Goal: Task Accomplishment & Management: Use online tool/utility

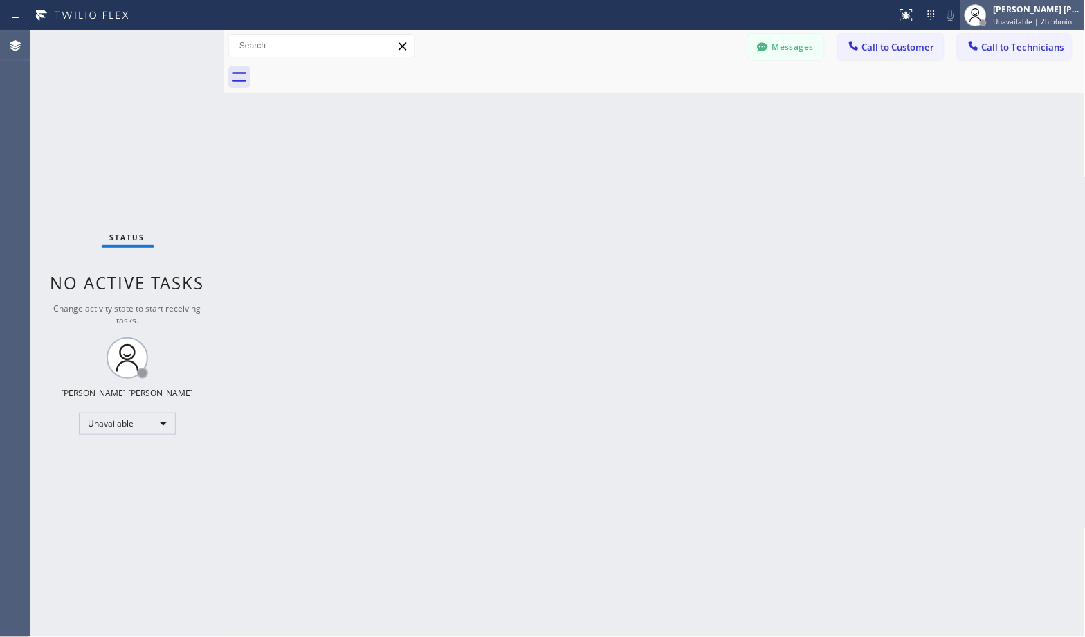
click at [1044, 21] on span "Unavailable | 2h 56min" at bounding box center [1033, 22] width 79 height 10
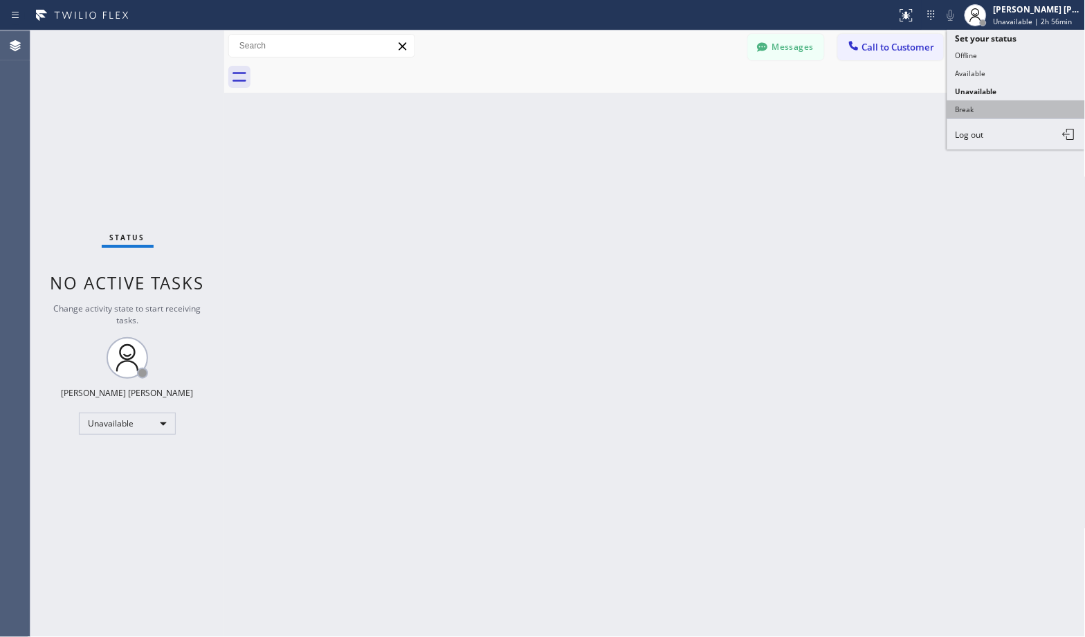
click at [1021, 109] on button "Break" at bounding box center [1017, 109] width 138 height 18
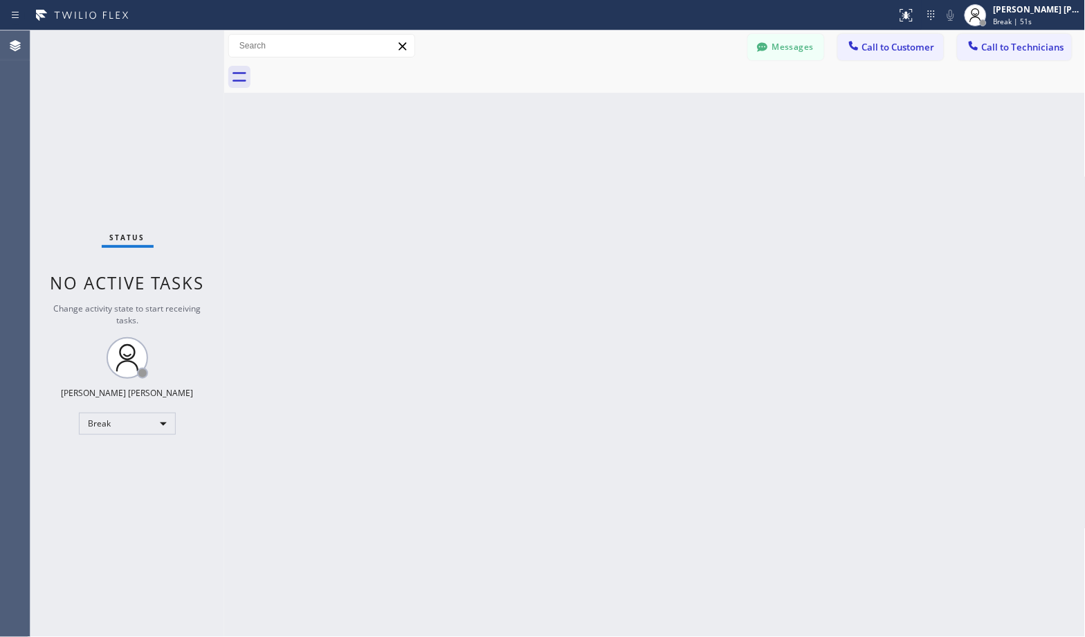
click at [61, 177] on div "Status No active tasks Change activity state to start receiving tasks. [PERSON_…" at bounding box center [127, 333] width 194 height 606
click at [709, 112] on div "Back to Dashboard Change Sender ID Customers Technicians Select a contact Outbo…" at bounding box center [655, 333] width 862 height 606
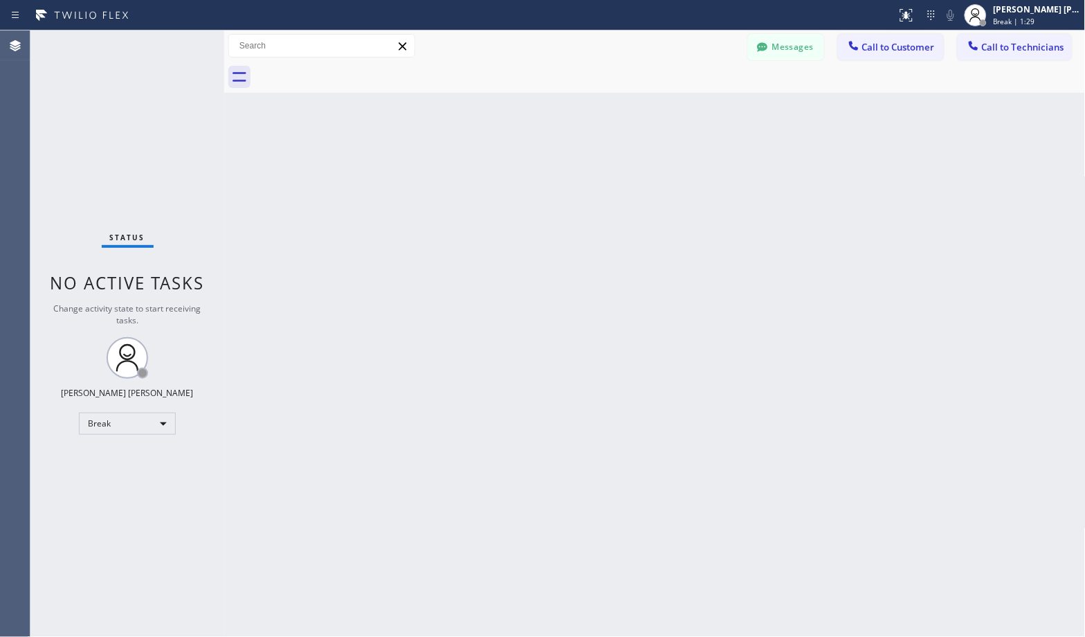
click at [709, 112] on div "Back to Dashboard Change Sender ID Customers Technicians Select a contact Outbo…" at bounding box center [655, 333] width 862 height 606
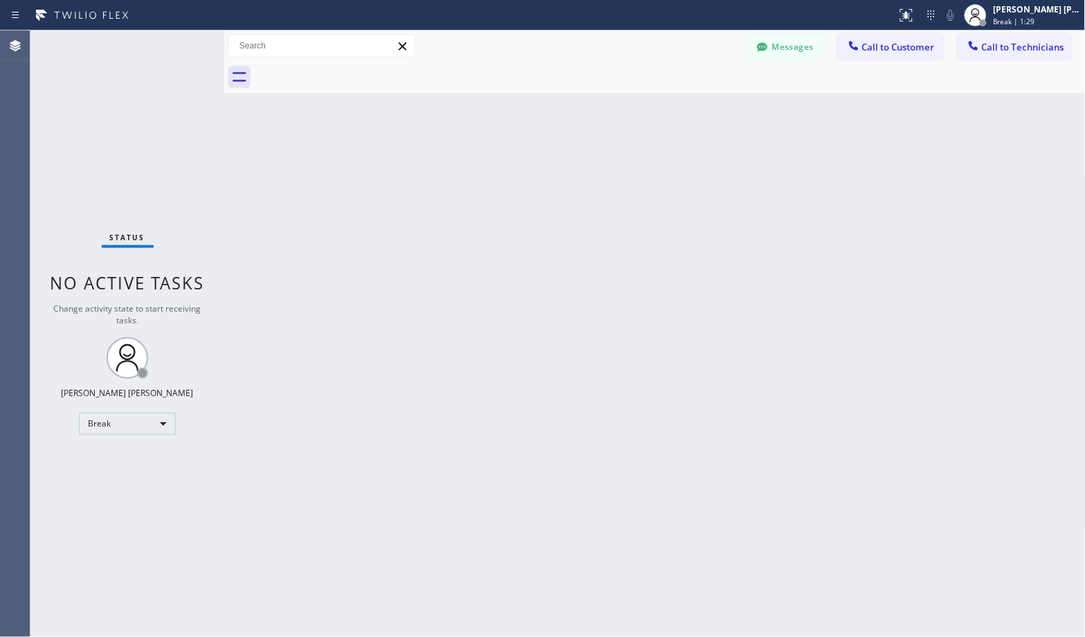
click at [709, 112] on div "Back to Dashboard Change Sender ID Customers Technicians Select a contact Outbo…" at bounding box center [655, 333] width 862 height 606
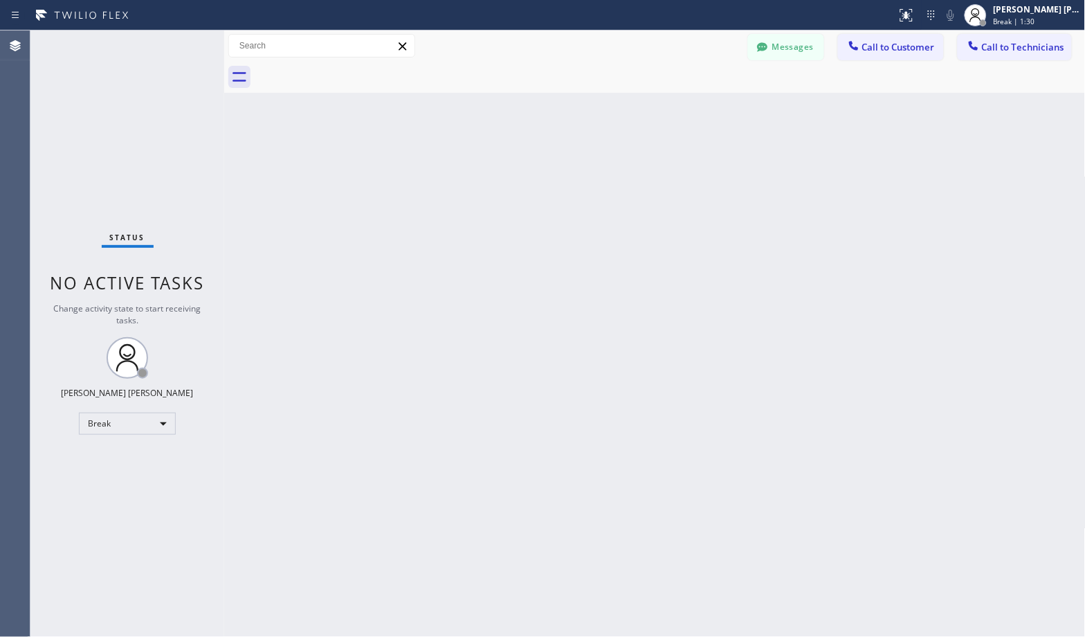
click at [709, 112] on div "Back to Dashboard Change Sender ID Customers Technicians Select a contact Outbo…" at bounding box center [655, 333] width 862 height 606
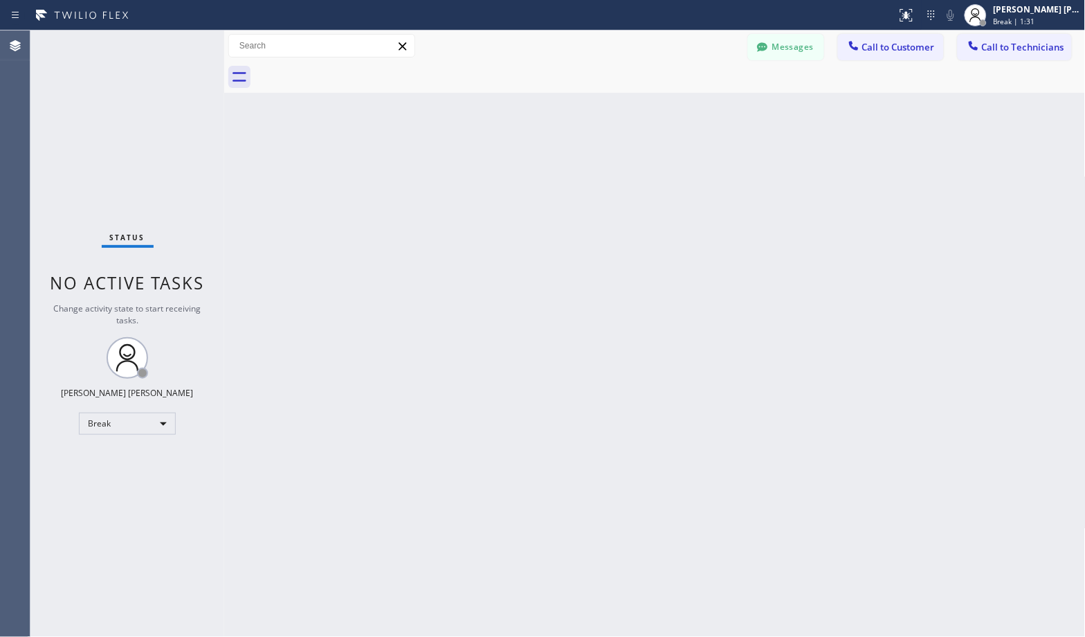
click at [709, 112] on div "Back to Dashboard Change Sender ID Customers Technicians Select a contact Outbo…" at bounding box center [655, 333] width 862 height 606
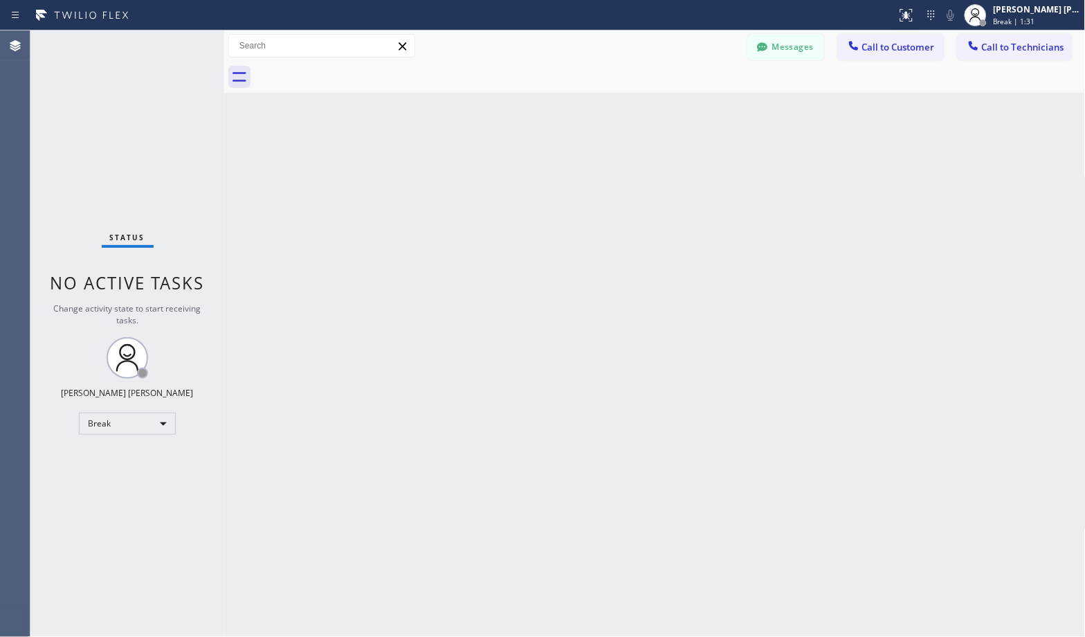
click at [709, 112] on div "Back to Dashboard Change Sender ID Customers Technicians Select a contact Outbo…" at bounding box center [655, 333] width 862 height 606
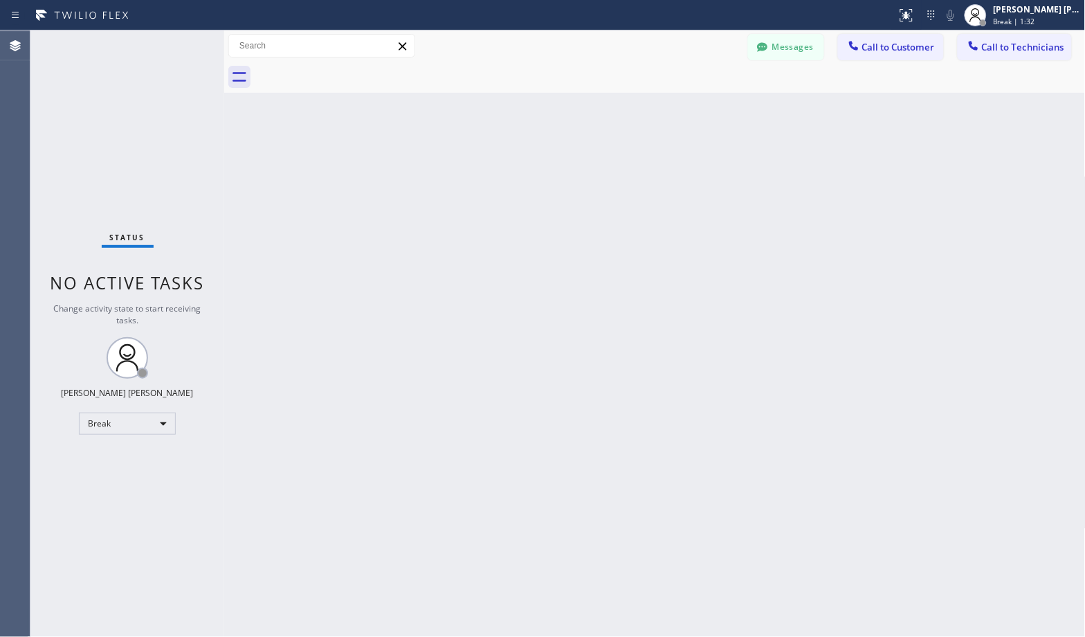
click at [709, 112] on div "Back to Dashboard Change Sender ID Customers Technicians Select a contact Outbo…" at bounding box center [655, 333] width 862 height 606
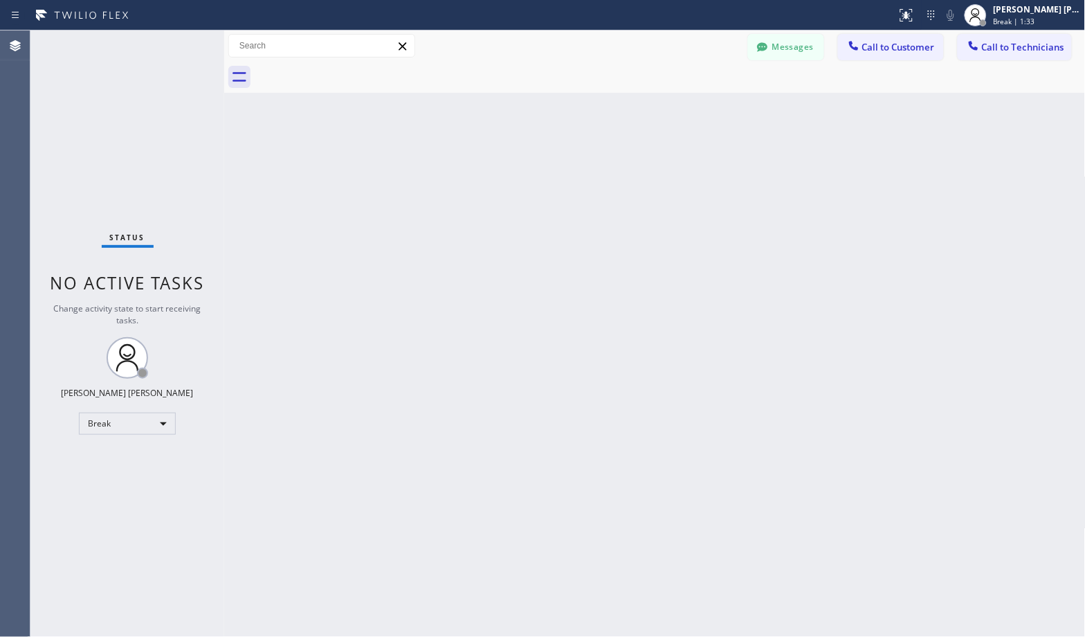
click at [709, 112] on div "Back to Dashboard Change Sender ID Customers Technicians Select a contact Outbo…" at bounding box center [655, 333] width 862 height 606
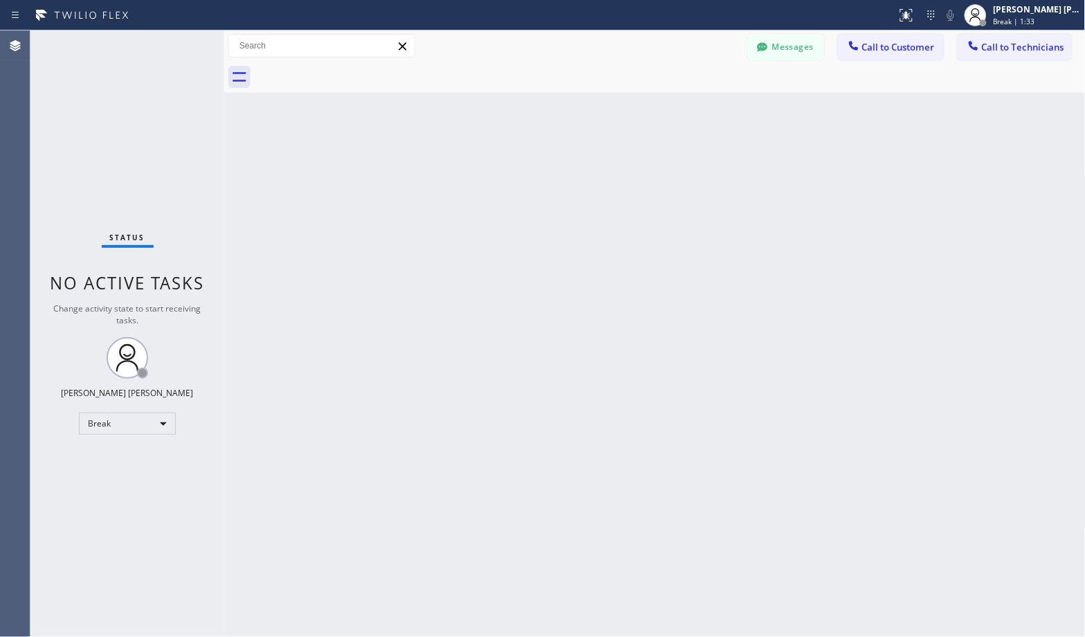
click at [709, 112] on div "Back to Dashboard Change Sender ID Customers Technicians Select a contact Outbo…" at bounding box center [655, 333] width 862 height 606
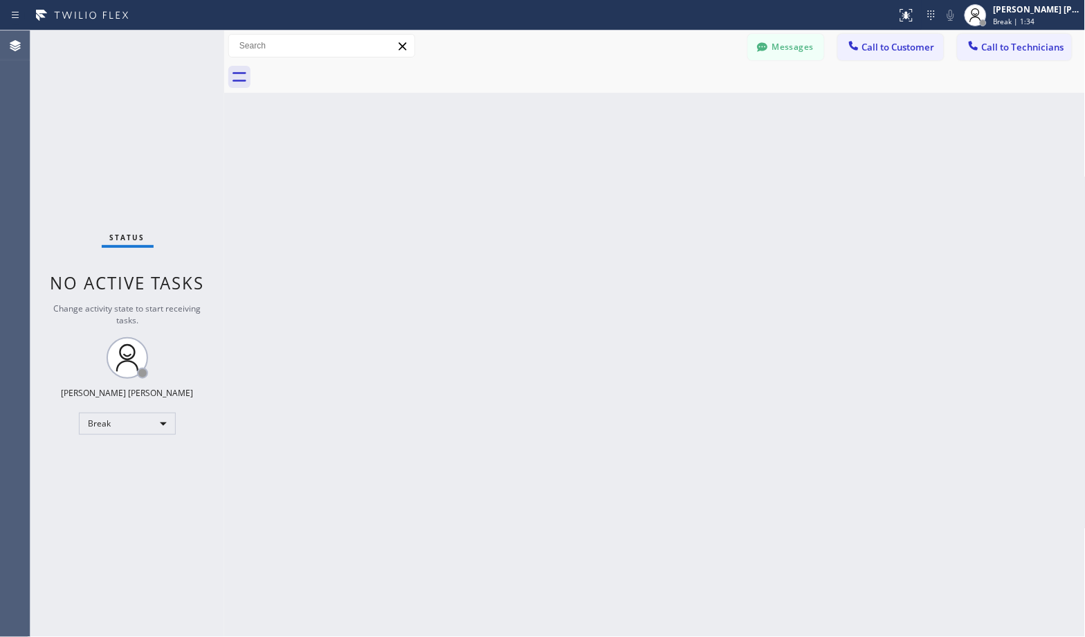
click at [709, 112] on div "Back to Dashboard Change Sender ID Customers Technicians Select a contact Outbo…" at bounding box center [655, 333] width 862 height 606
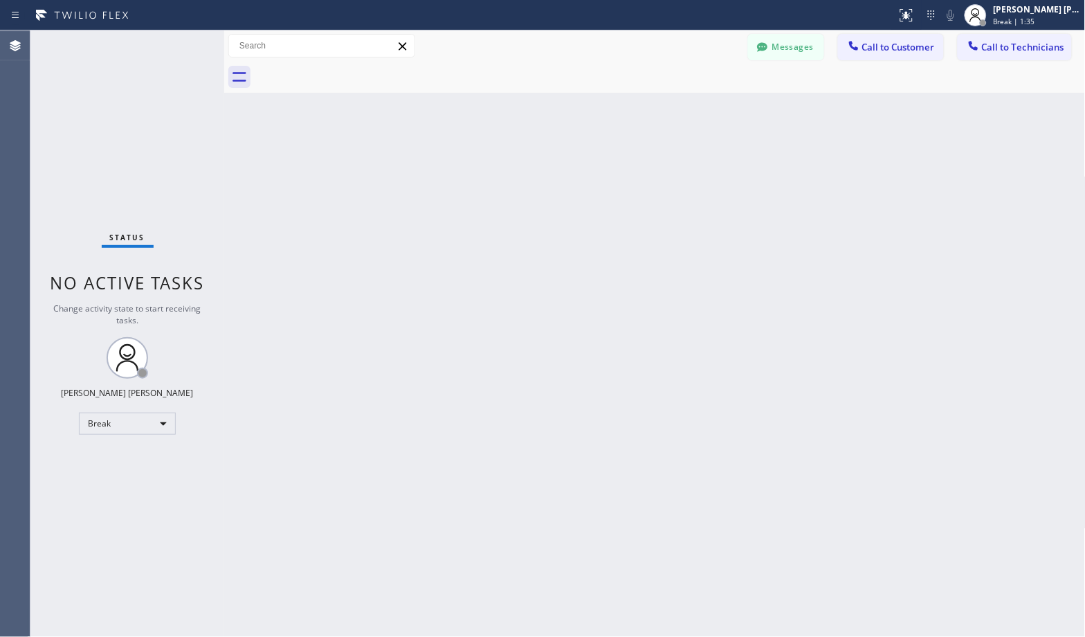
click at [709, 112] on div "Back to Dashboard Change Sender ID Customers Technicians Select a contact Outbo…" at bounding box center [655, 333] width 862 height 606
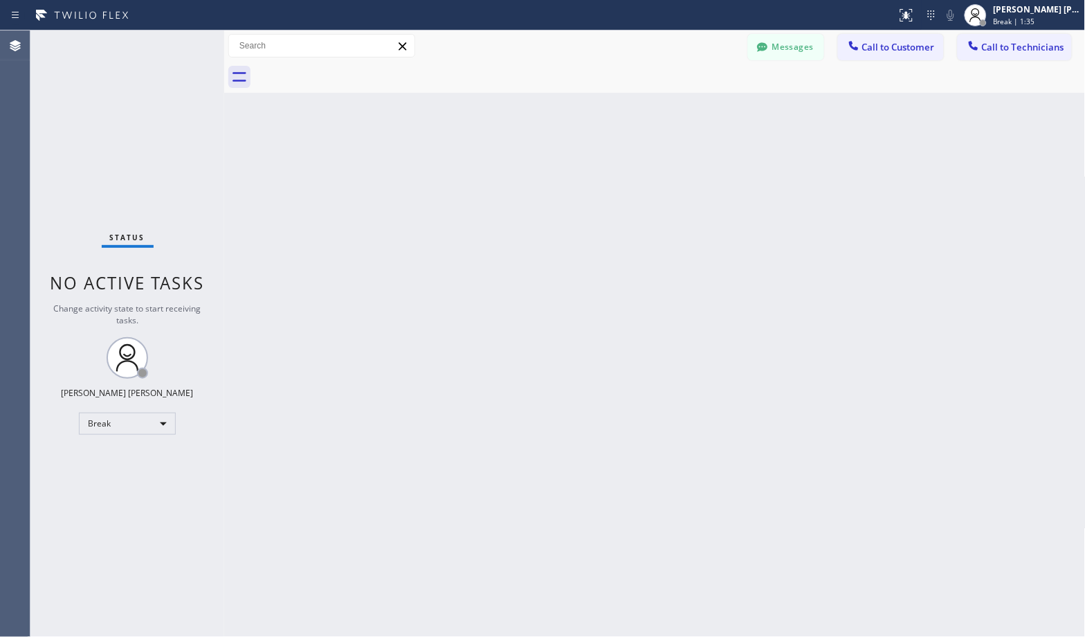
click at [709, 112] on div "Back to Dashboard Change Sender ID Customers Technicians Select a contact Outbo…" at bounding box center [655, 333] width 862 height 606
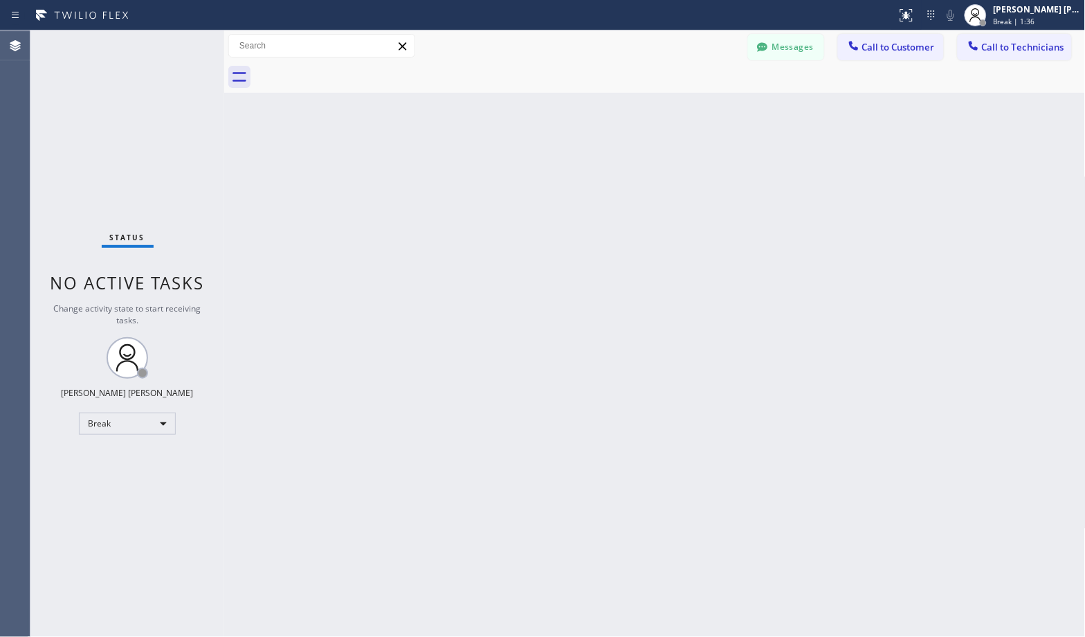
click at [709, 112] on div "Back to Dashboard Change Sender ID Customers Technicians Select a contact Outbo…" at bounding box center [655, 333] width 862 height 606
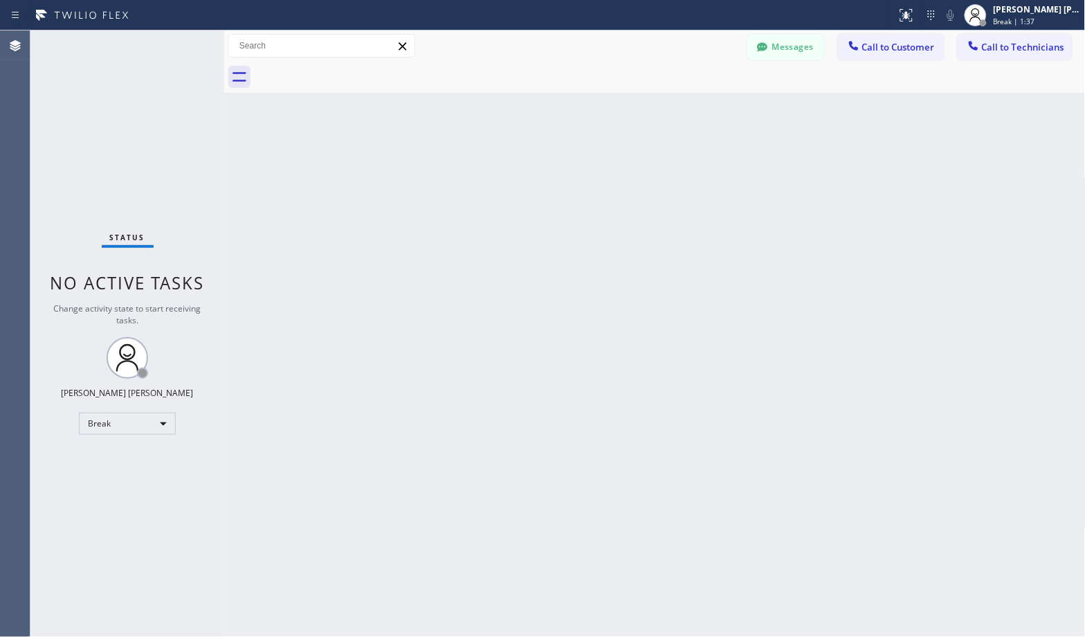
click at [709, 112] on div "Back to Dashboard Change Sender ID Customers Technicians Select a contact Outbo…" at bounding box center [655, 333] width 862 height 606
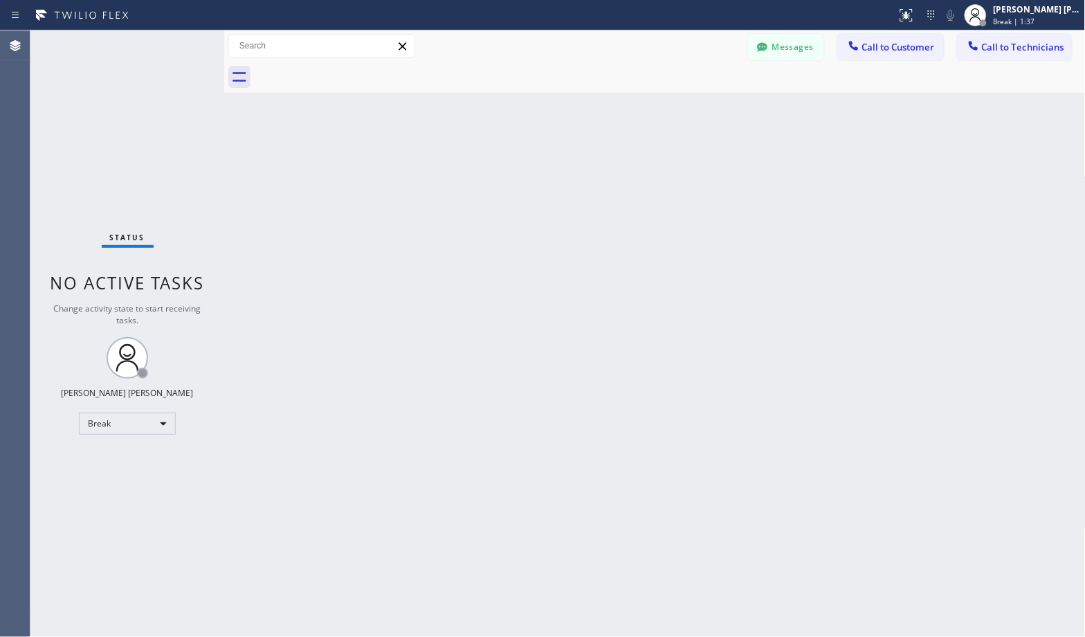
click at [709, 112] on div "Back to Dashboard Change Sender ID Customers Technicians Select a contact Outbo…" at bounding box center [655, 333] width 862 height 606
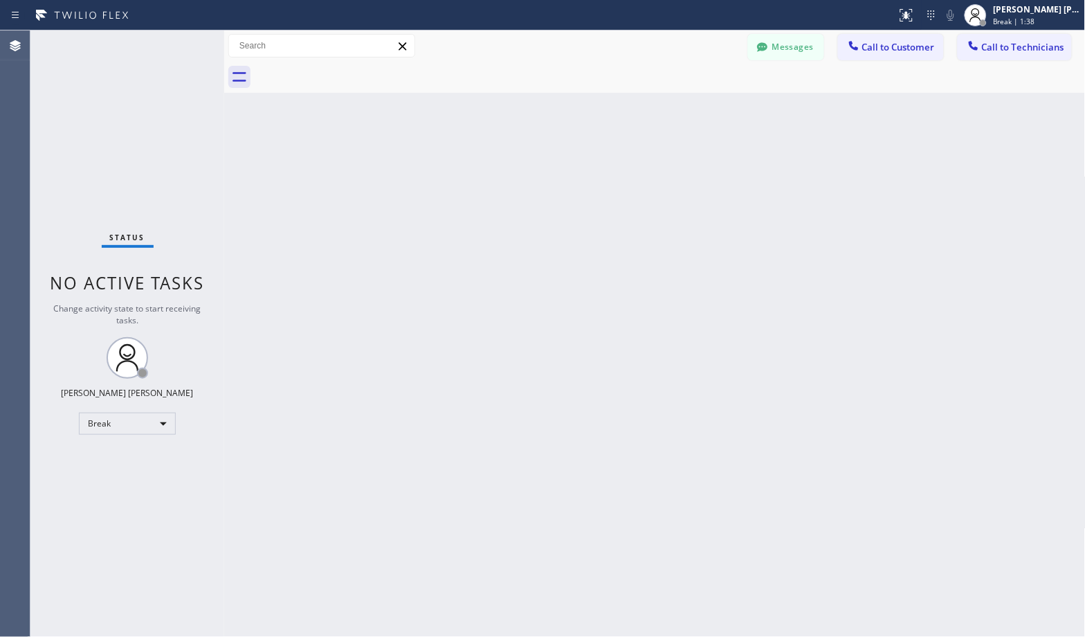
click at [709, 112] on div "Back to Dashboard Change Sender ID Customers Technicians Select a contact Outbo…" at bounding box center [655, 333] width 862 height 606
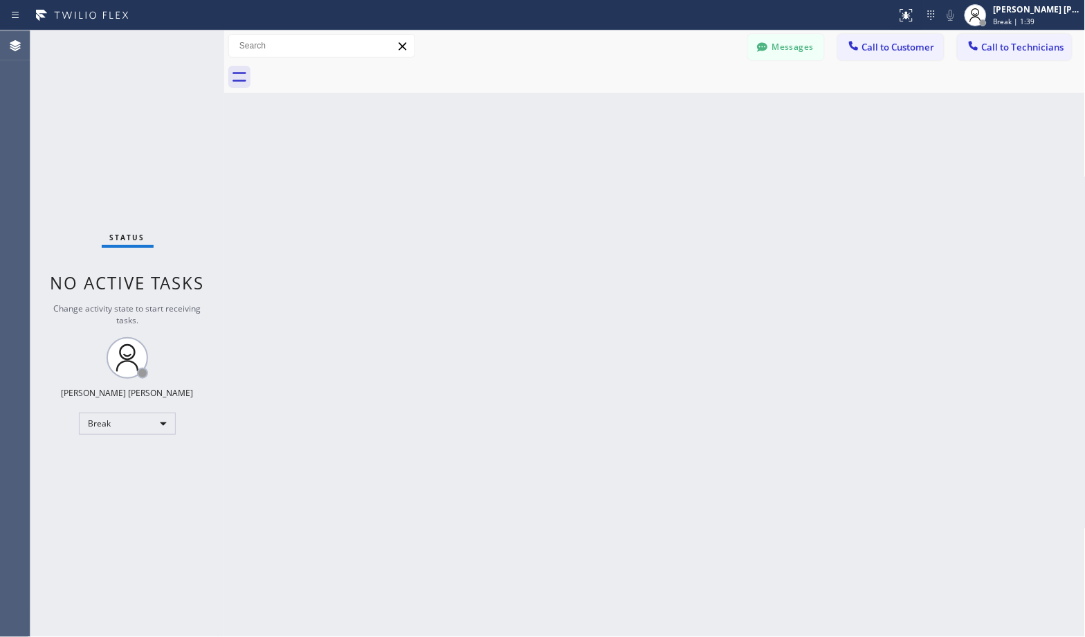
click at [709, 112] on div "Back to Dashboard Change Sender ID Customers Technicians Select a contact Outbo…" at bounding box center [655, 333] width 862 height 606
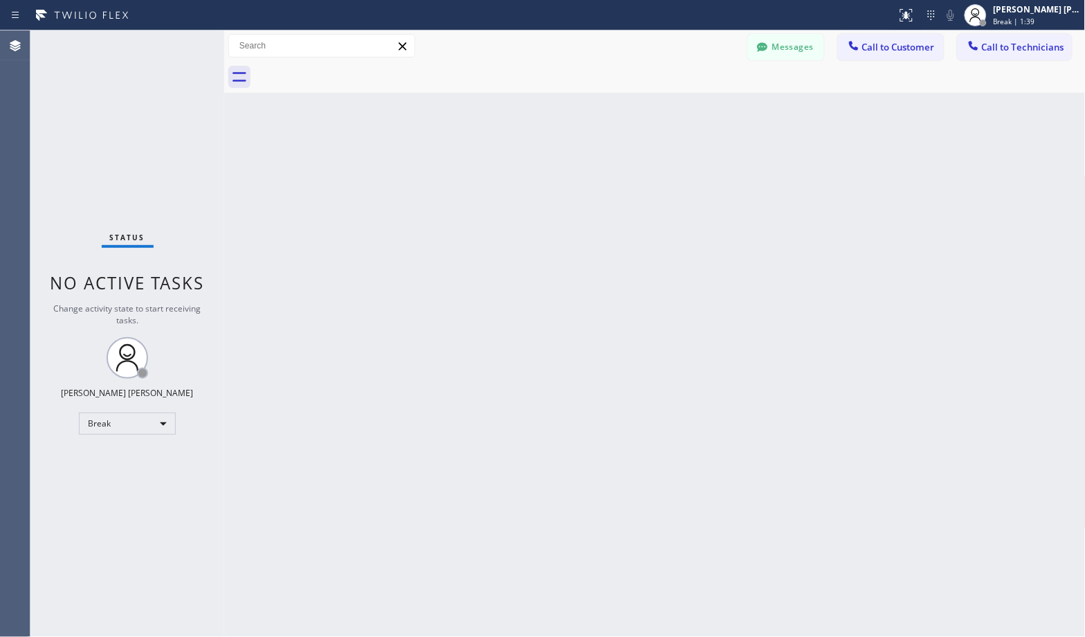
click at [709, 112] on div "Back to Dashboard Change Sender ID Customers Technicians Select a contact Outbo…" at bounding box center [655, 333] width 862 height 606
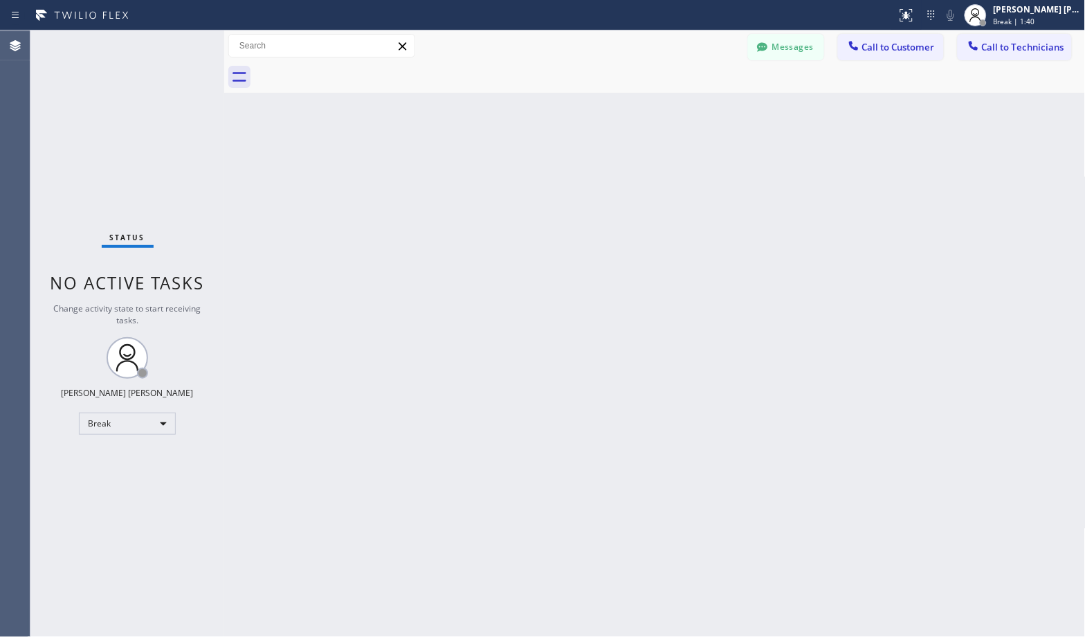
click at [709, 112] on div "Back to Dashboard Change Sender ID Customers Technicians Select a contact Outbo…" at bounding box center [655, 333] width 862 height 606
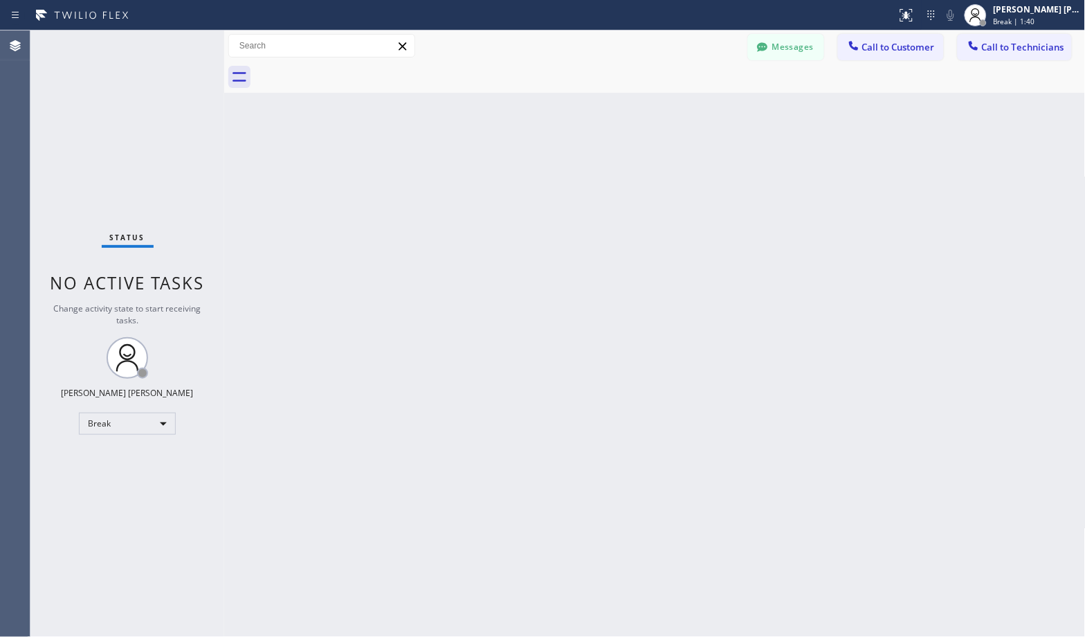
click at [709, 112] on div "Back to Dashboard Change Sender ID Customers Technicians Select a contact Outbo…" at bounding box center [655, 333] width 862 height 606
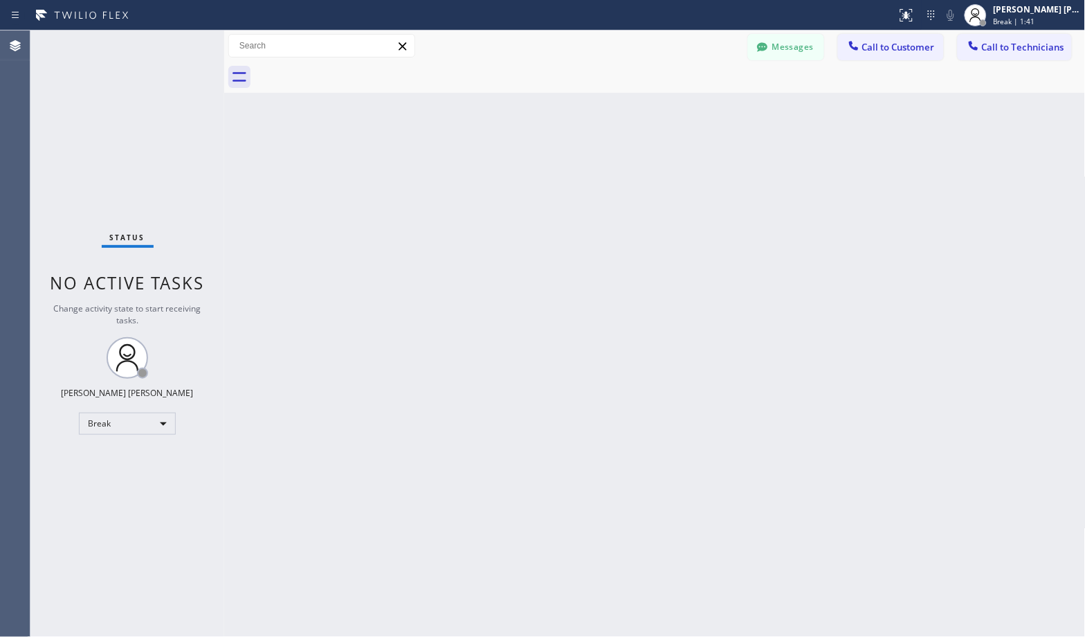
click at [709, 112] on div "Back to Dashboard Change Sender ID Customers Technicians Select a contact Outbo…" at bounding box center [655, 333] width 862 height 606
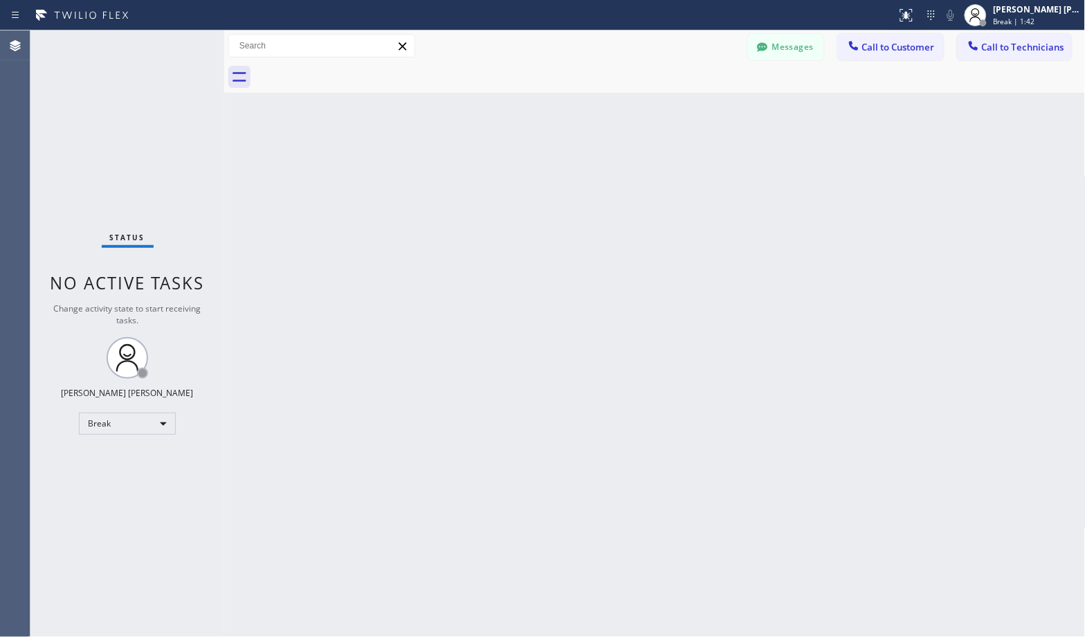
click at [709, 112] on div "Back to Dashboard Change Sender ID Customers Technicians Select a contact Outbo…" at bounding box center [655, 333] width 862 height 606
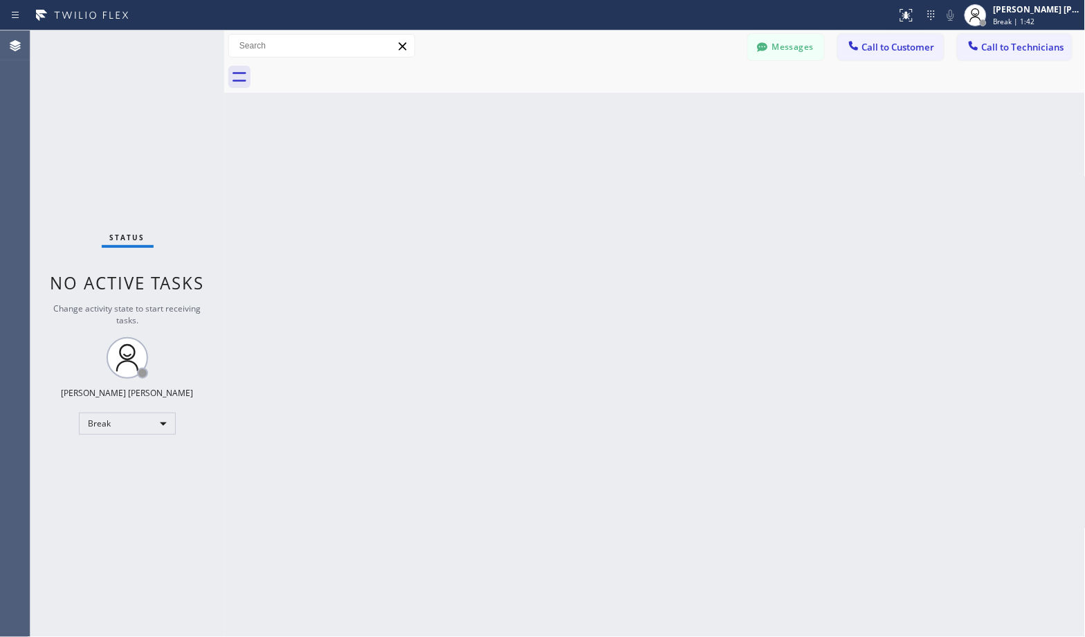
click at [709, 112] on div "Back to Dashboard Change Sender ID Customers Technicians Select a contact Outbo…" at bounding box center [655, 333] width 862 height 606
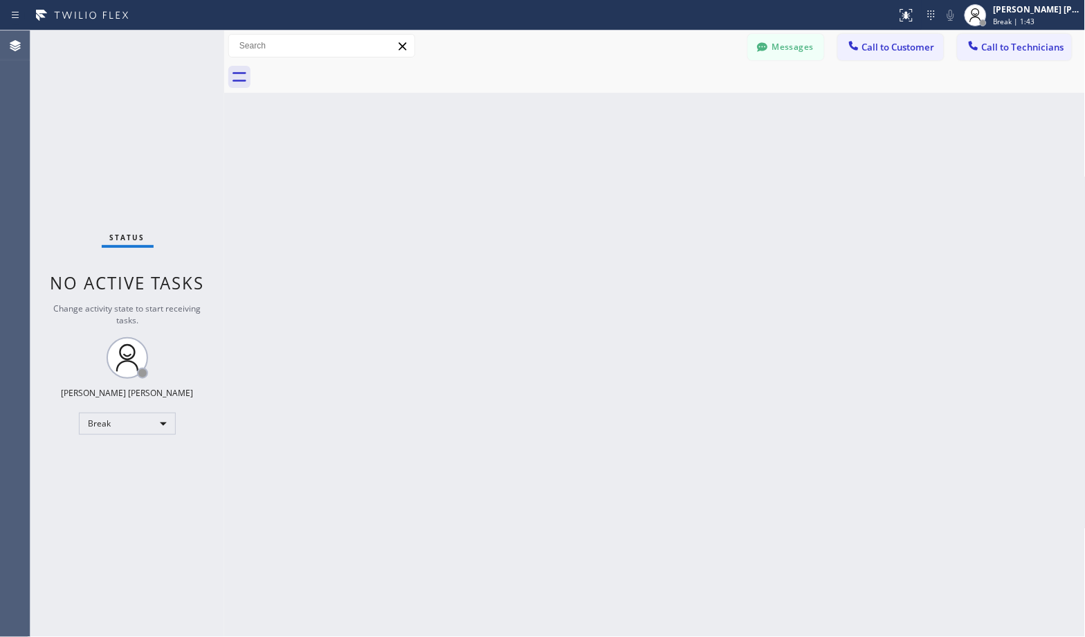
click at [709, 112] on div "Back to Dashboard Change Sender ID Customers Technicians Select a contact Outbo…" at bounding box center [655, 333] width 862 height 606
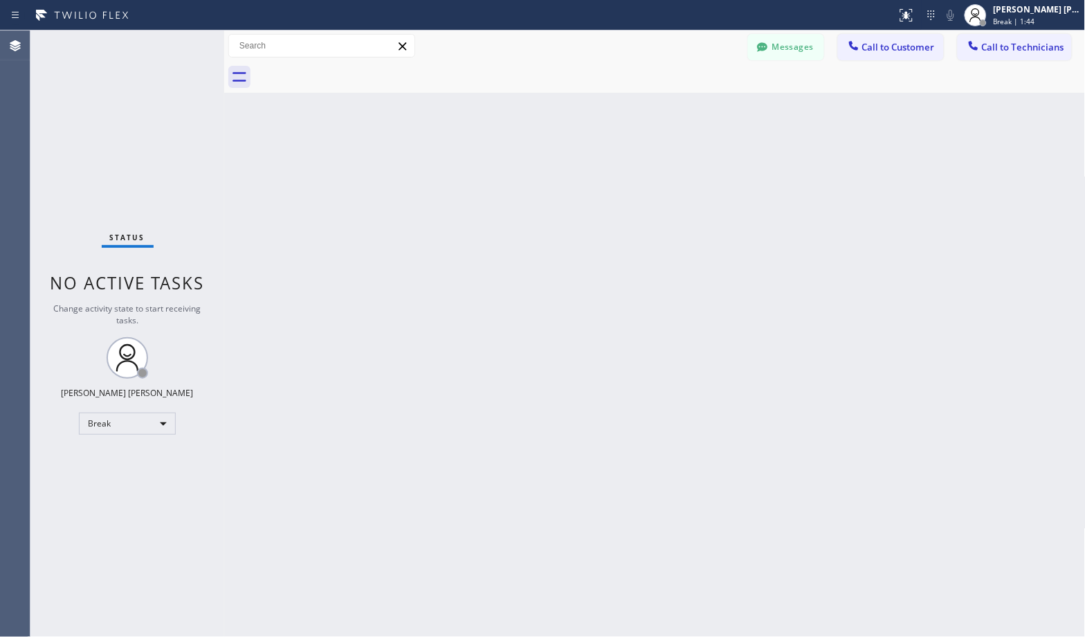
click at [709, 112] on div "Back to Dashboard Change Sender ID Customers Technicians Select a contact Outbo…" at bounding box center [655, 333] width 862 height 606
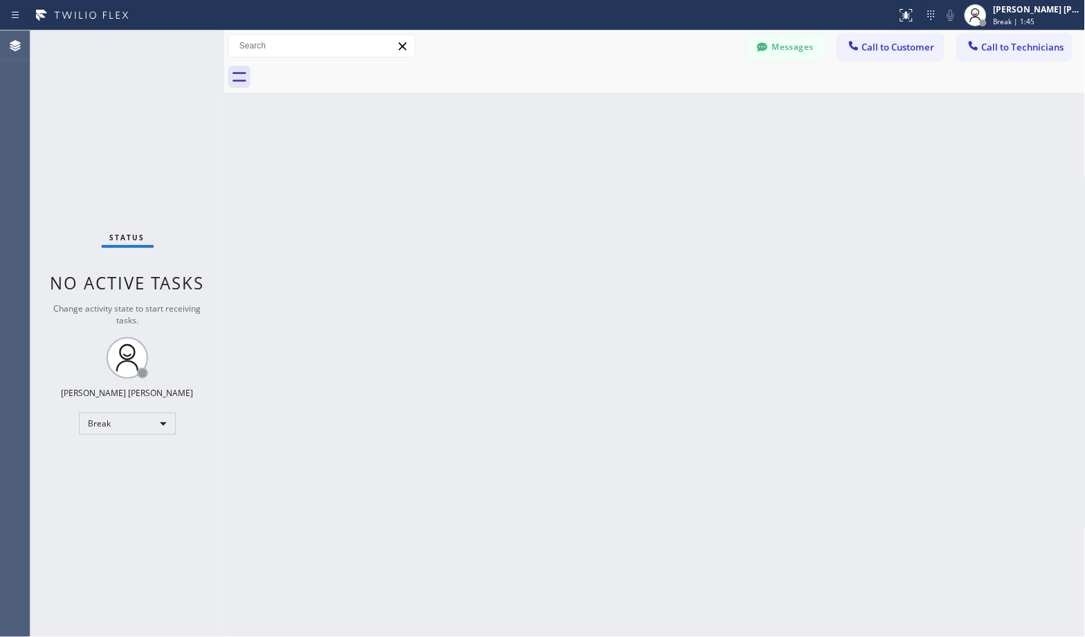
click at [709, 112] on div "Back to Dashboard Change Sender ID Customers Technicians Select a contact Outbo…" at bounding box center [655, 333] width 862 height 606
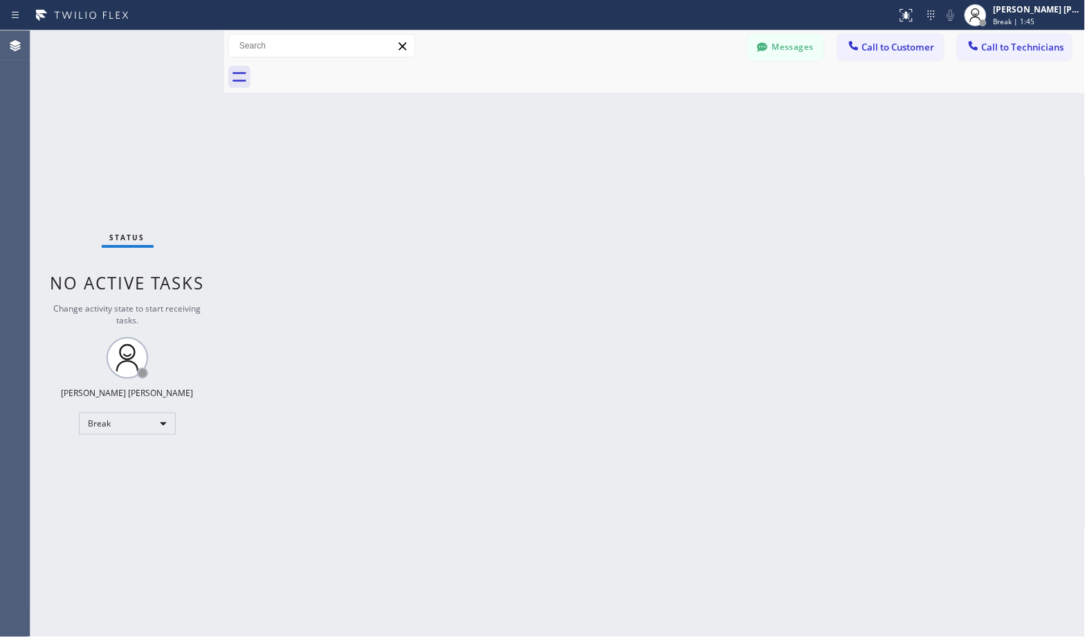
click at [709, 112] on div "Back to Dashboard Change Sender ID Customers Technicians Select a contact Outbo…" at bounding box center [655, 333] width 862 height 606
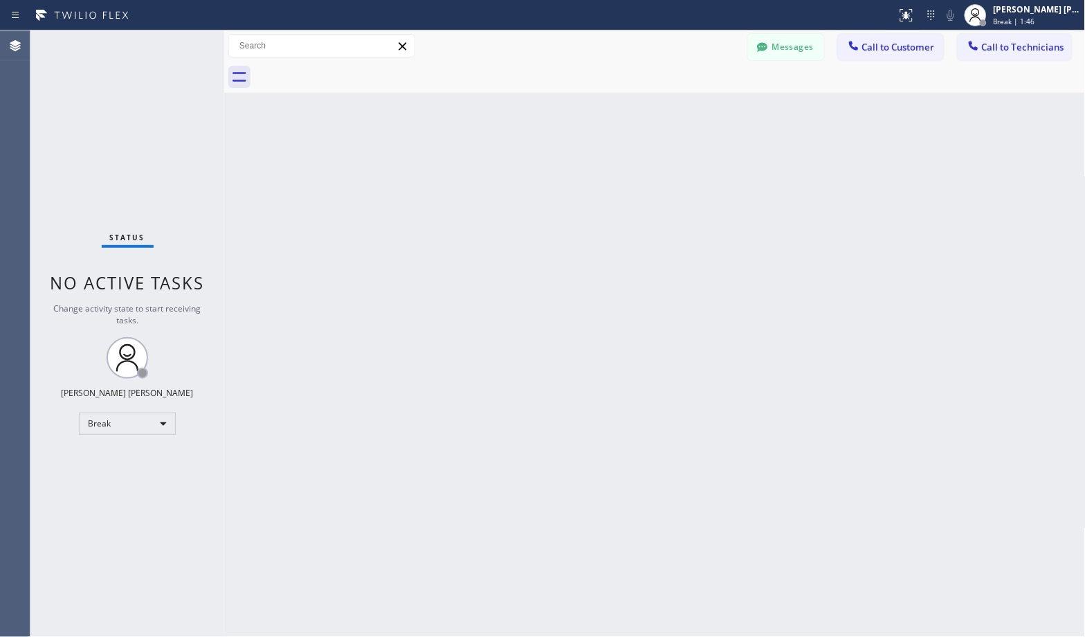
click at [709, 112] on div "Back to Dashboard Change Sender ID Customers Technicians Select a contact Outbo…" at bounding box center [655, 333] width 862 height 606
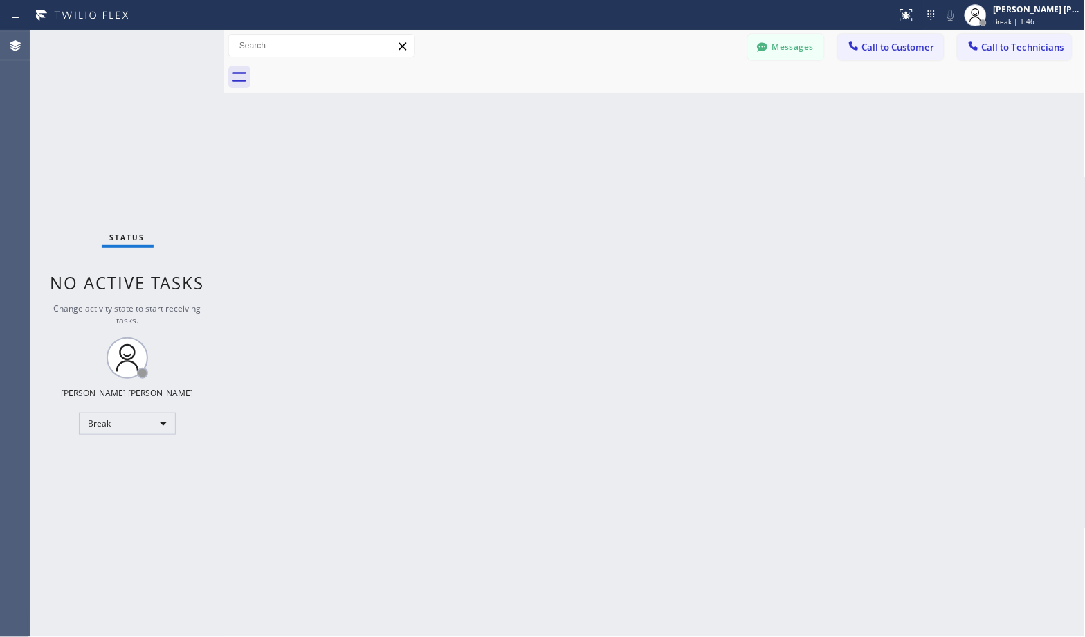
click at [709, 112] on div "Back to Dashboard Change Sender ID Customers Technicians Select a contact Outbo…" at bounding box center [655, 333] width 862 height 606
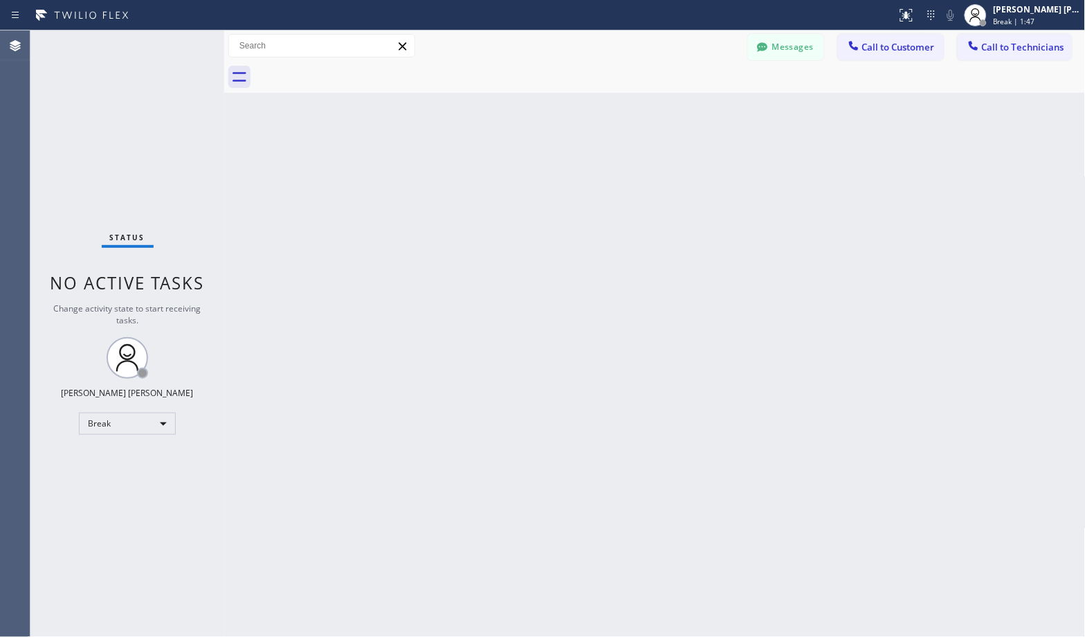
click at [709, 112] on div "Back to Dashboard Change Sender ID Customers Technicians Select a contact Outbo…" at bounding box center [655, 333] width 862 height 606
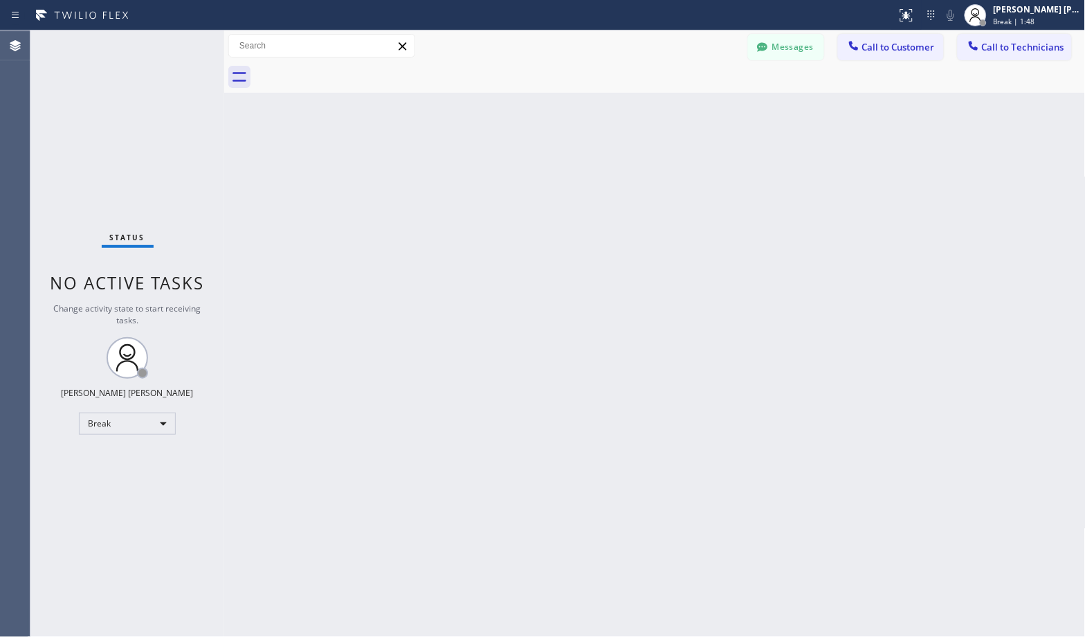
click at [709, 112] on div "Back to Dashboard Change Sender ID Customers Technicians Select a contact Outbo…" at bounding box center [655, 333] width 862 height 606
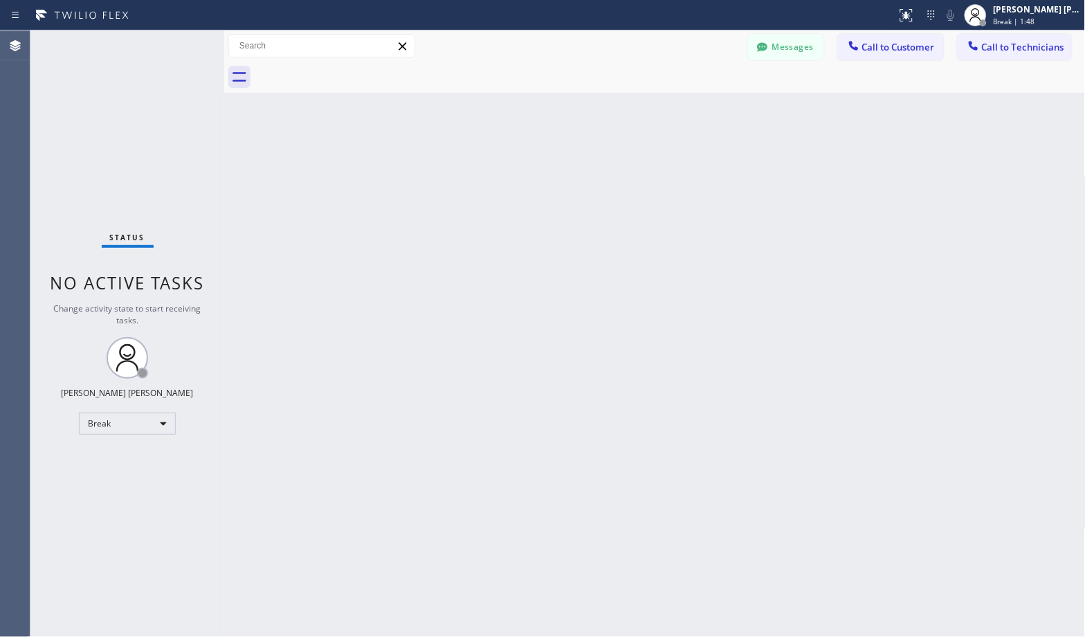
click at [709, 112] on div "Back to Dashboard Change Sender ID Customers Technicians Select a contact Outbo…" at bounding box center [655, 333] width 862 height 606
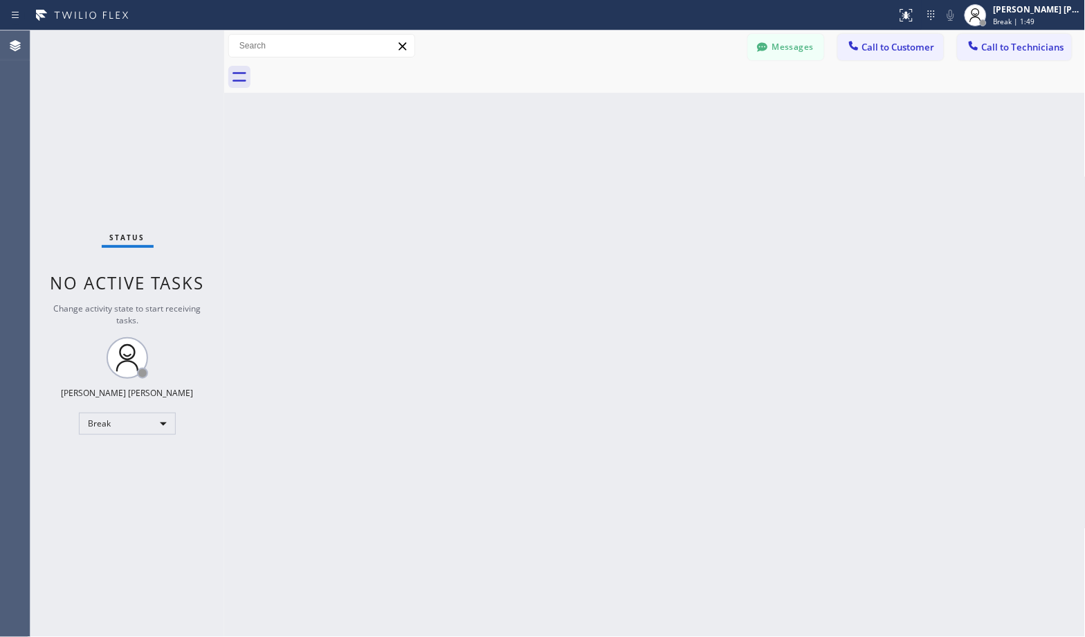
click at [709, 112] on div "Back to Dashboard Change Sender ID Customers Technicians Select a contact Outbo…" at bounding box center [655, 333] width 862 height 606
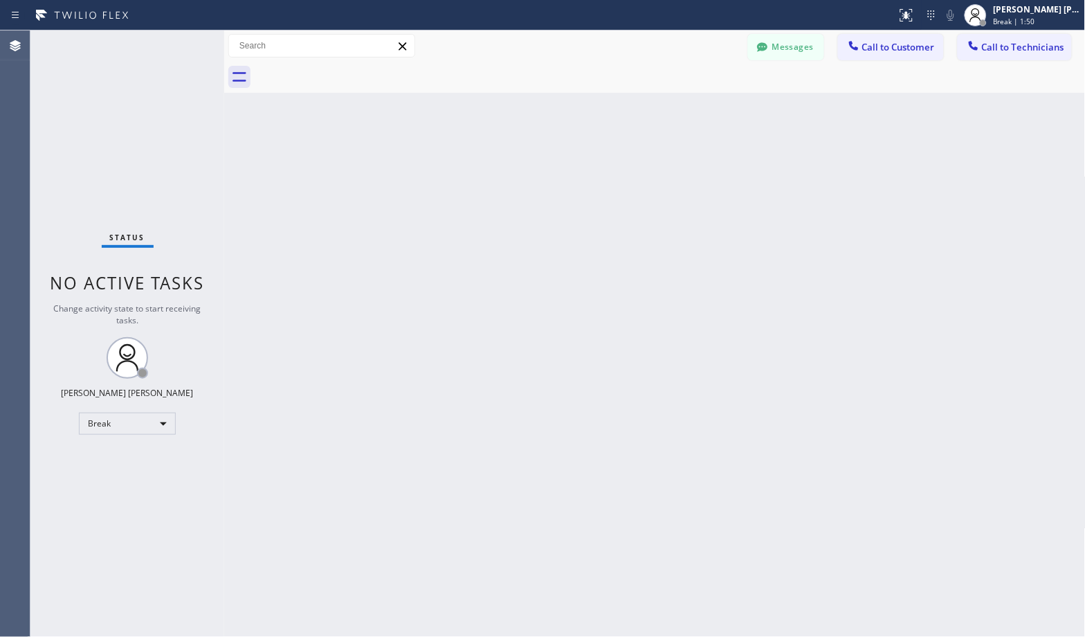
click at [709, 112] on div "Back to Dashboard Change Sender ID Customers Technicians Select a contact Outbo…" at bounding box center [655, 333] width 862 height 606
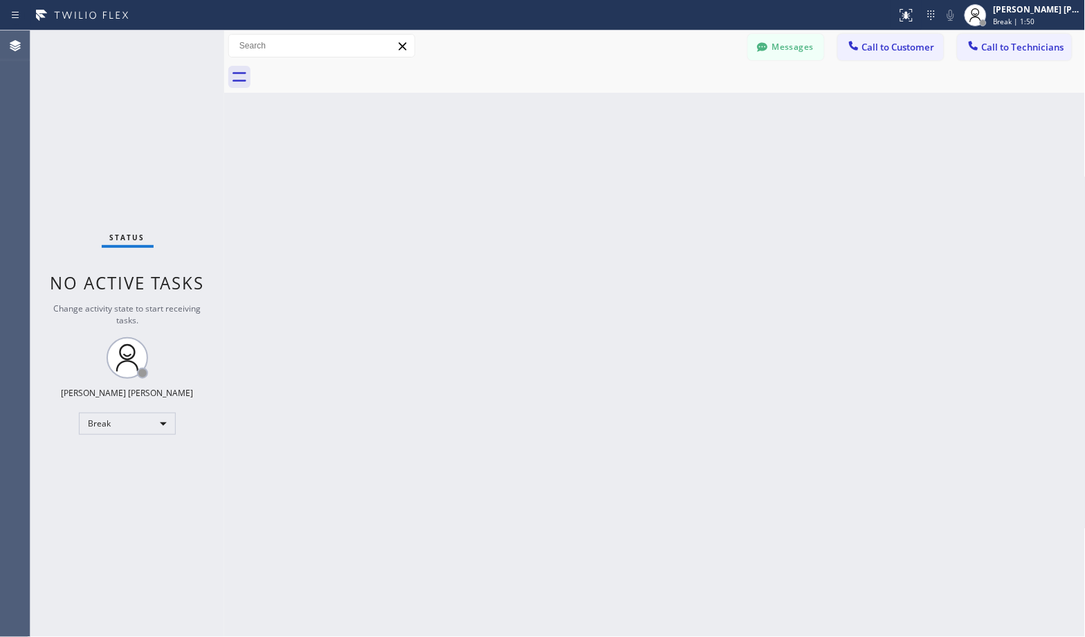
click at [709, 112] on div "Back to Dashboard Change Sender ID Customers Technicians Select a contact Outbo…" at bounding box center [655, 333] width 862 height 606
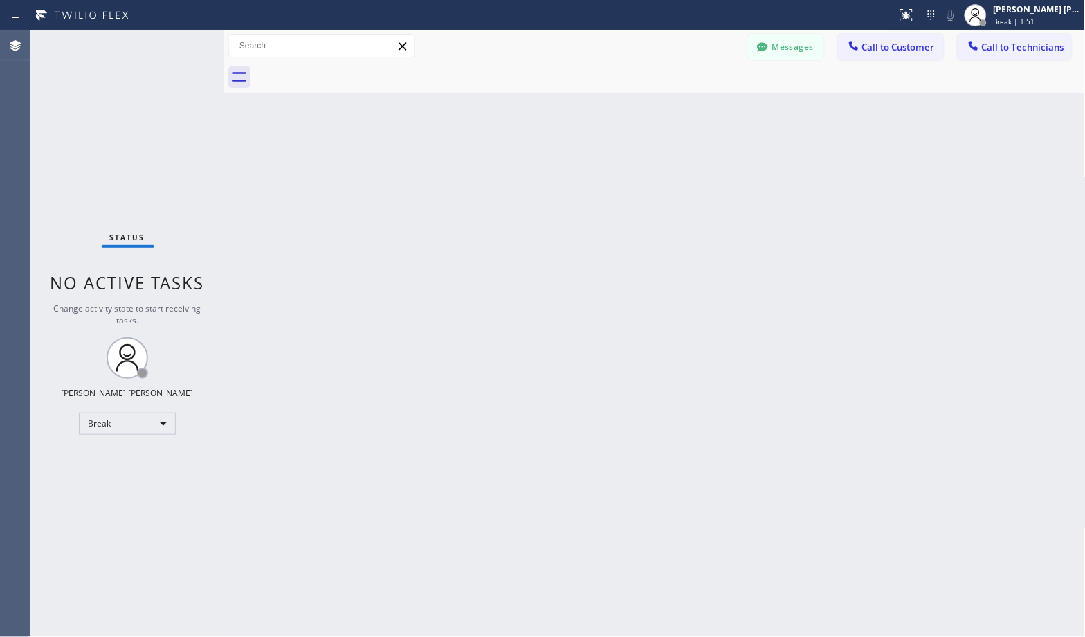
click at [709, 112] on div "Back to Dashboard Change Sender ID Customers Technicians Select a contact Outbo…" at bounding box center [655, 333] width 862 height 606
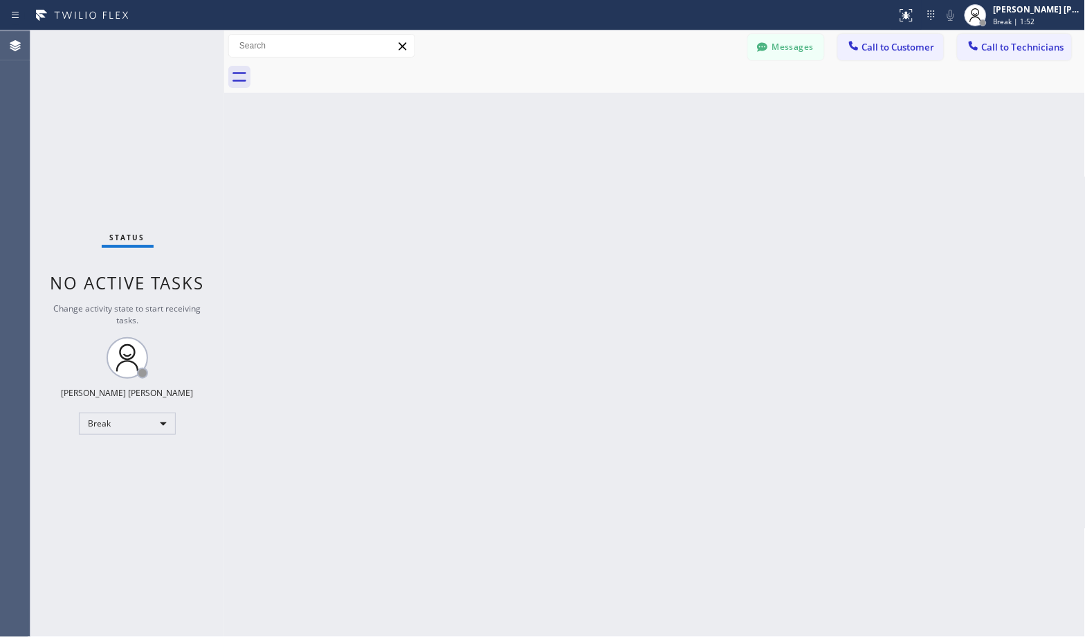
click at [709, 112] on div "Back to Dashboard Change Sender ID Customers Technicians Select a contact Outbo…" at bounding box center [655, 333] width 862 height 606
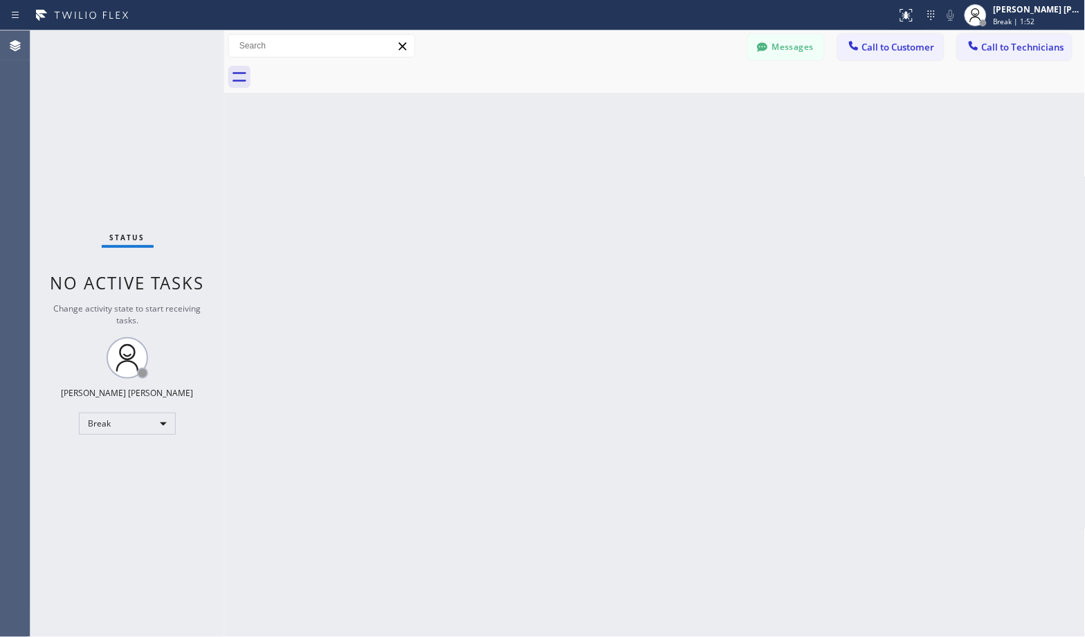
click at [709, 112] on div "Back to Dashboard Change Sender ID Customers Technicians Select a contact Outbo…" at bounding box center [655, 333] width 862 height 606
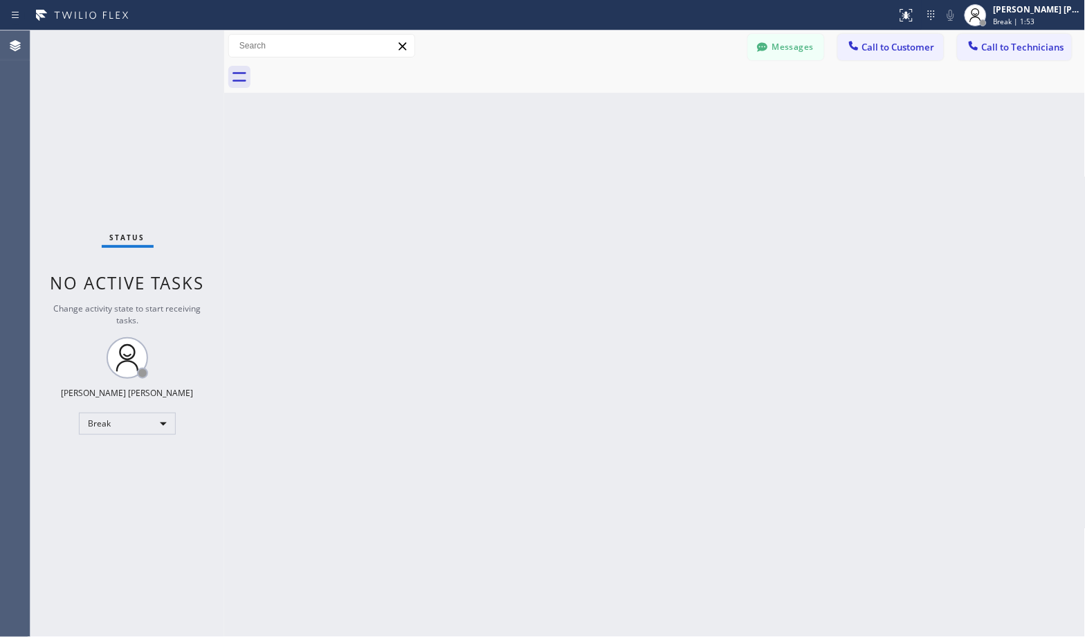
click at [709, 112] on div "Back to Dashboard Change Sender ID Customers Technicians Select a contact Outbo…" at bounding box center [655, 333] width 862 height 606
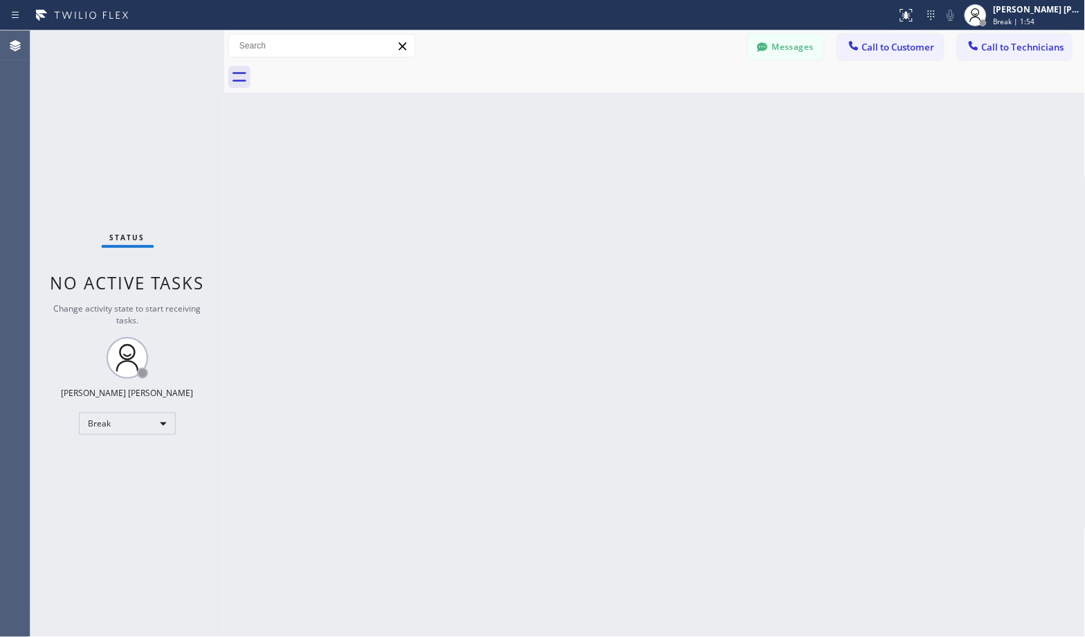
click at [709, 112] on div "Back to Dashboard Change Sender ID Customers Technicians Select a contact Outbo…" at bounding box center [655, 333] width 862 height 606
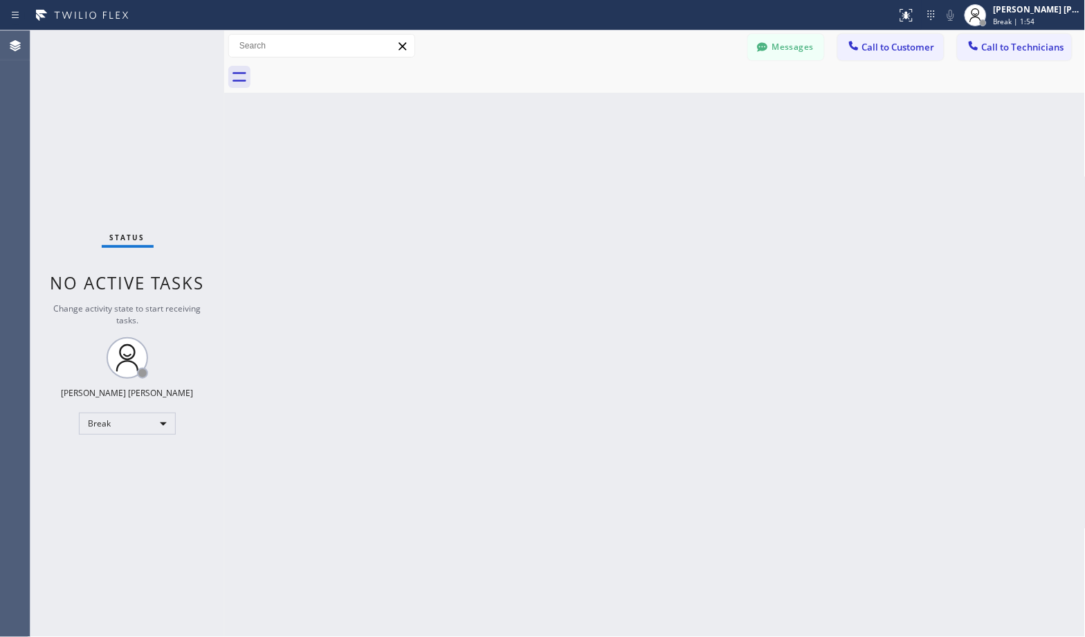
click at [709, 112] on div "Back to Dashboard Change Sender ID Customers Technicians Select a contact Outbo…" at bounding box center [655, 333] width 862 height 606
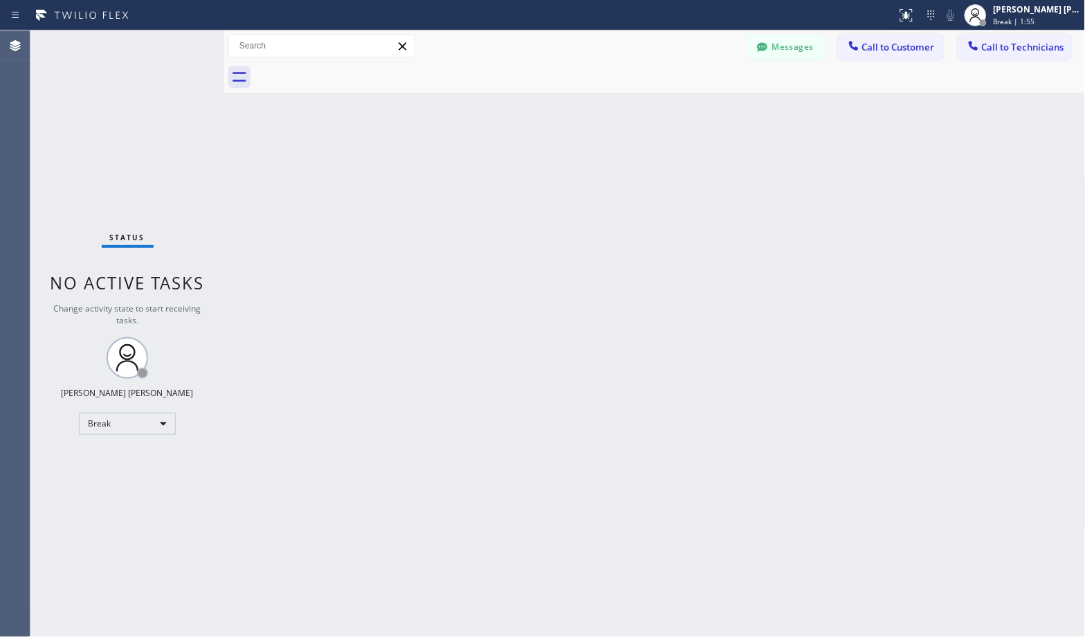
click at [709, 112] on div "Back to Dashboard Change Sender ID Customers Technicians Select a contact Outbo…" at bounding box center [655, 333] width 862 height 606
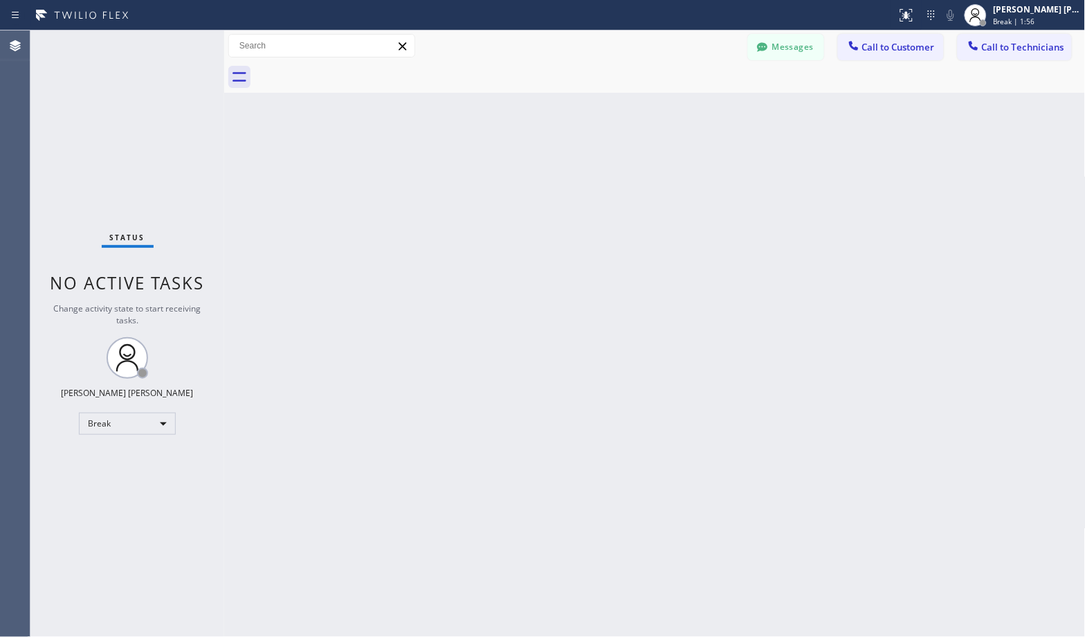
click at [709, 112] on div "Back to Dashboard Change Sender ID Customers Technicians Select a contact Outbo…" at bounding box center [655, 333] width 862 height 606
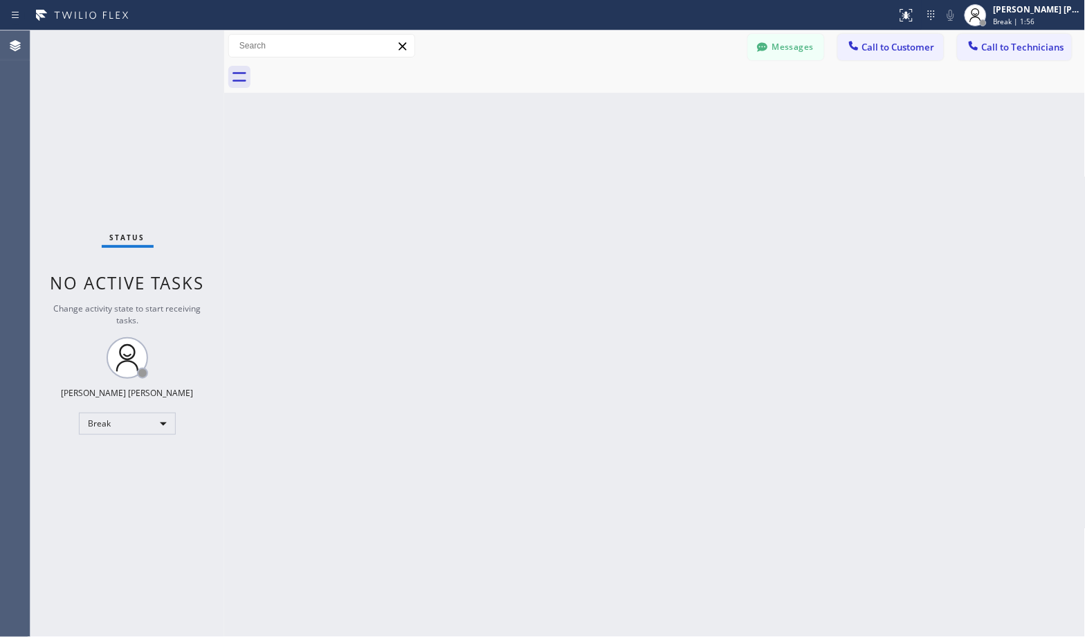
click at [709, 112] on div "Back to Dashboard Change Sender ID Customers Technicians Select a contact Outbo…" at bounding box center [655, 333] width 862 height 606
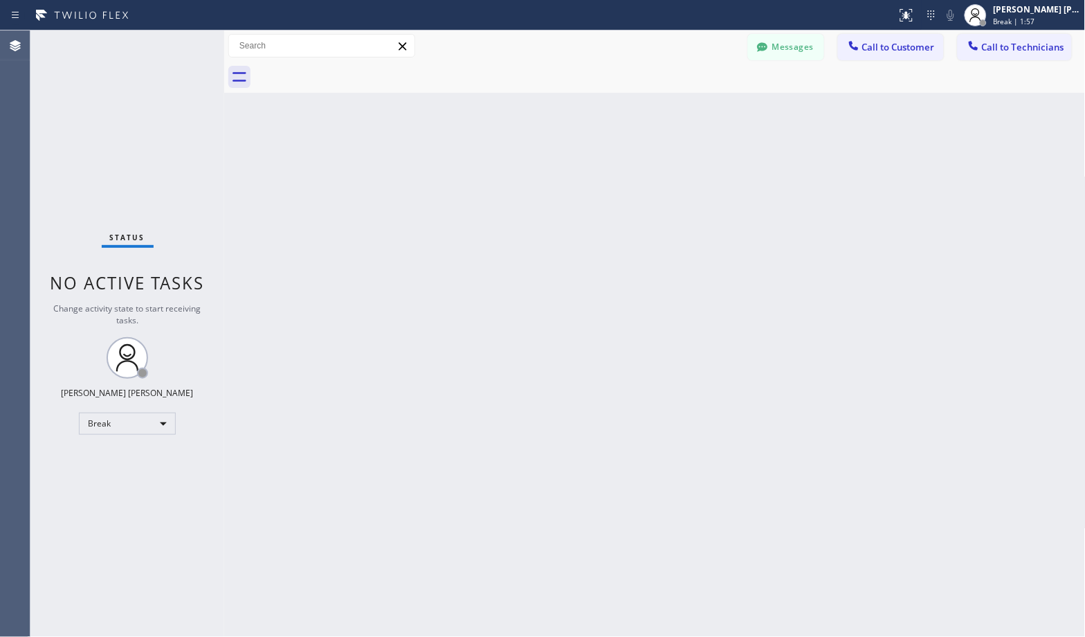
click at [709, 112] on div "Back to Dashboard Change Sender ID Customers Technicians Select a contact Outbo…" at bounding box center [655, 333] width 862 height 606
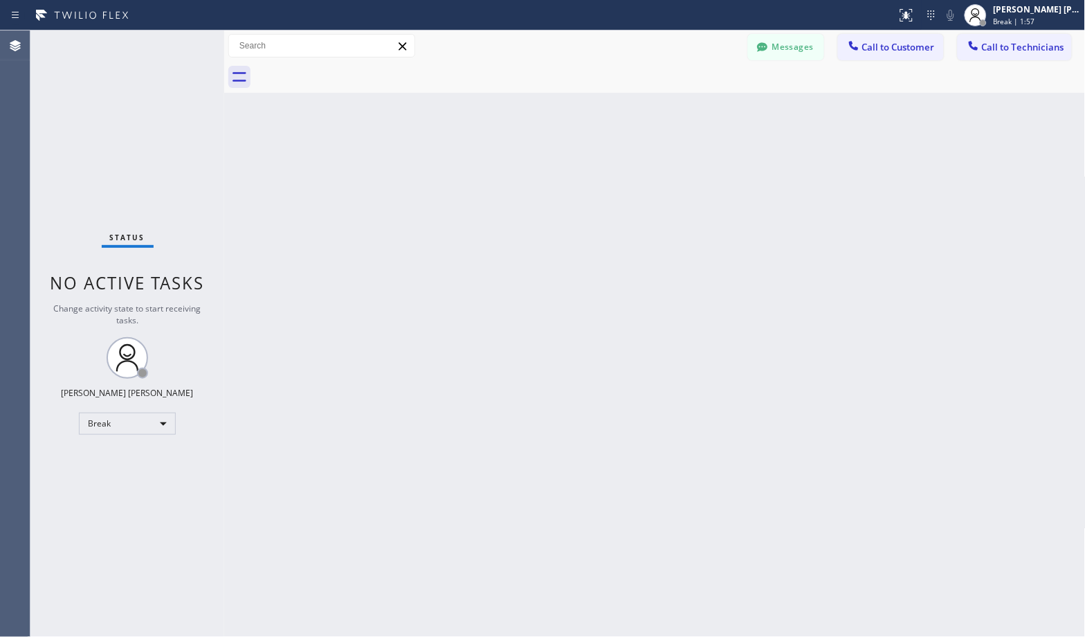
click at [709, 112] on div "Back to Dashboard Change Sender ID Customers Technicians Select a contact Outbo…" at bounding box center [655, 333] width 862 height 606
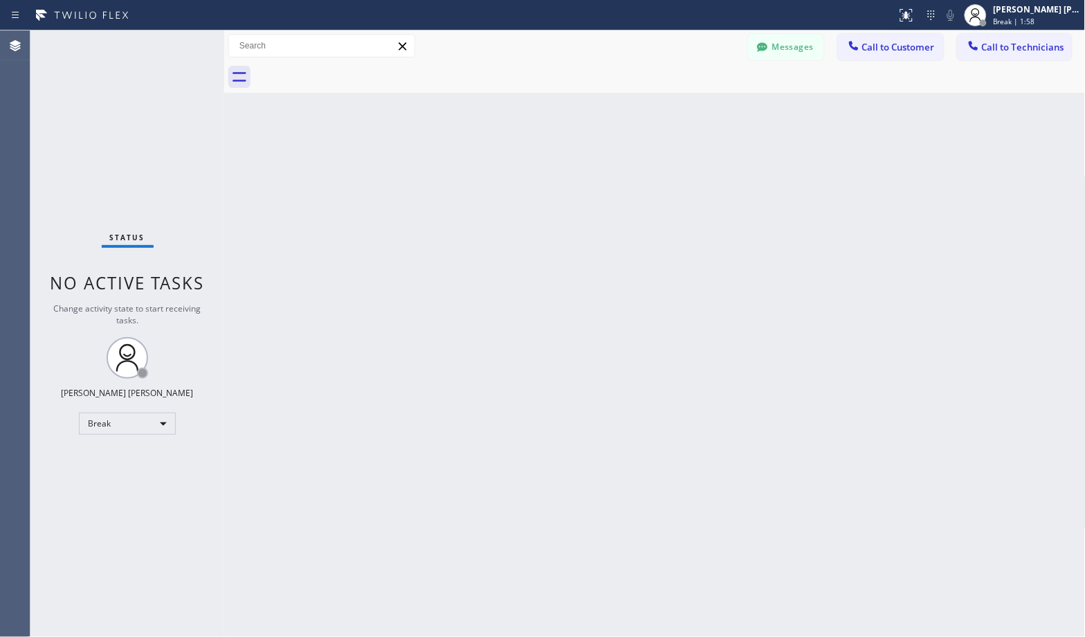
click at [709, 112] on div "Back to Dashboard Change Sender ID Customers Technicians Select a contact Outbo…" at bounding box center [655, 333] width 862 height 606
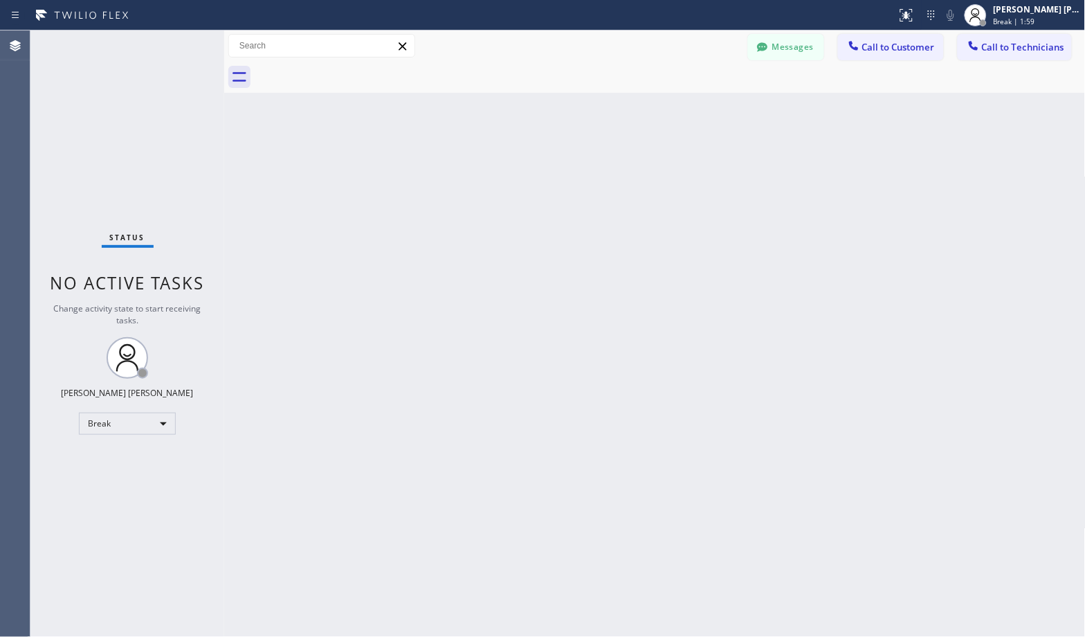
click at [709, 112] on div "Back to Dashboard Change Sender ID Customers Technicians Select a contact Outbo…" at bounding box center [655, 333] width 862 height 606
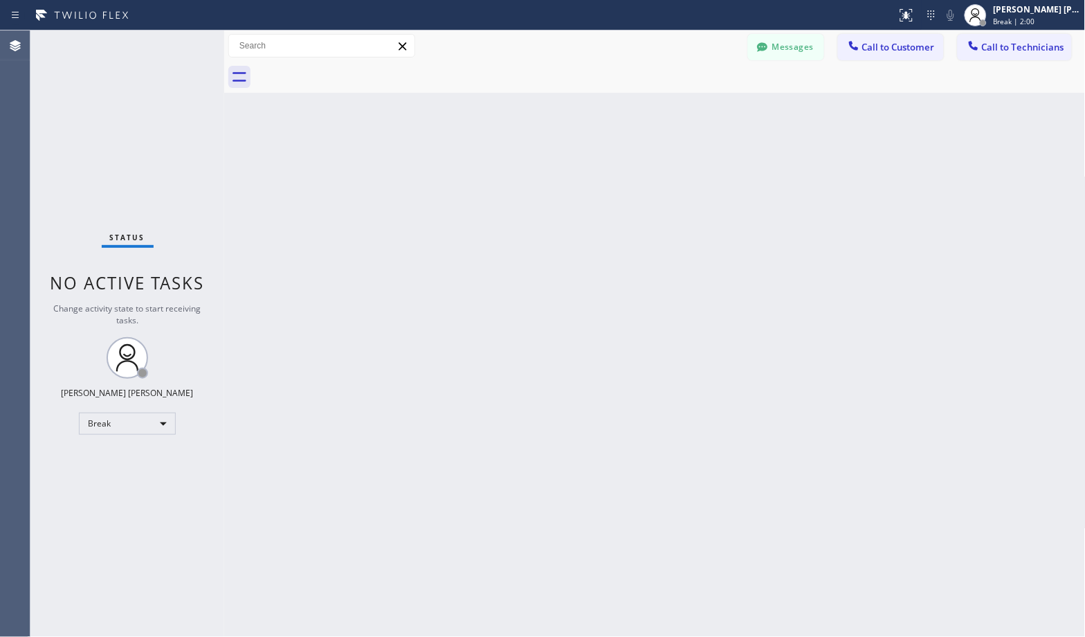
click at [709, 112] on div "Back to Dashboard Change Sender ID Customers Technicians Select a contact Outbo…" at bounding box center [655, 333] width 862 height 606
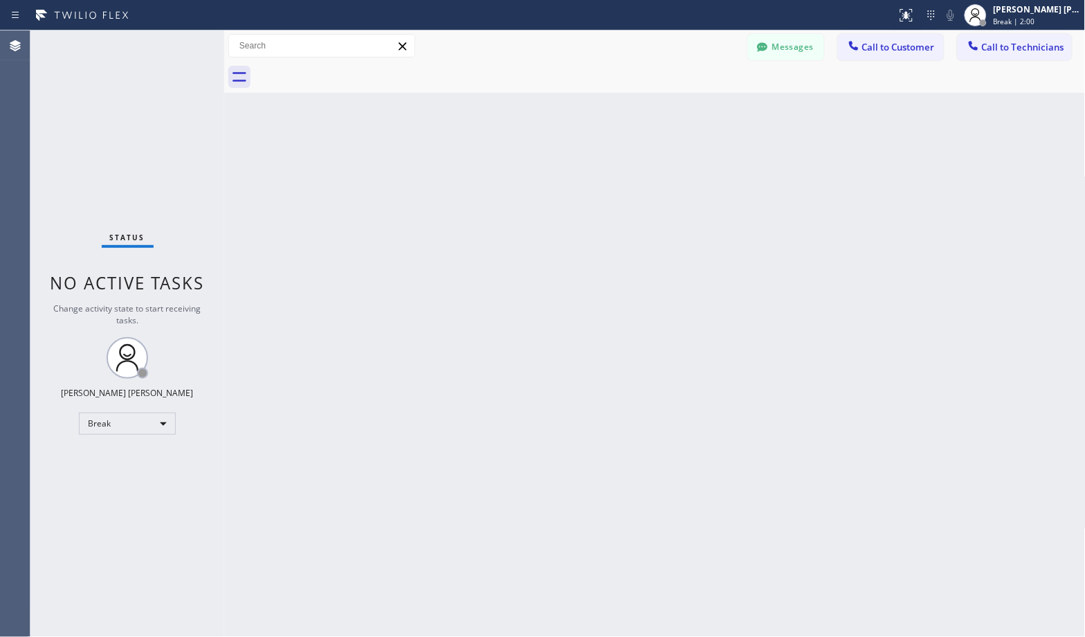
click at [709, 112] on div "Back to Dashboard Change Sender ID Customers Technicians Select a contact Outbo…" at bounding box center [655, 333] width 862 height 606
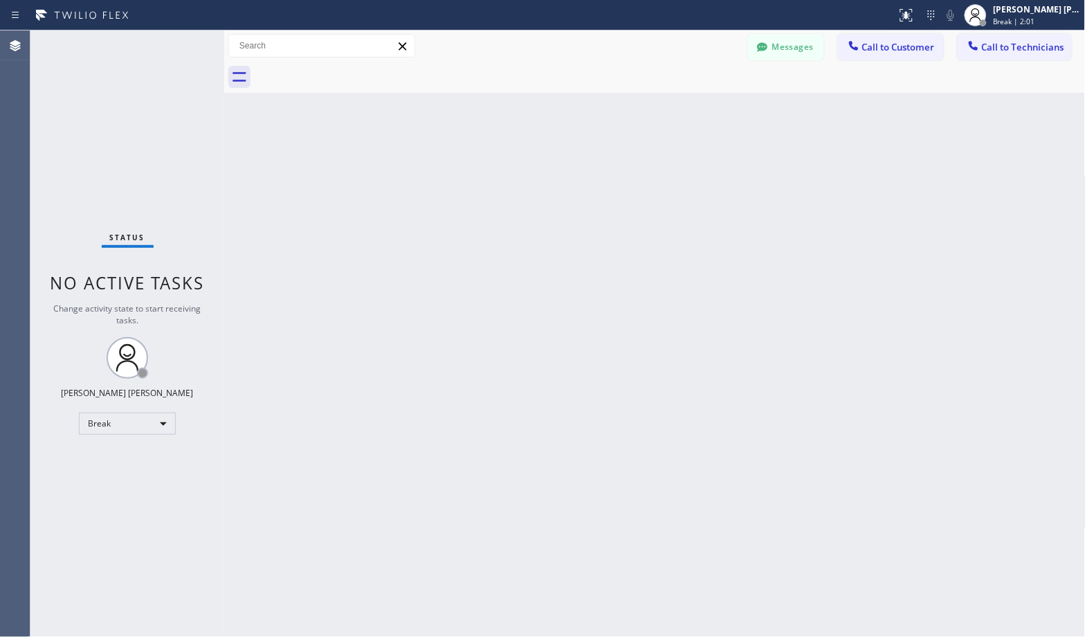
click at [709, 112] on div "Back to Dashboard Change Sender ID Customers Technicians Select a contact Outbo…" at bounding box center [655, 333] width 862 height 606
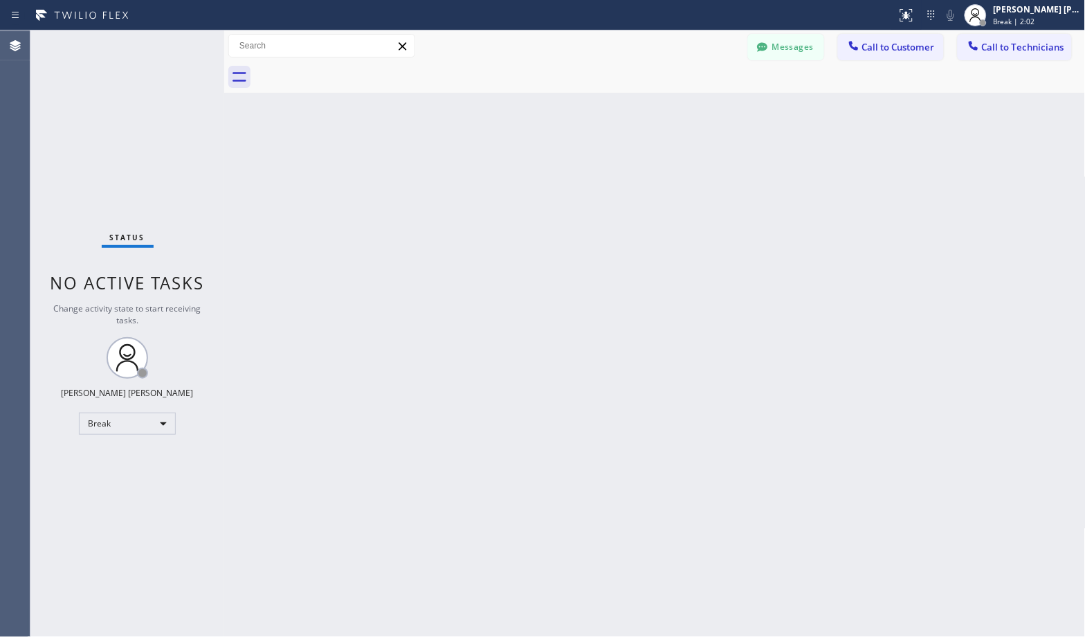
click at [709, 112] on div "Back to Dashboard Change Sender ID Customers Technicians Select a contact Outbo…" at bounding box center [655, 333] width 862 height 606
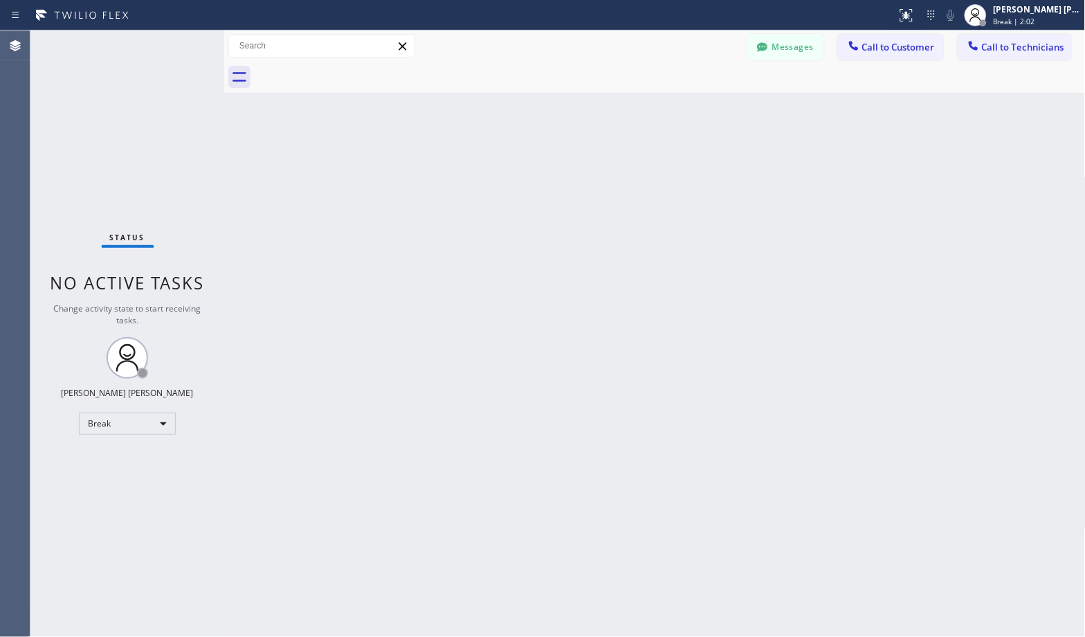
click at [709, 112] on div "Back to Dashboard Change Sender ID Customers Technicians Select a contact Outbo…" at bounding box center [655, 333] width 862 height 606
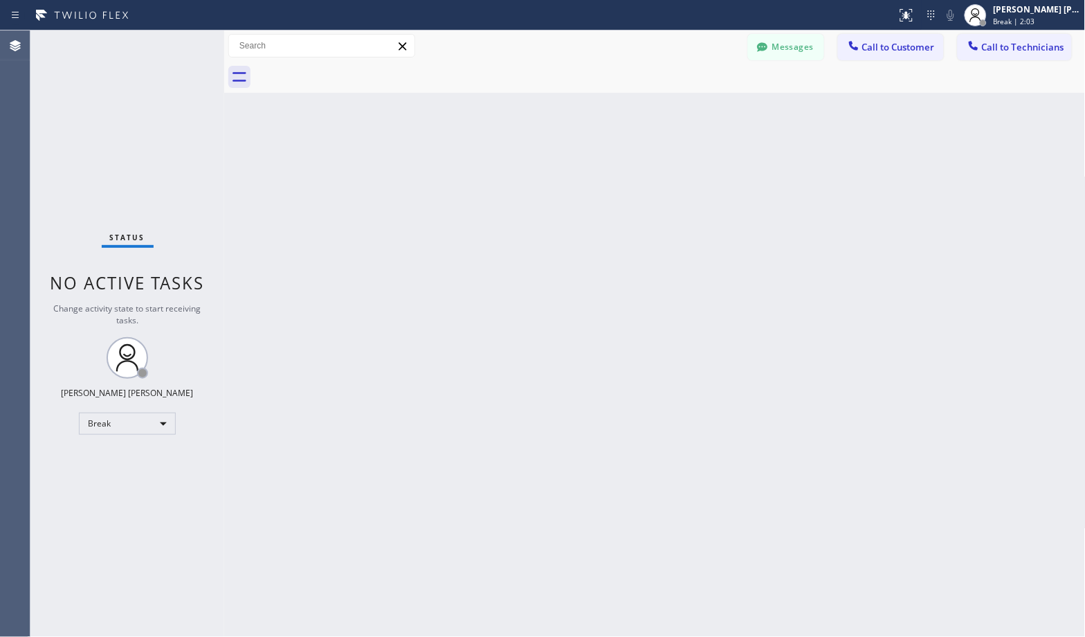
click at [709, 112] on div "Back to Dashboard Change Sender ID Customers Technicians Select a contact Outbo…" at bounding box center [655, 333] width 862 height 606
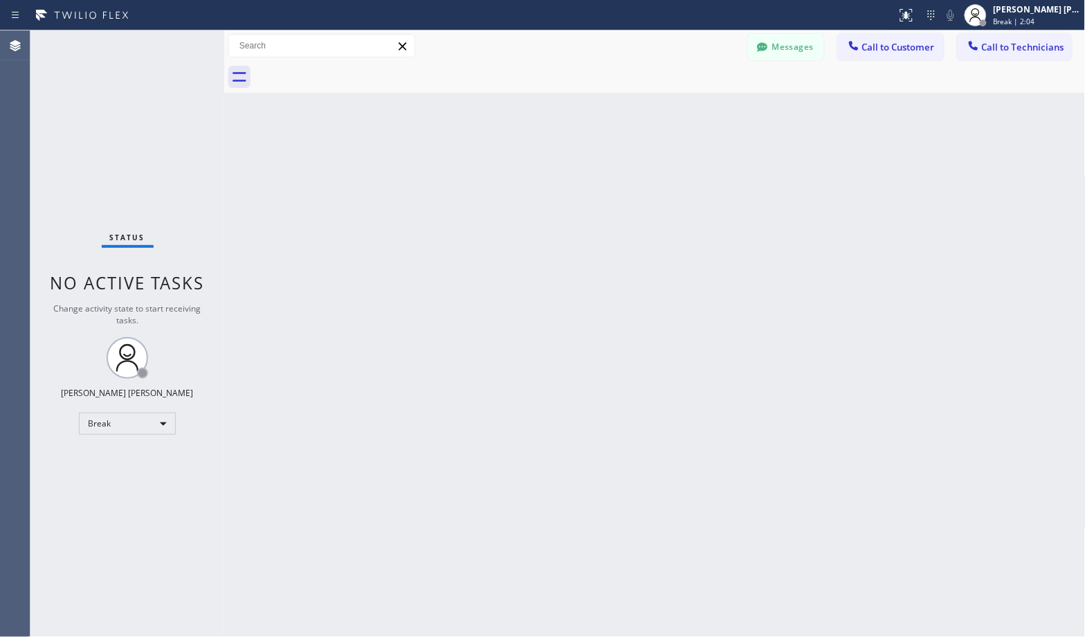
click at [709, 112] on div "Back to Dashboard Change Sender ID Customers Technicians Select a contact Outbo…" at bounding box center [655, 333] width 862 height 606
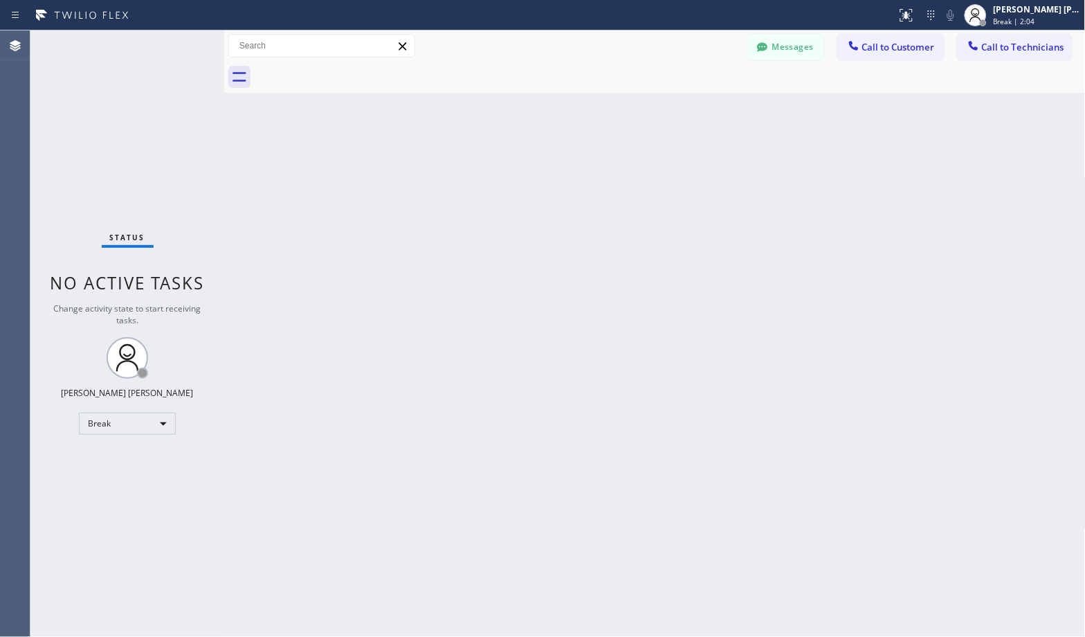
click at [709, 112] on div "Back to Dashboard Change Sender ID Customers Technicians Select a contact Outbo…" at bounding box center [655, 333] width 862 height 606
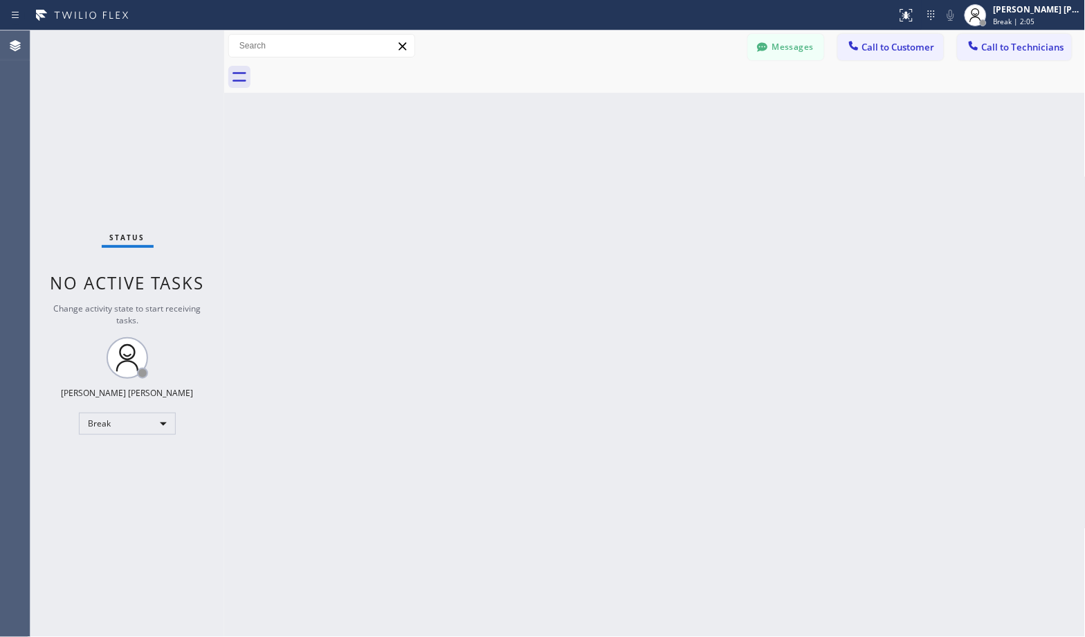
click at [709, 112] on div "Back to Dashboard Change Sender ID Customers Technicians Select a contact Outbo…" at bounding box center [655, 333] width 862 height 606
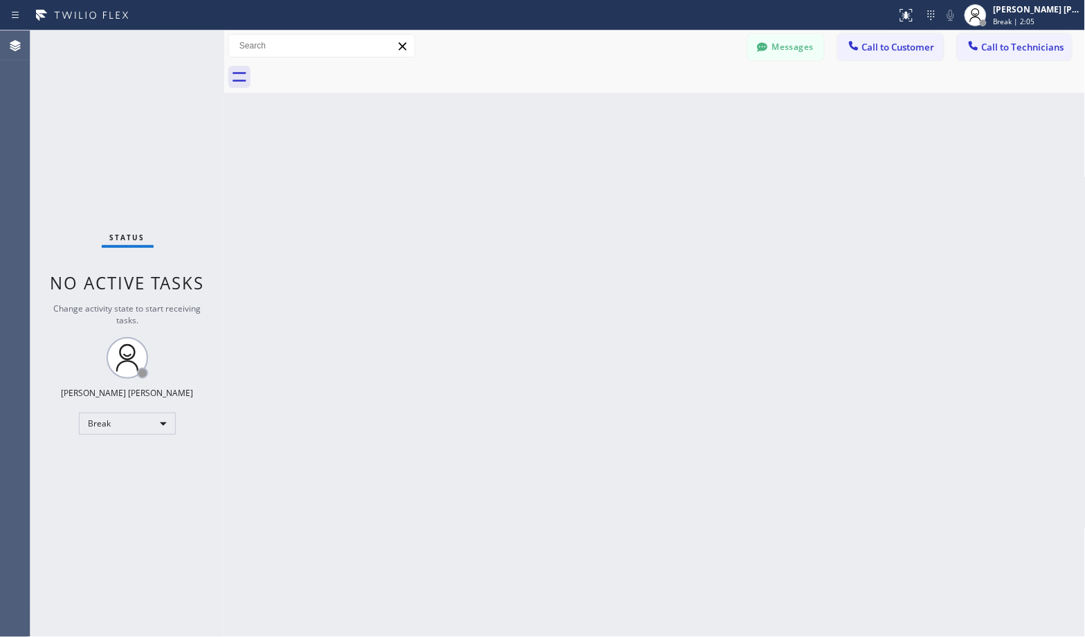
click at [709, 112] on div "Back to Dashboard Change Sender ID Customers Technicians Select a contact Outbo…" at bounding box center [655, 333] width 862 height 606
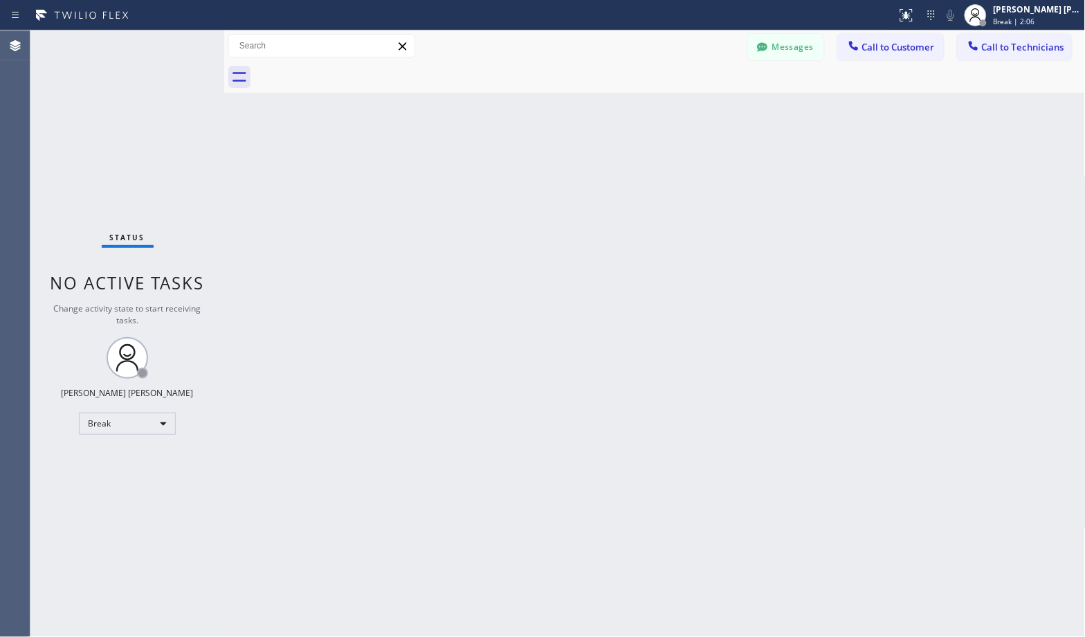
click at [709, 112] on div "Back to Dashboard Change Sender ID Customers Technicians Select a contact Outbo…" at bounding box center [655, 333] width 862 height 606
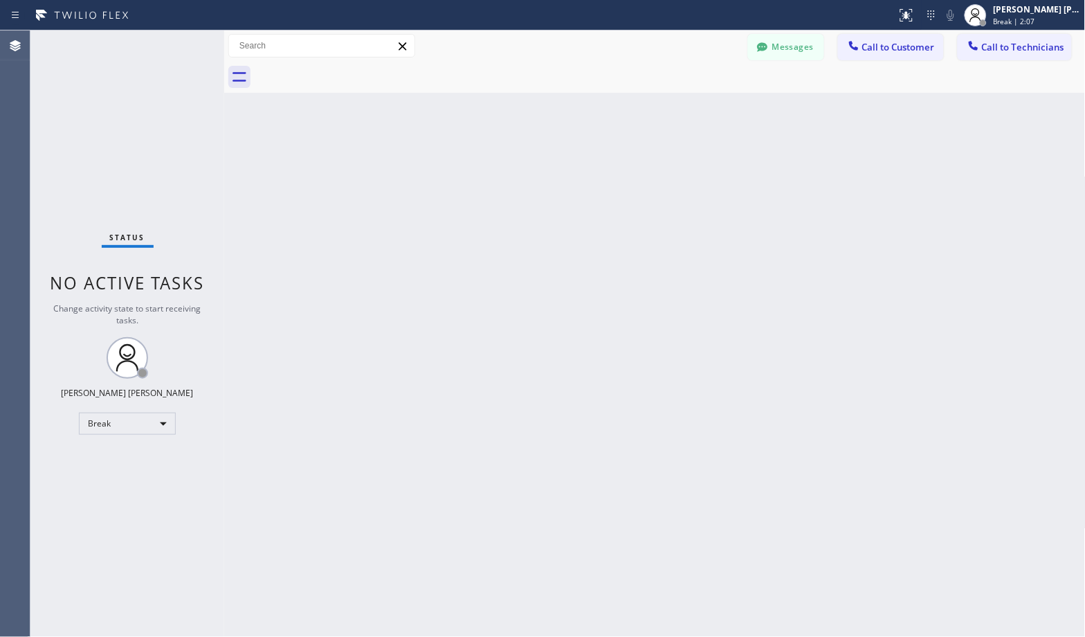
click at [709, 112] on div "Back to Dashboard Change Sender ID Customers Technicians Select a contact Outbo…" at bounding box center [655, 333] width 862 height 606
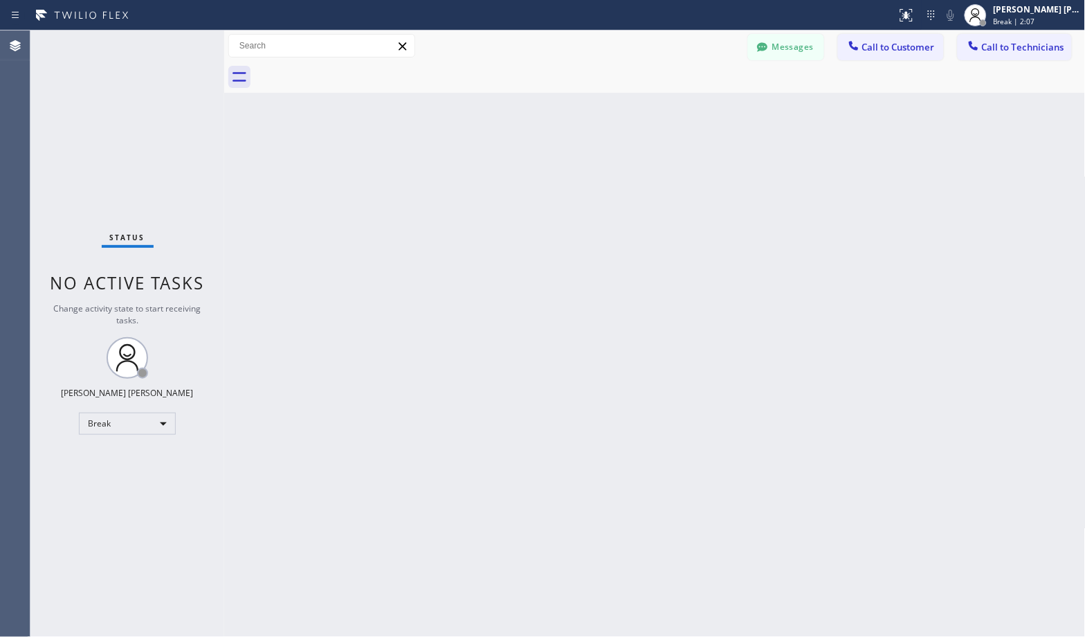
click at [709, 112] on div "Back to Dashboard Change Sender ID Customers Technicians Select a contact Outbo…" at bounding box center [655, 333] width 862 height 606
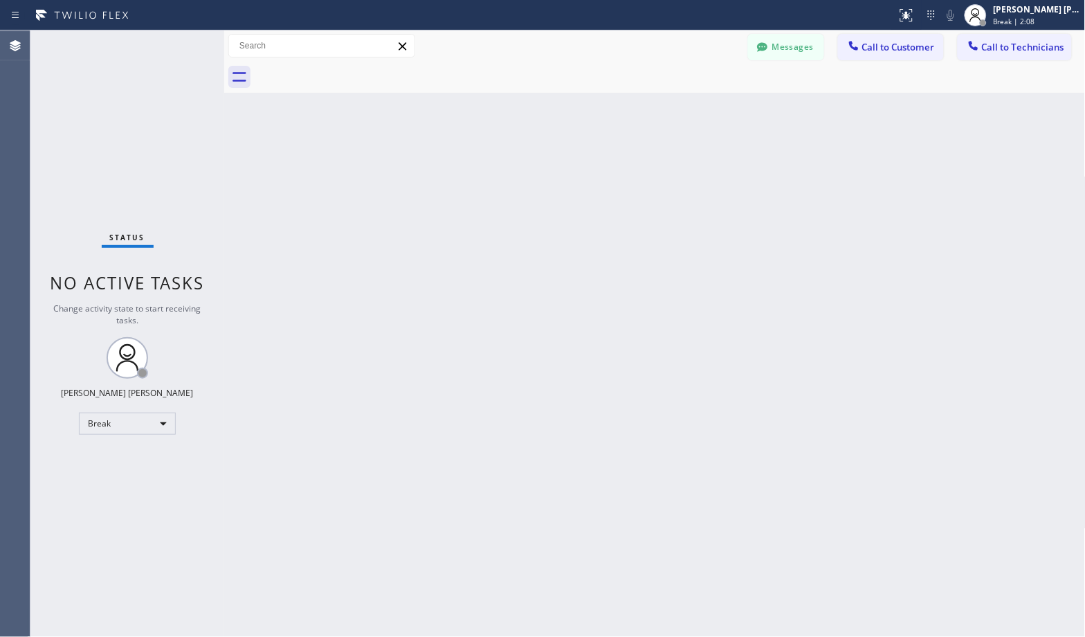
click at [709, 112] on div "Back to Dashboard Change Sender ID Customers Technicians Select a contact Outbo…" at bounding box center [655, 333] width 862 height 606
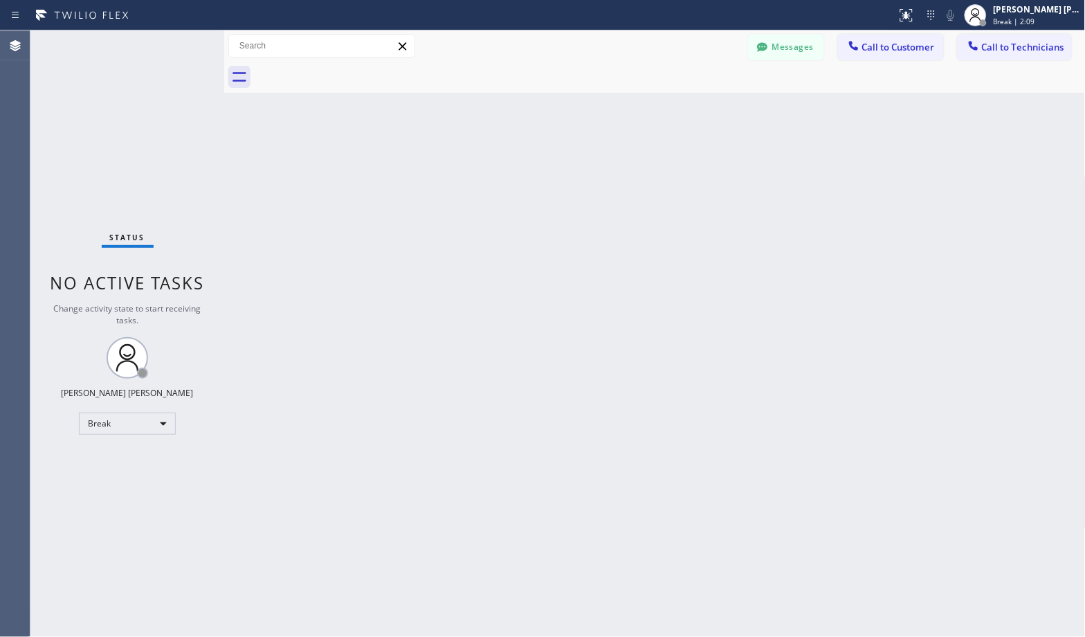
click at [709, 112] on div "Back to Dashboard Change Sender ID Customers Technicians Select a contact Outbo…" at bounding box center [655, 333] width 862 height 606
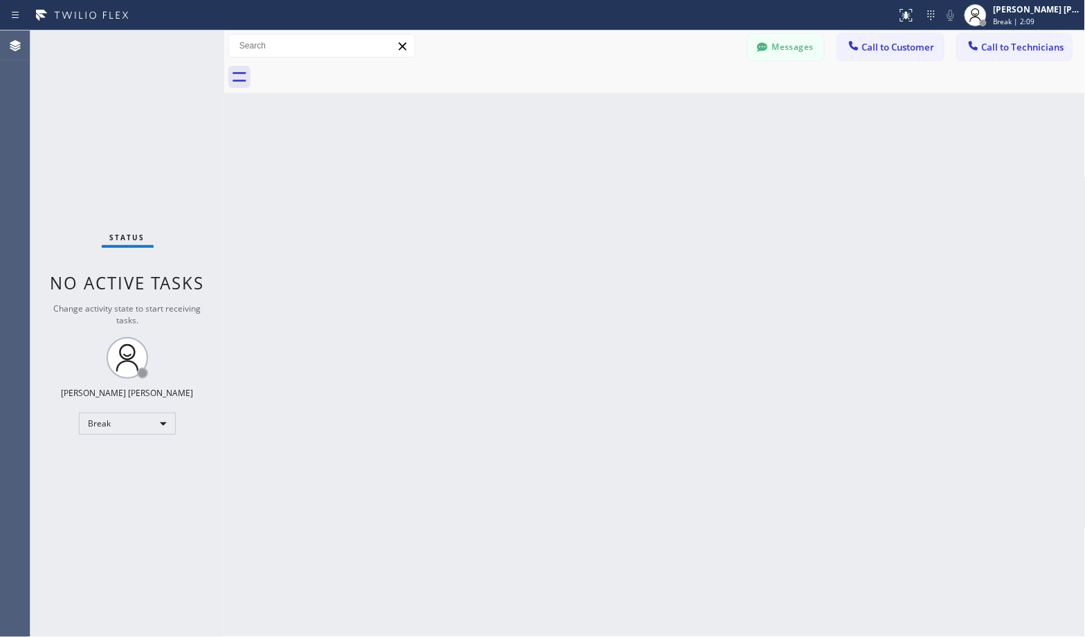
click at [709, 112] on div "Back to Dashboard Change Sender ID Customers Technicians Select a contact Outbo…" at bounding box center [655, 333] width 862 height 606
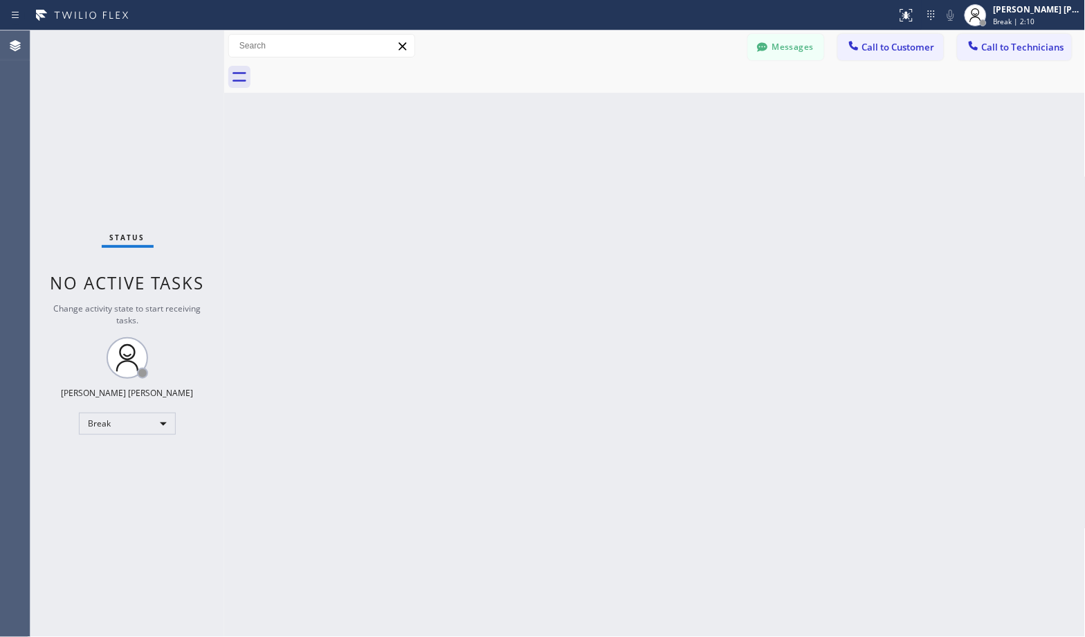
click at [709, 112] on div "Back to Dashboard Change Sender ID Customers Technicians Select a contact Outbo…" at bounding box center [655, 333] width 862 height 606
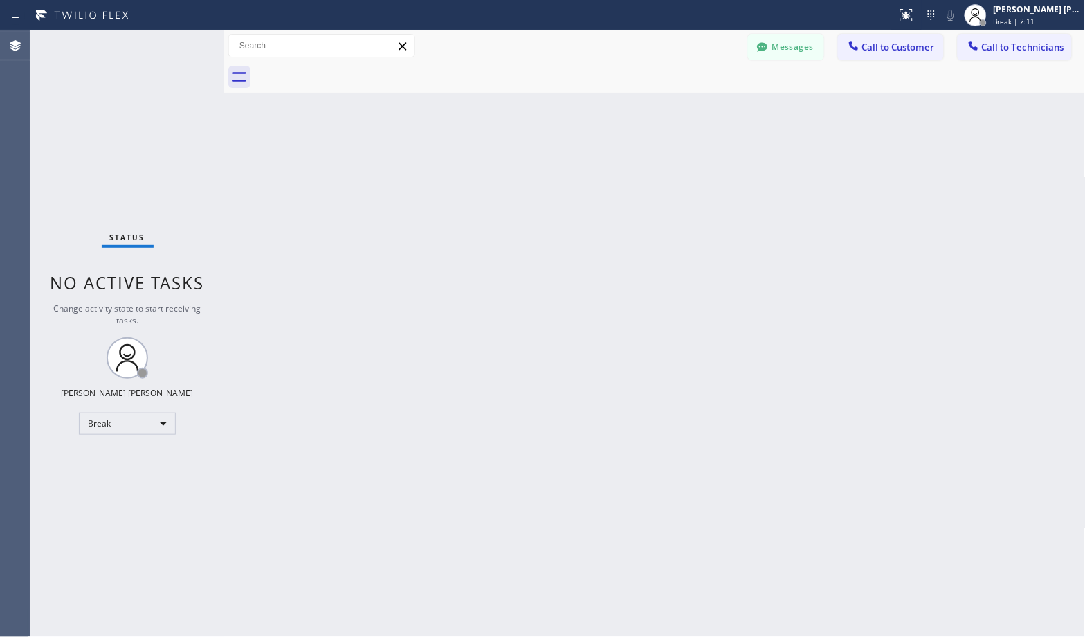
click at [709, 112] on div "Back to Dashboard Change Sender ID Customers Technicians Select a contact Outbo…" at bounding box center [655, 333] width 862 height 606
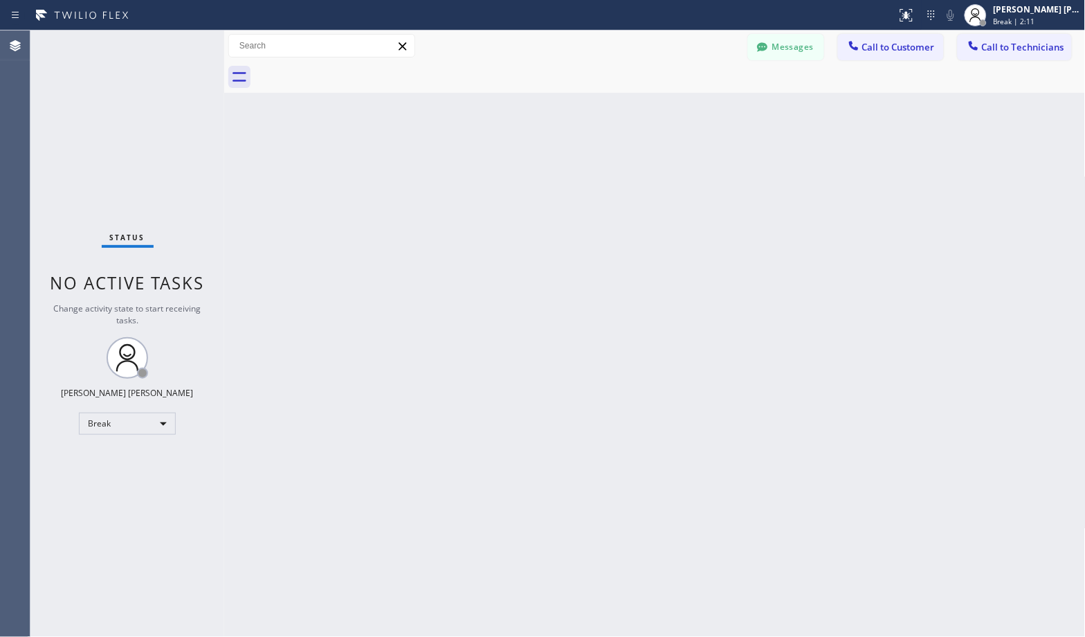
click at [709, 112] on div "Back to Dashboard Change Sender ID Customers Technicians Select a contact Outbo…" at bounding box center [655, 333] width 862 height 606
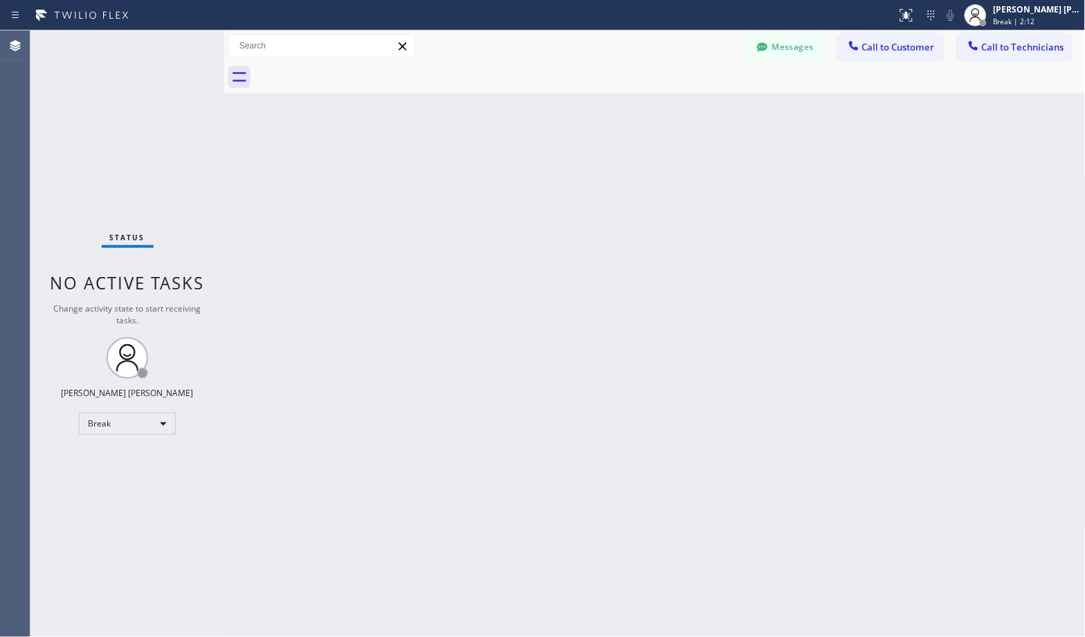
click at [709, 112] on div "Back to Dashboard Change Sender ID Customers Technicians Select a contact Outbo…" at bounding box center [655, 333] width 862 height 606
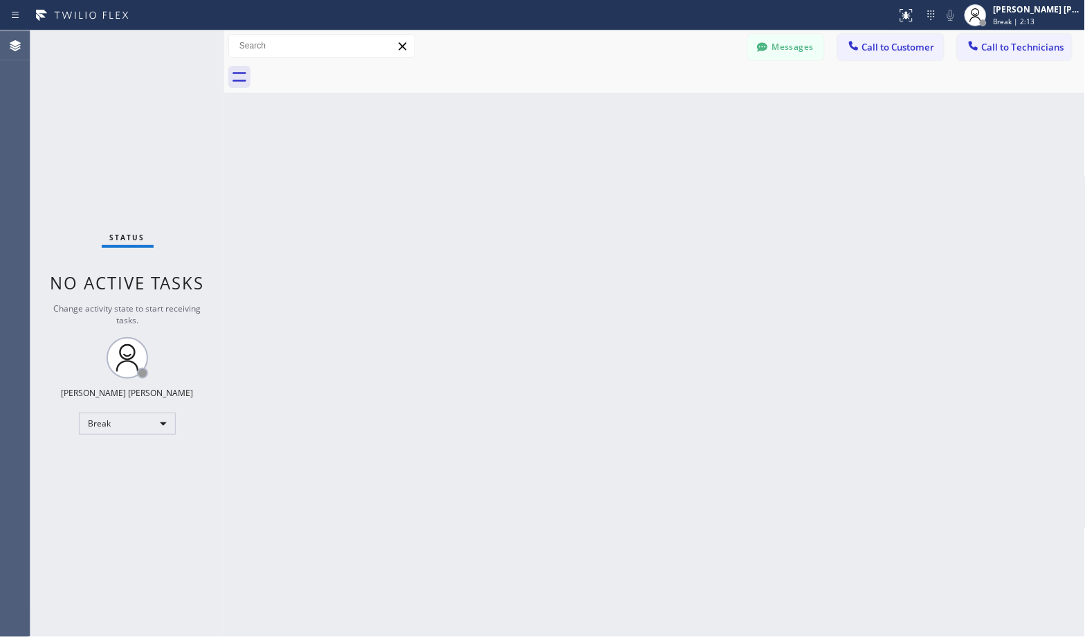
click at [709, 112] on div "Back to Dashboard Change Sender ID Customers Technicians Select a contact Outbo…" at bounding box center [655, 333] width 862 height 606
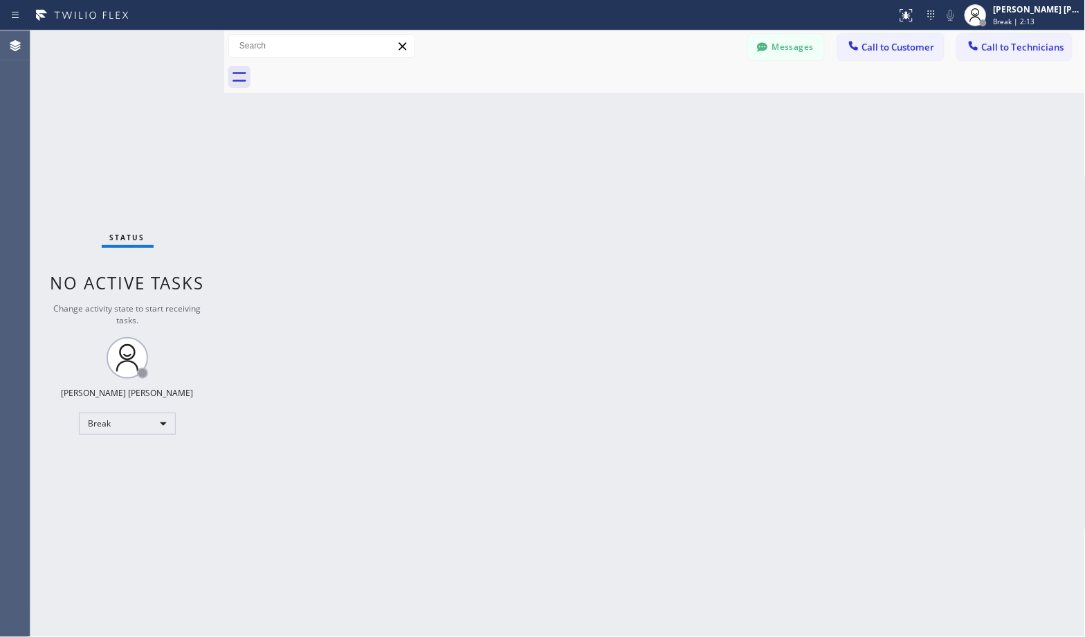
click at [709, 112] on div "Back to Dashboard Change Sender ID Customers Technicians Select a contact Outbo…" at bounding box center [655, 333] width 862 height 606
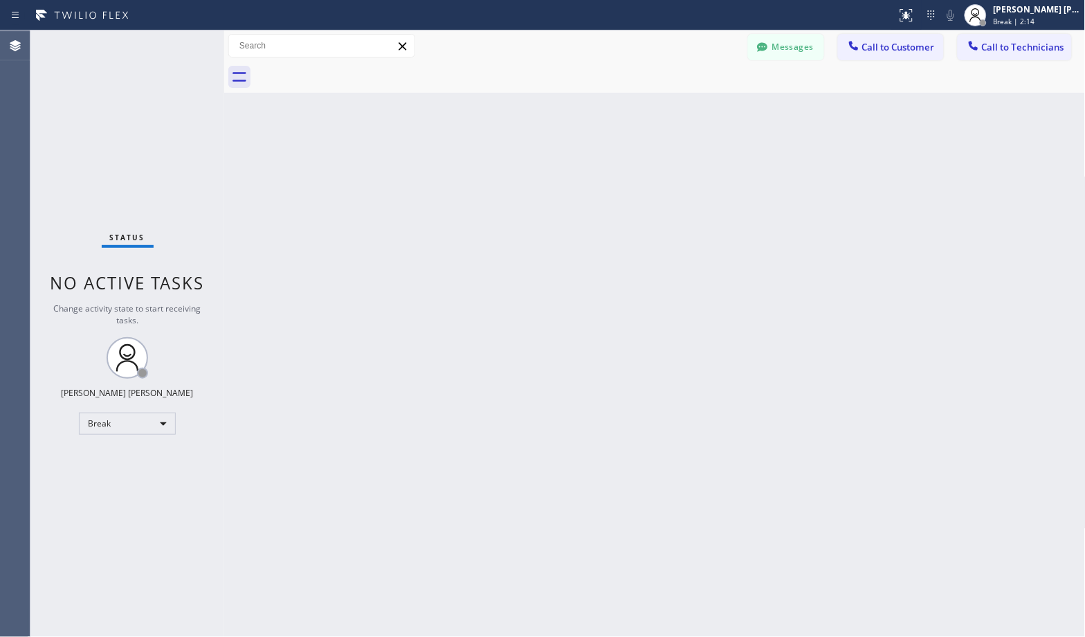
click at [709, 112] on div "Back to Dashboard Change Sender ID Customers Technicians Select a contact Outbo…" at bounding box center [655, 333] width 862 height 606
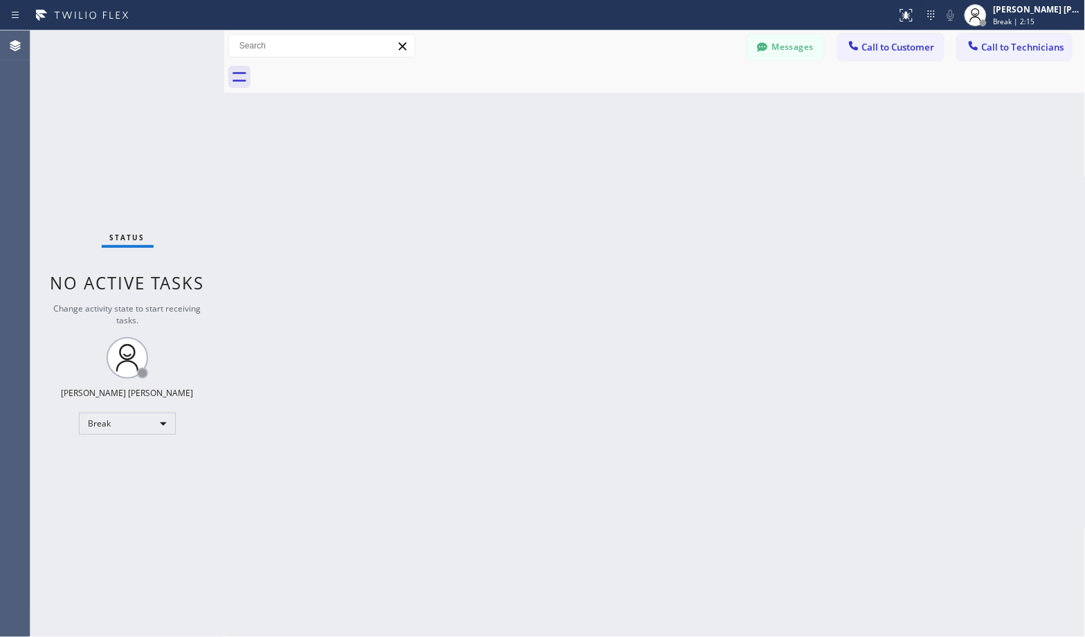
click at [709, 112] on div "Back to Dashboard Change Sender ID Customers Technicians Select a contact Outbo…" at bounding box center [655, 333] width 862 height 606
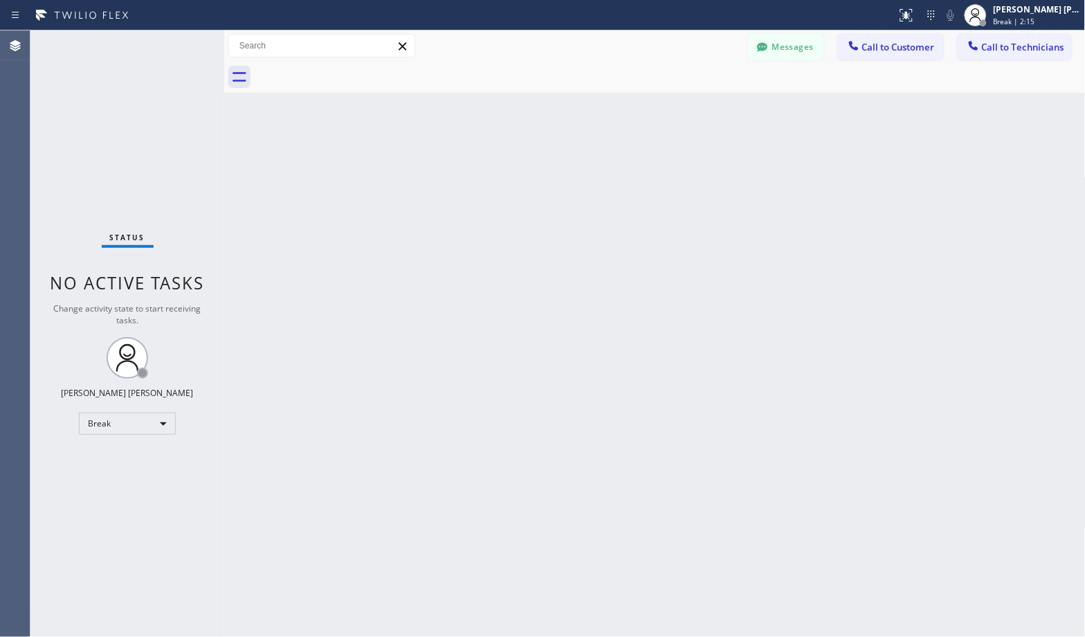
click at [709, 112] on div "Back to Dashboard Change Sender ID Customers Technicians Select a contact Outbo…" at bounding box center [655, 333] width 862 height 606
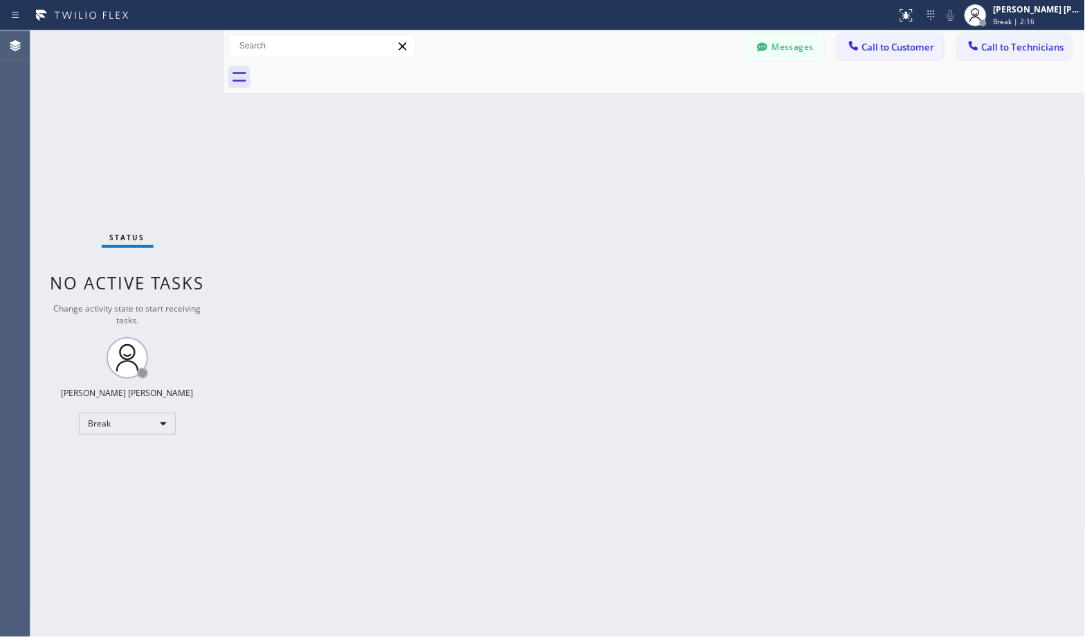
click at [709, 112] on div "Back to Dashboard Change Sender ID Customers Technicians Select a contact Outbo…" at bounding box center [655, 333] width 862 height 606
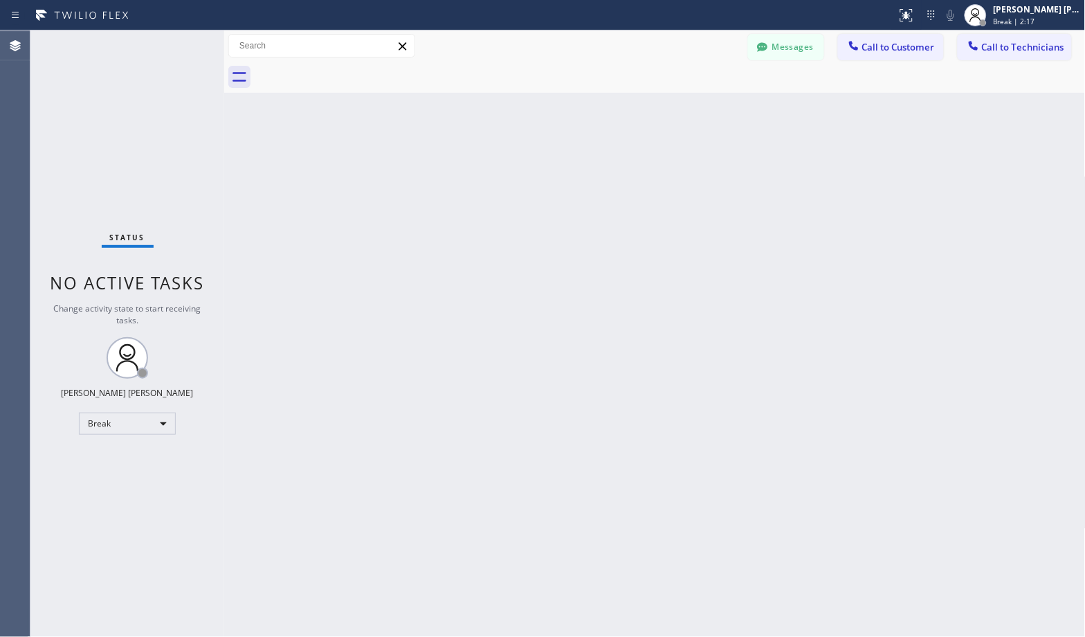
click at [709, 112] on div "Back to Dashboard Change Sender ID Customers Technicians Select a contact Outbo…" at bounding box center [655, 333] width 862 height 606
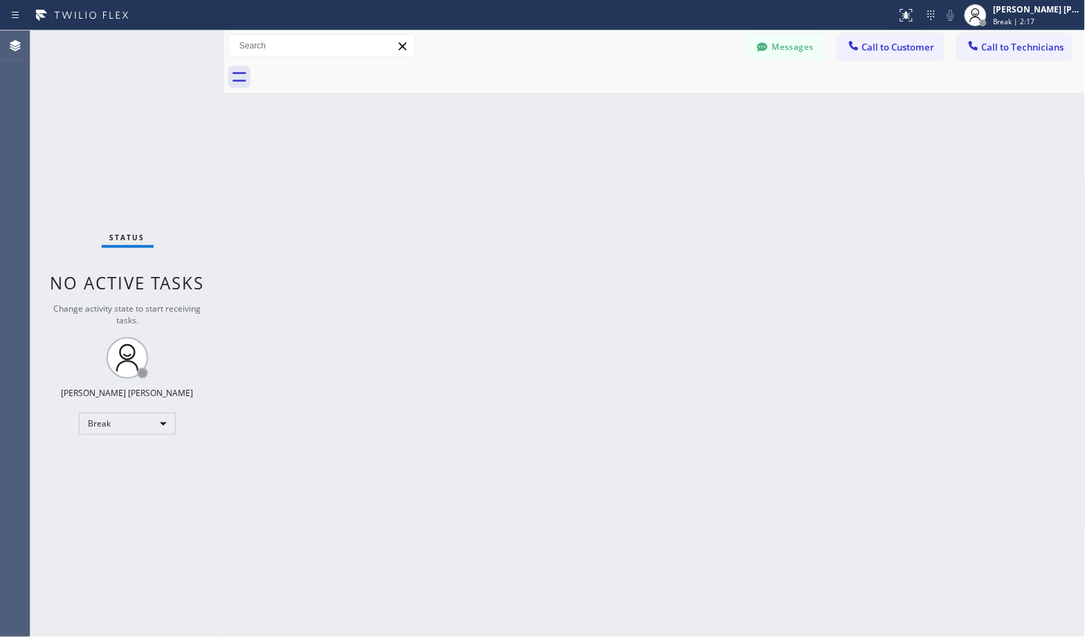
click at [709, 112] on div "Back to Dashboard Change Sender ID Customers Technicians Select a contact Outbo…" at bounding box center [655, 333] width 862 height 606
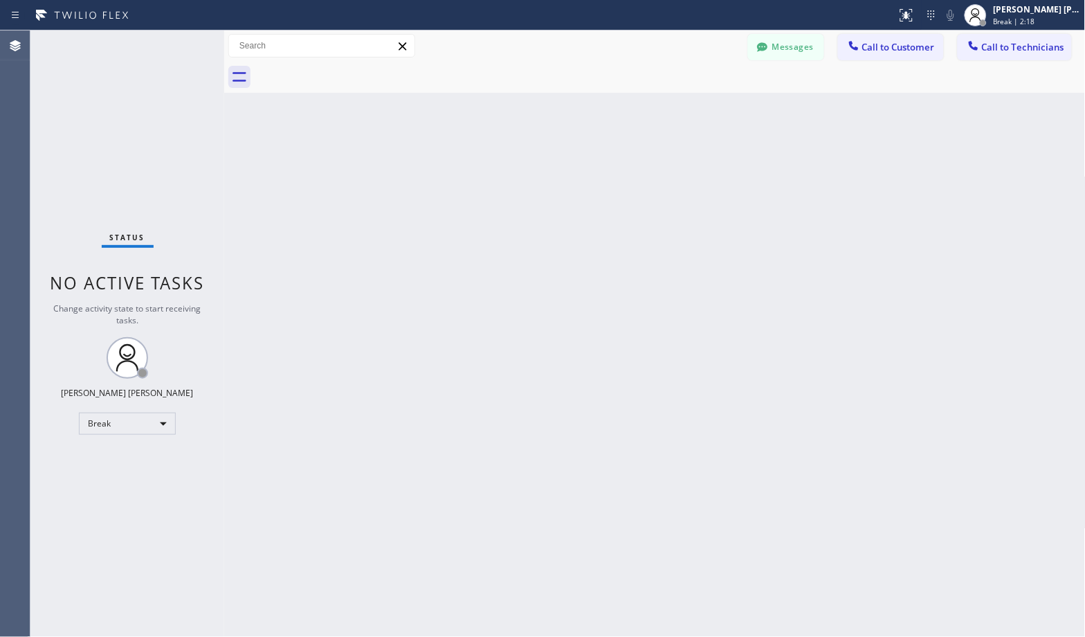
click at [709, 112] on div "Back to Dashboard Change Sender ID Customers Technicians Select a contact Outbo…" at bounding box center [655, 333] width 862 height 606
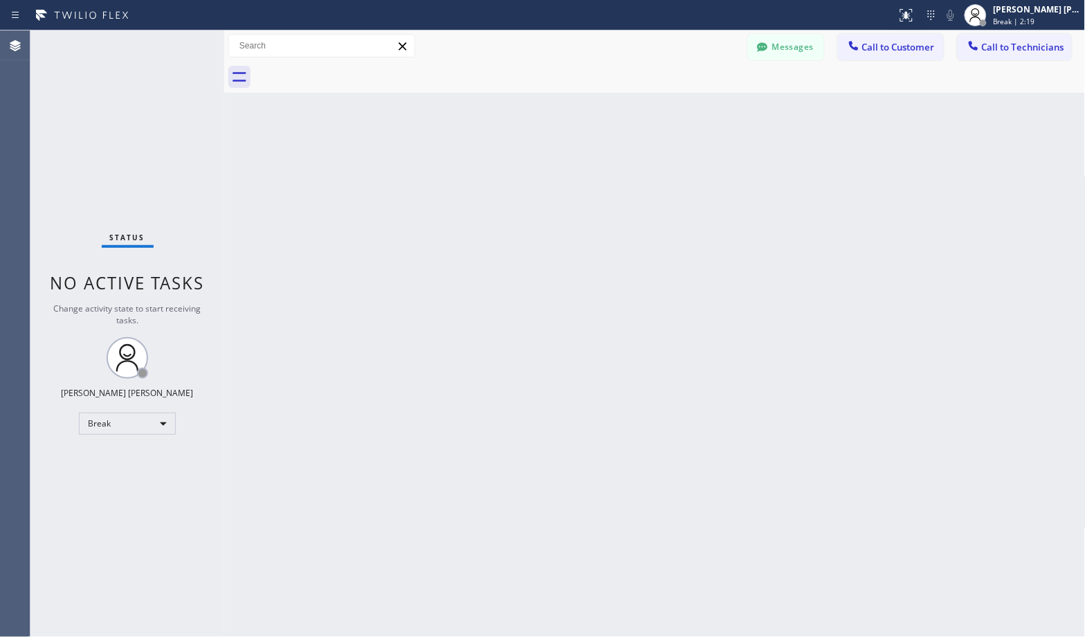
click at [709, 112] on div "Back to Dashboard Change Sender ID Customers Technicians Select a contact Outbo…" at bounding box center [655, 333] width 862 height 606
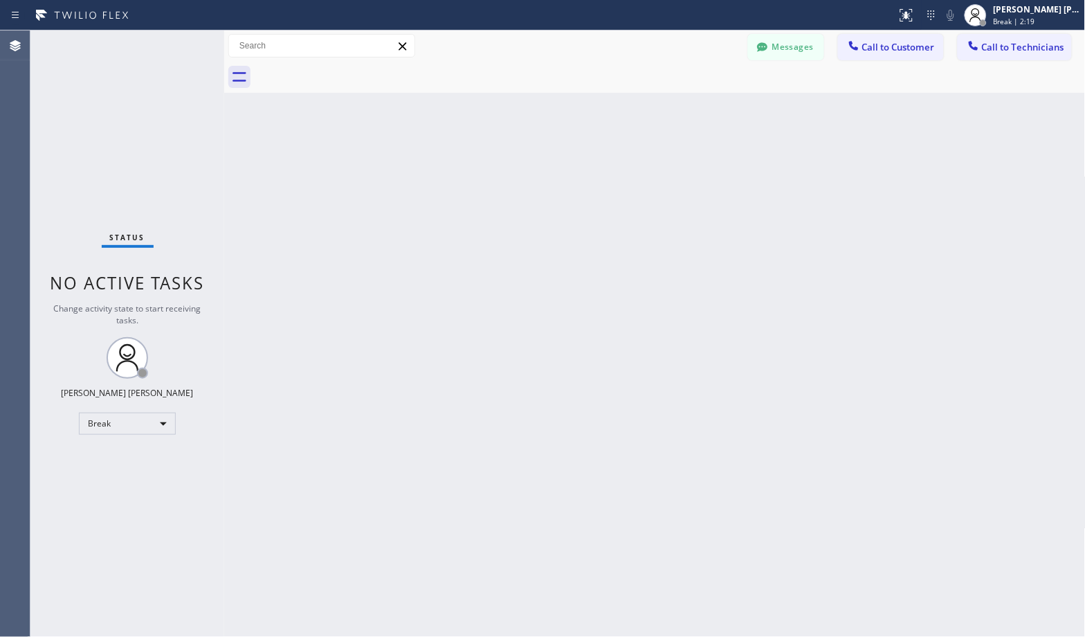
click at [709, 112] on div "Back to Dashboard Change Sender ID Customers Technicians Select a contact Outbo…" at bounding box center [655, 333] width 862 height 606
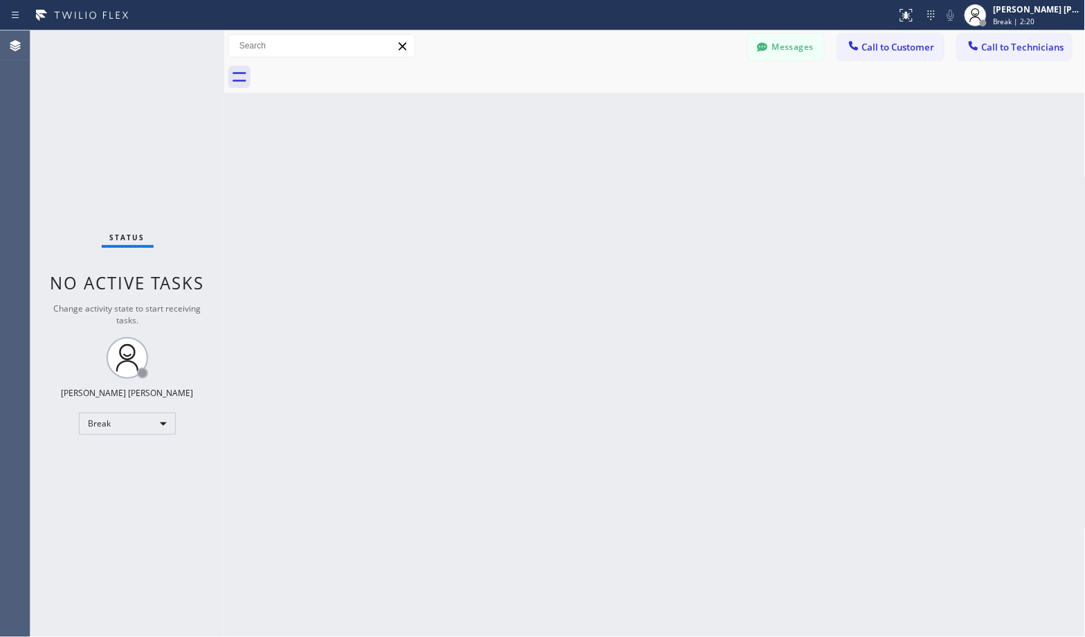
click at [709, 112] on div "Back to Dashboard Change Sender ID Customers Technicians Select a contact Outbo…" at bounding box center [655, 333] width 862 height 606
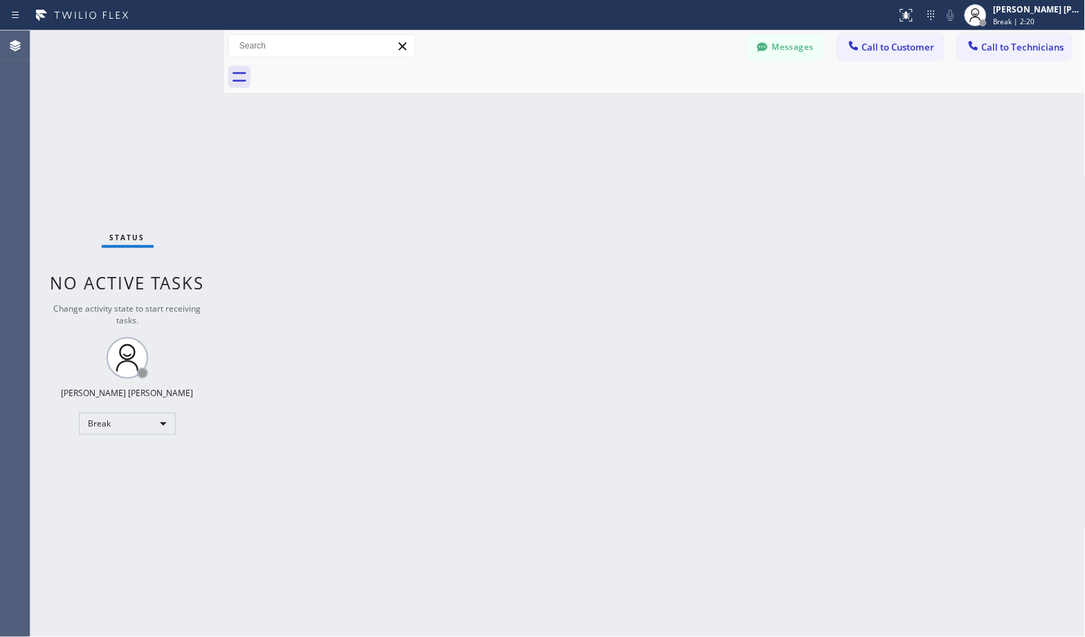
click at [709, 112] on div "Back to Dashboard Change Sender ID Customers Technicians Select a contact Outbo…" at bounding box center [655, 333] width 862 height 606
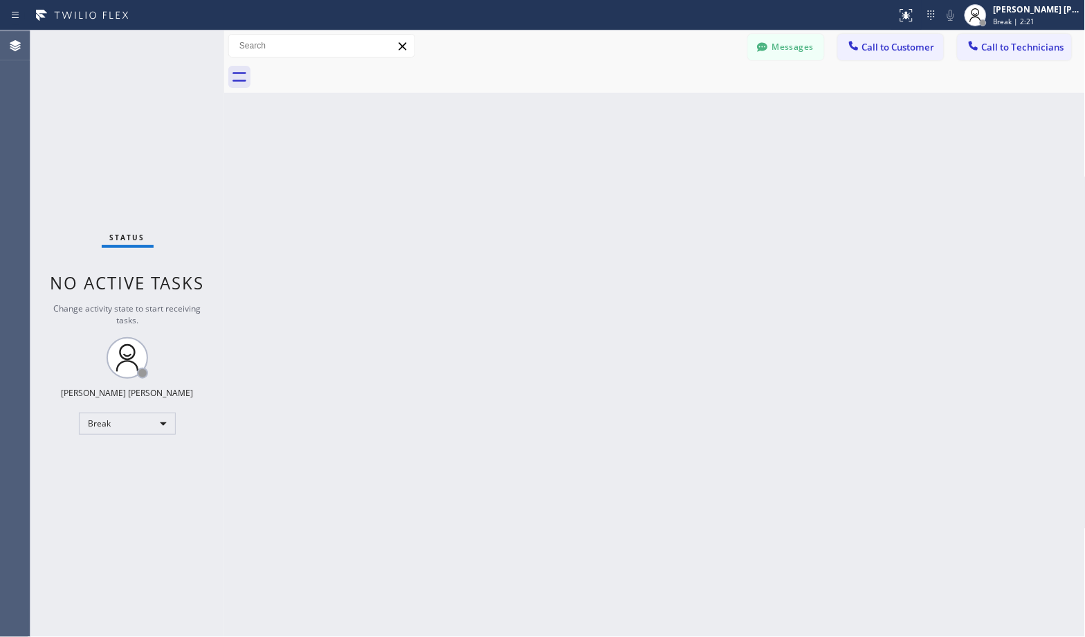
click at [709, 112] on div "Back to Dashboard Change Sender ID Customers Technicians Select a contact Outbo…" at bounding box center [655, 333] width 862 height 606
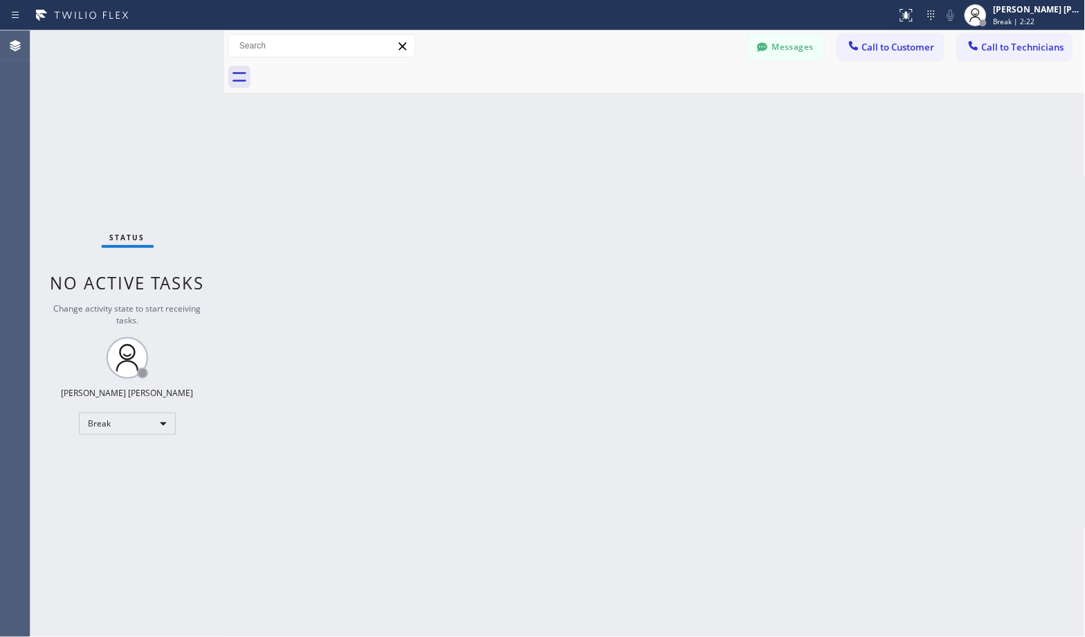
click at [709, 112] on div "Back to Dashboard Change Sender ID Customers Technicians Select a contact Outbo…" at bounding box center [655, 333] width 862 height 606
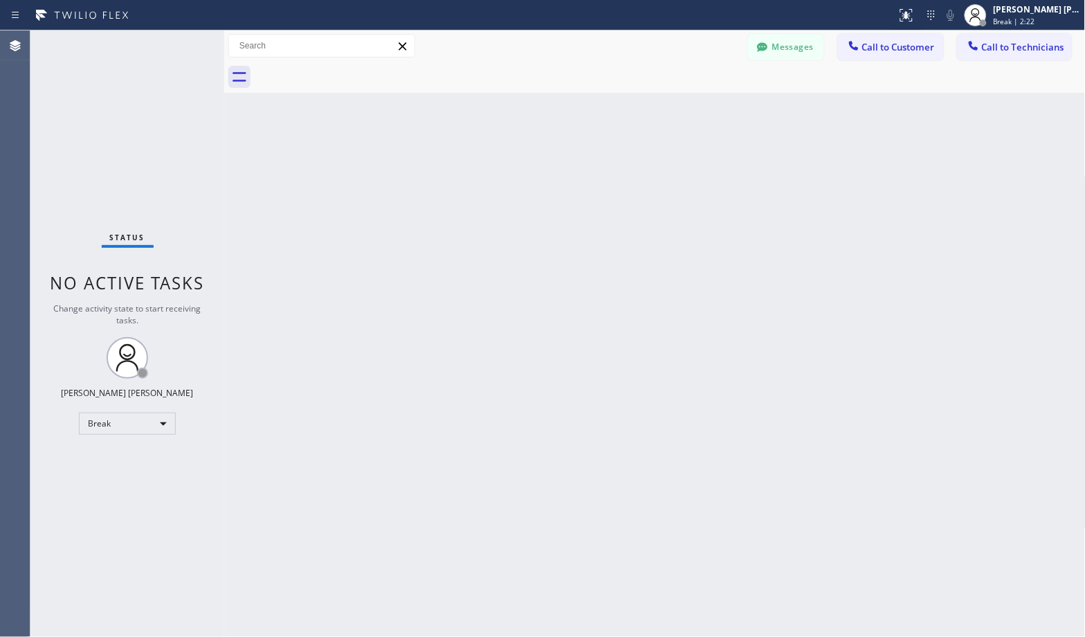
click at [709, 112] on div "Back to Dashboard Change Sender ID Customers Technicians Select a contact Outbo…" at bounding box center [655, 333] width 862 height 606
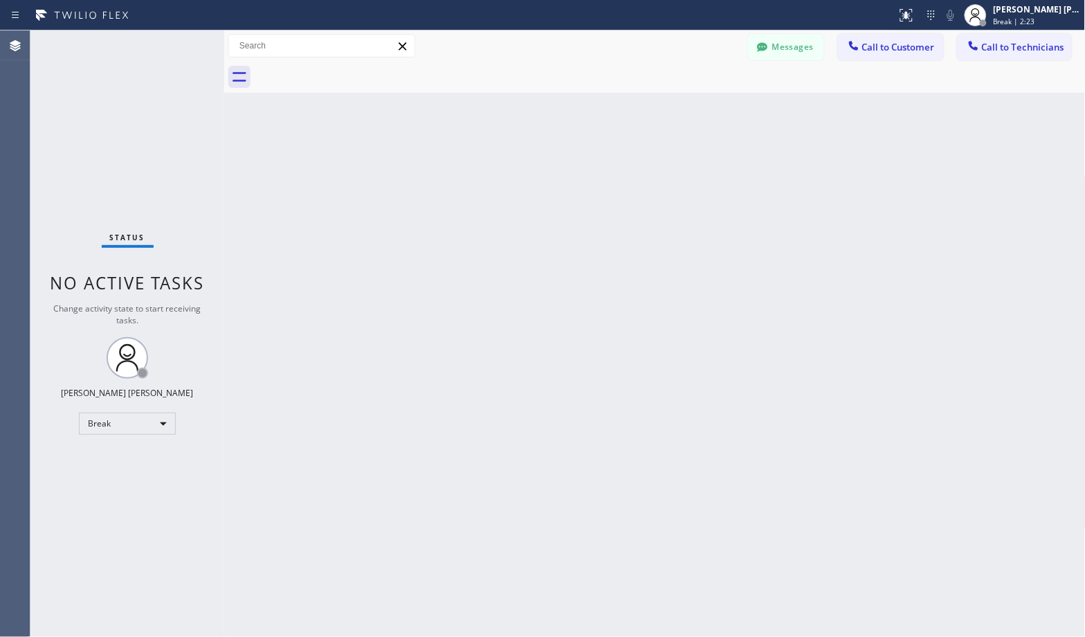
click at [709, 112] on div "Back to Dashboard Change Sender ID Customers Technicians Select a contact Outbo…" at bounding box center [655, 333] width 862 height 606
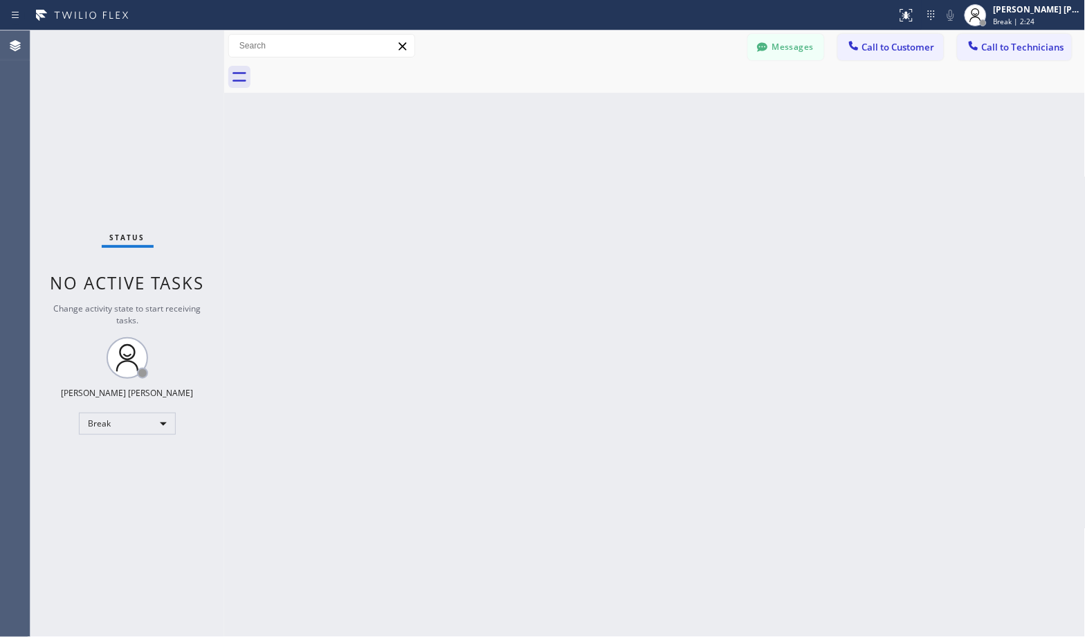
click at [709, 112] on div "Back to Dashboard Change Sender ID Customers Technicians Select a contact Outbo…" at bounding box center [655, 333] width 862 height 606
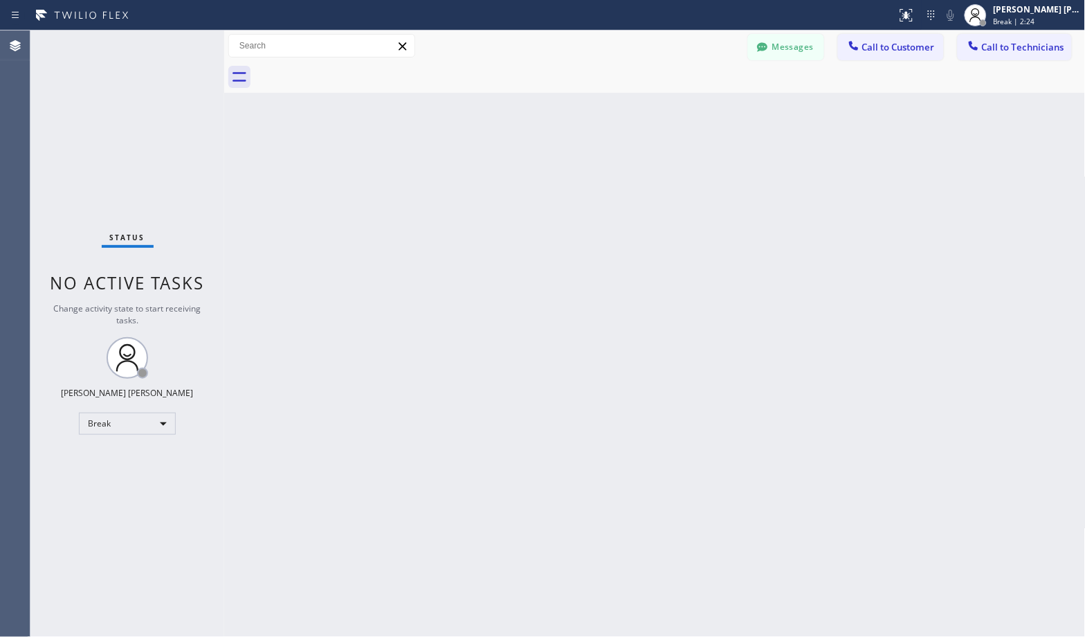
click at [709, 112] on div "Back to Dashboard Change Sender ID Customers Technicians Select a contact Outbo…" at bounding box center [655, 333] width 862 height 606
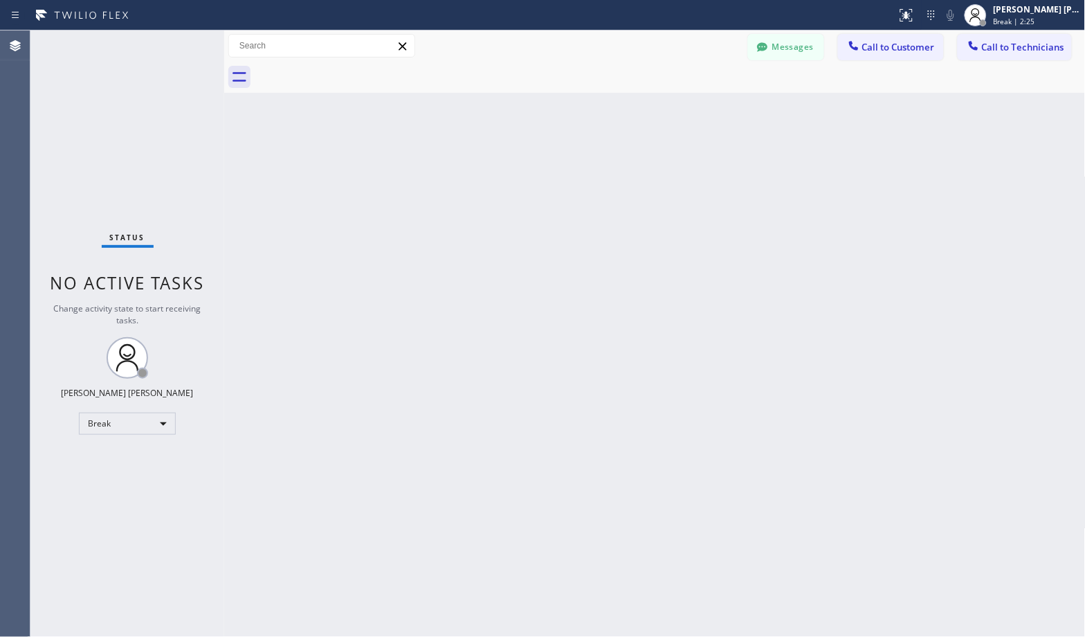
click at [709, 112] on div "Back to Dashboard Change Sender ID Customers Technicians Select a contact Outbo…" at bounding box center [655, 333] width 862 height 606
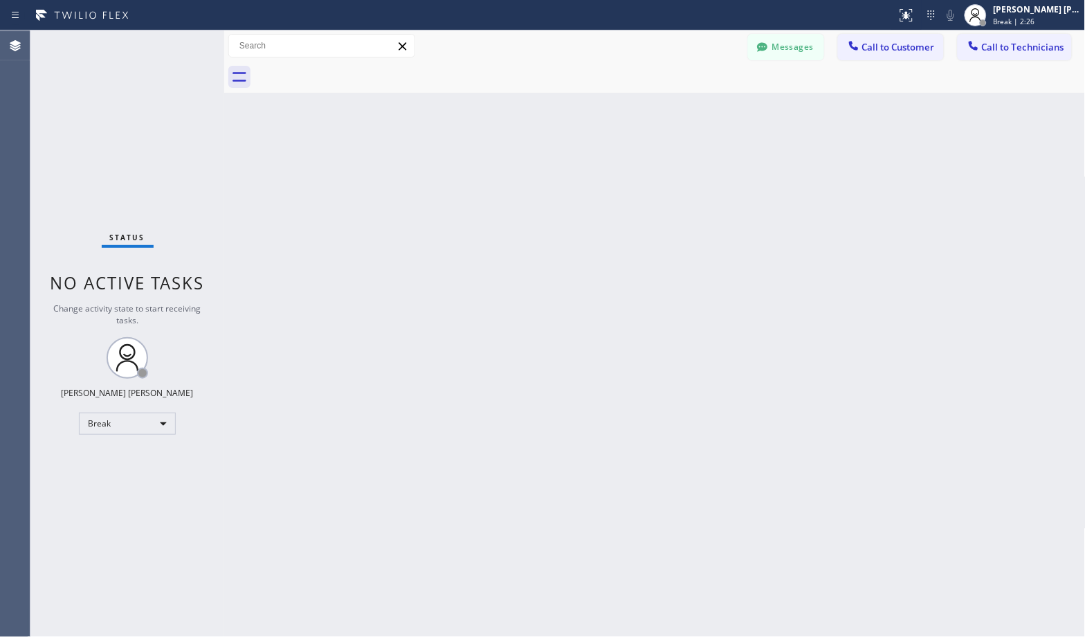
click at [709, 112] on div "Back to Dashboard Change Sender ID Customers Technicians Select a contact Outbo…" at bounding box center [655, 333] width 862 height 606
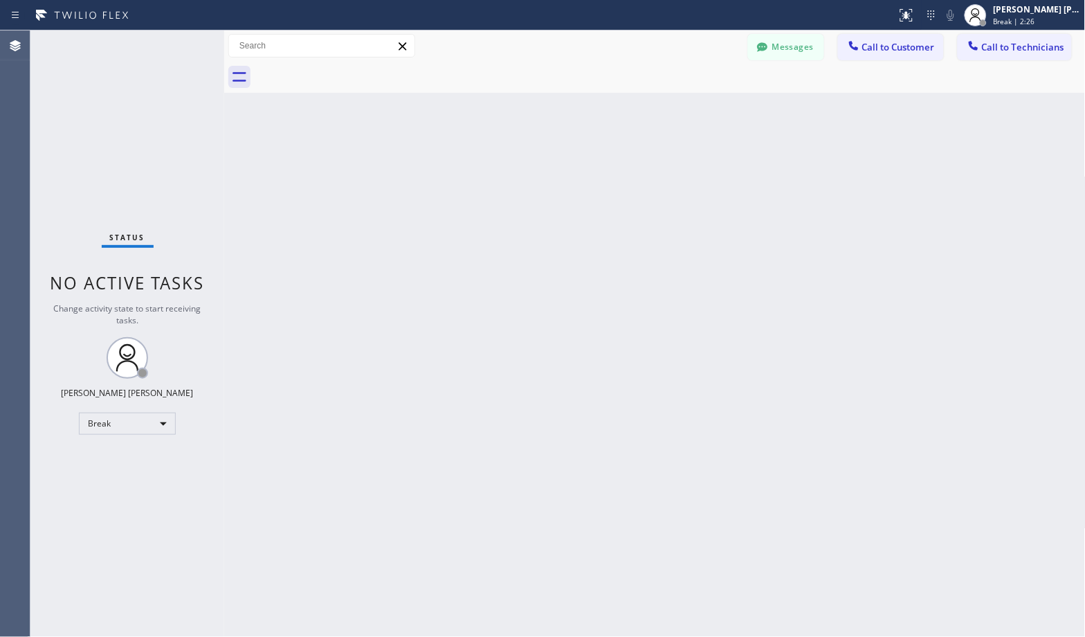
click at [709, 112] on div "Back to Dashboard Change Sender ID Customers Technicians Select a contact Outbo…" at bounding box center [655, 333] width 862 height 606
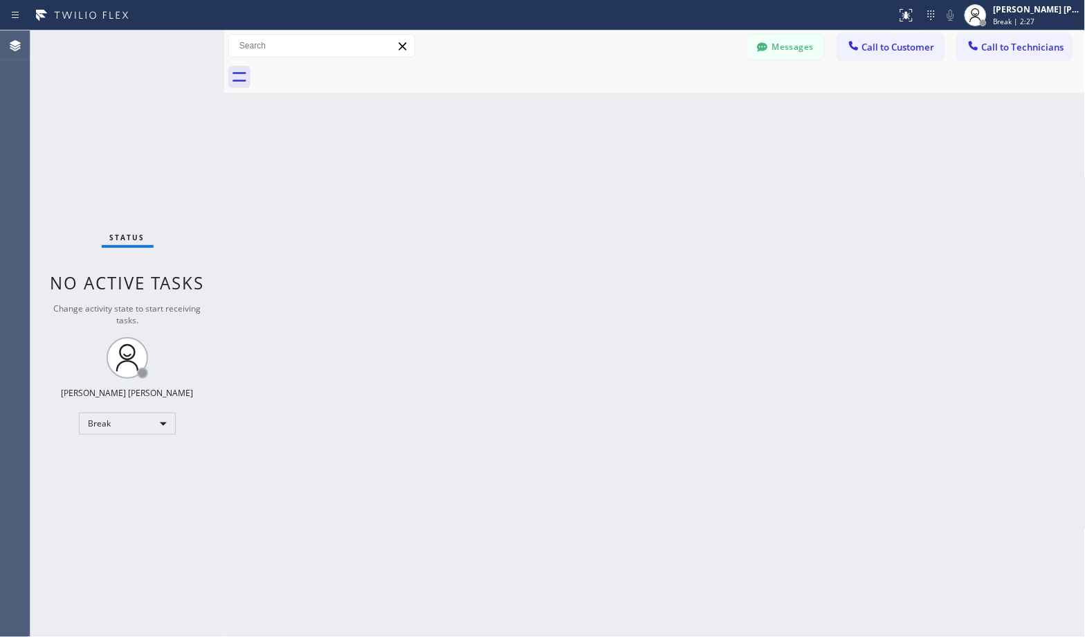
click at [709, 112] on div "Back to Dashboard Change Sender ID Customers Technicians Select a contact Outbo…" at bounding box center [655, 333] width 862 height 606
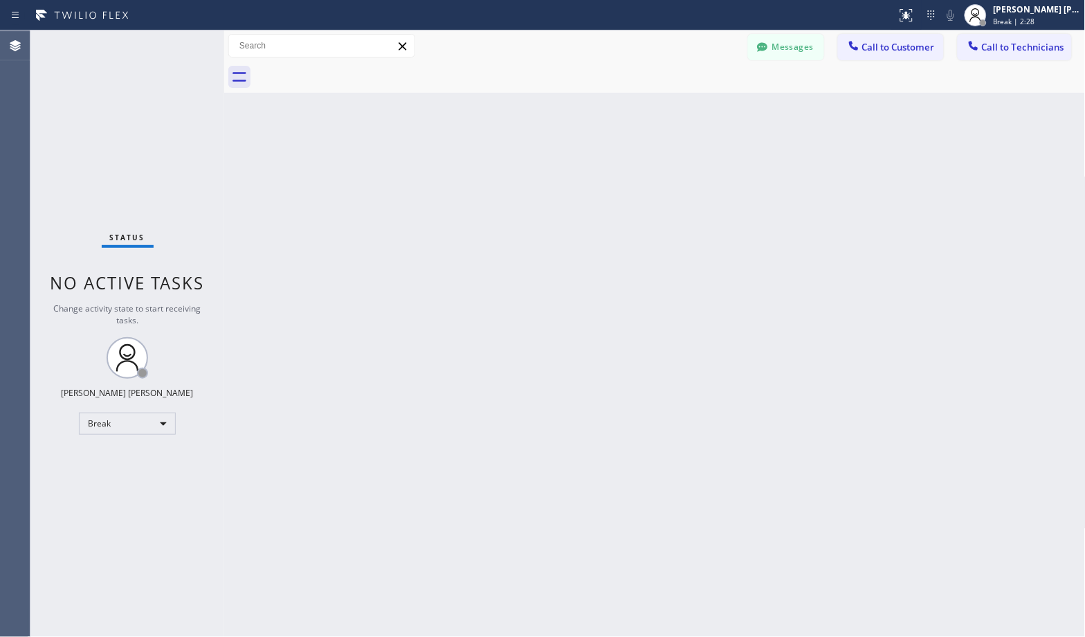
click at [709, 112] on div "Back to Dashboard Change Sender ID Customers Technicians Select a contact Outbo…" at bounding box center [655, 333] width 862 height 606
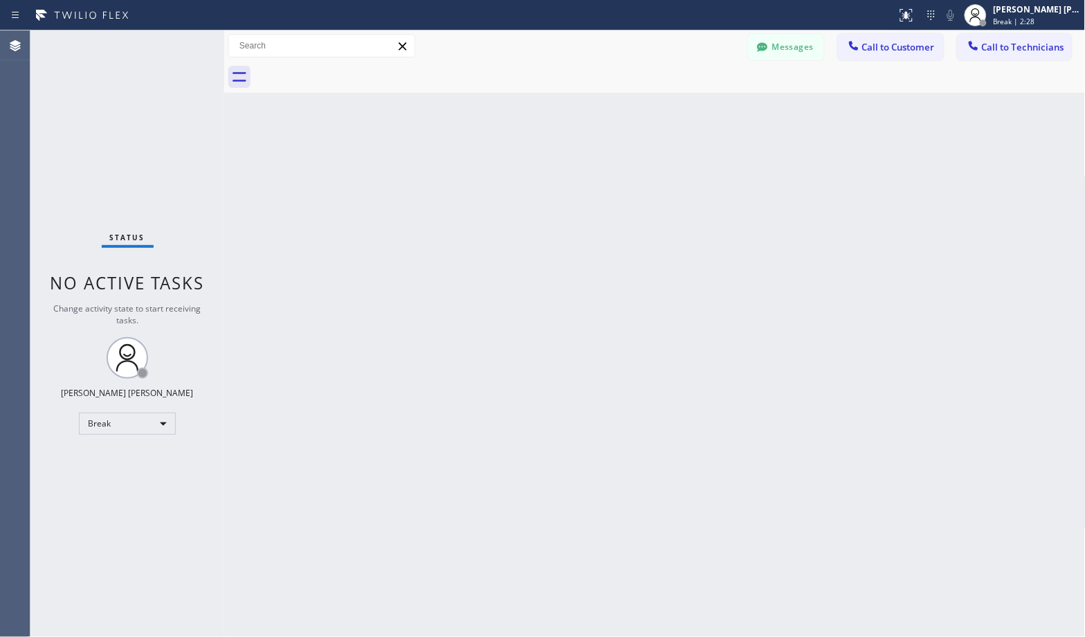
click at [709, 112] on div "Back to Dashboard Change Sender ID Customers Technicians Select a contact Outbo…" at bounding box center [655, 333] width 862 height 606
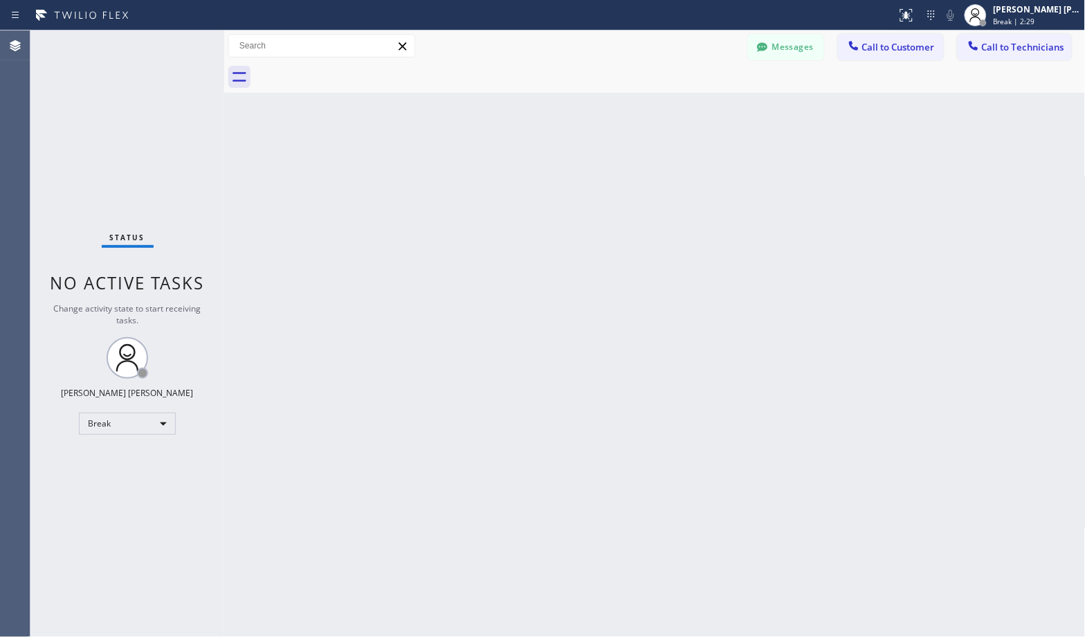
click at [709, 112] on div "Back to Dashboard Change Sender ID Customers Technicians Select a contact Outbo…" at bounding box center [655, 333] width 862 height 606
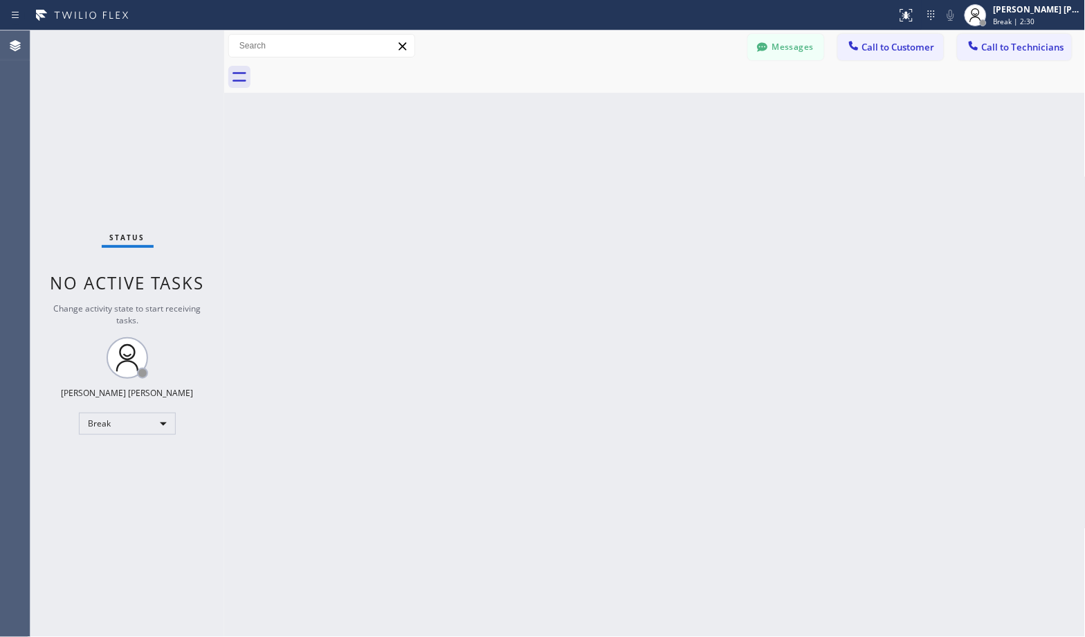
click at [709, 112] on div "Back to Dashboard Change Sender ID Customers Technicians Select a contact Outbo…" at bounding box center [655, 333] width 862 height 606
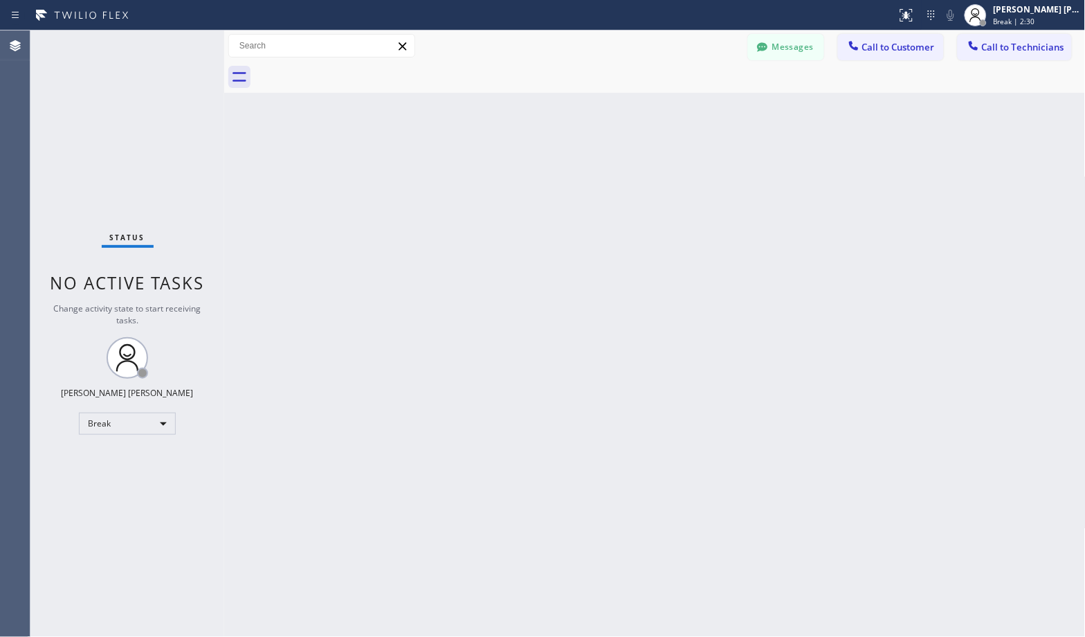
click at [709, 112] on div "Back to Dashboard Change Sender ID Customers Technicians Select a contact Outbo…" at bounding box center [655, 333] width 862 height 606
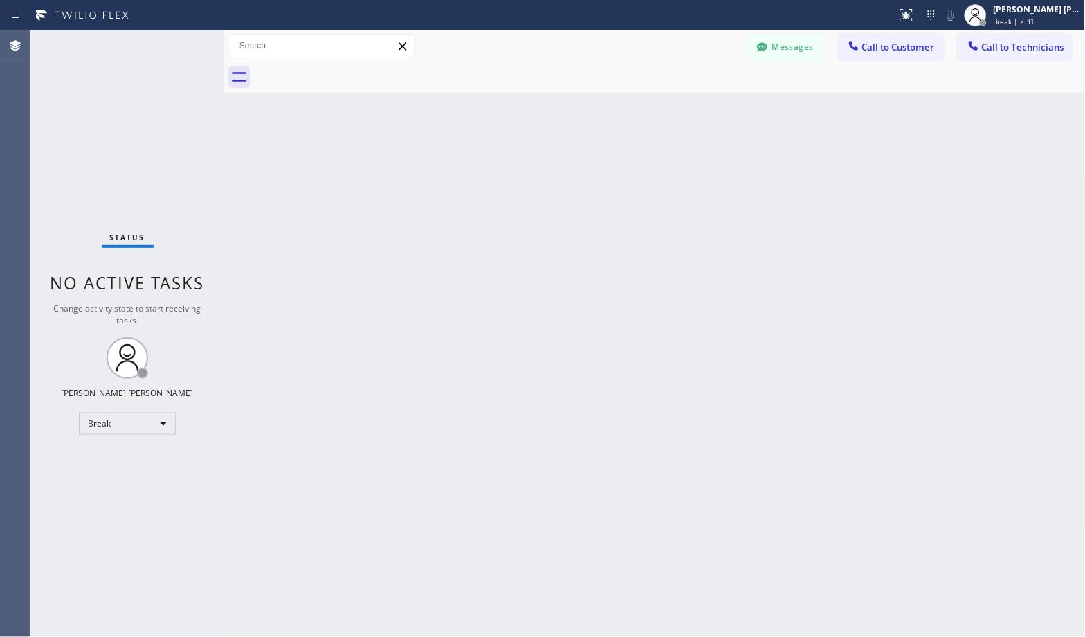
click at [709, 112] on div "Back to Dashboard Change Sender ID Customers Technicians Select a contact Outbo…" at bounding box center [655, 333] width 862 height 606
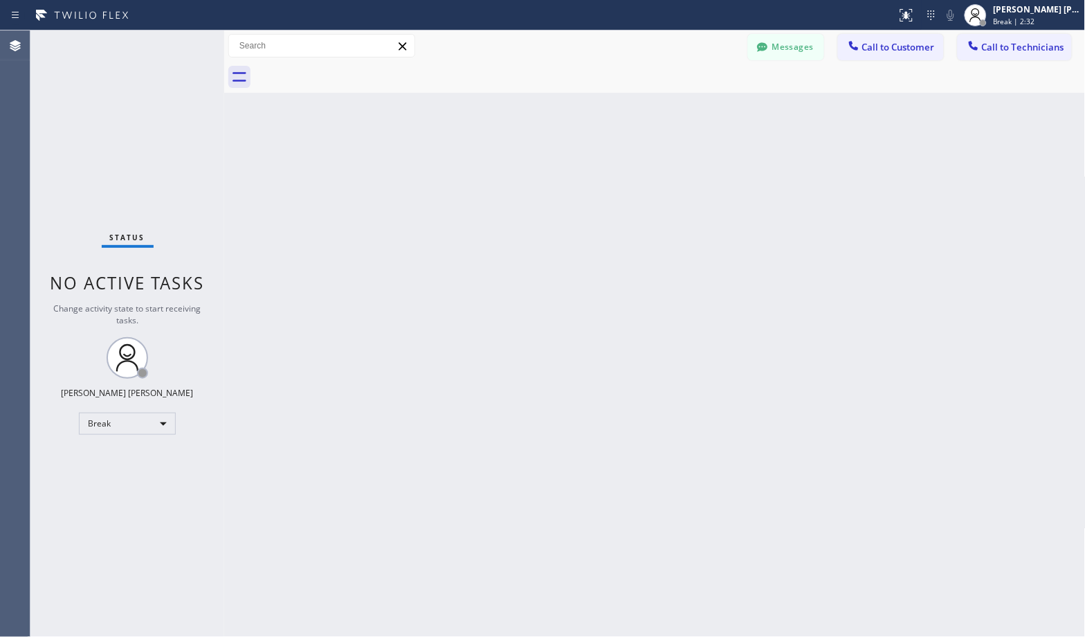
click at [709, 112] on div "Back to Dashboard Change Sender ID Customers Technicians Select a contact Outbo…" at bounding box center [655, 333] width 862 height 606
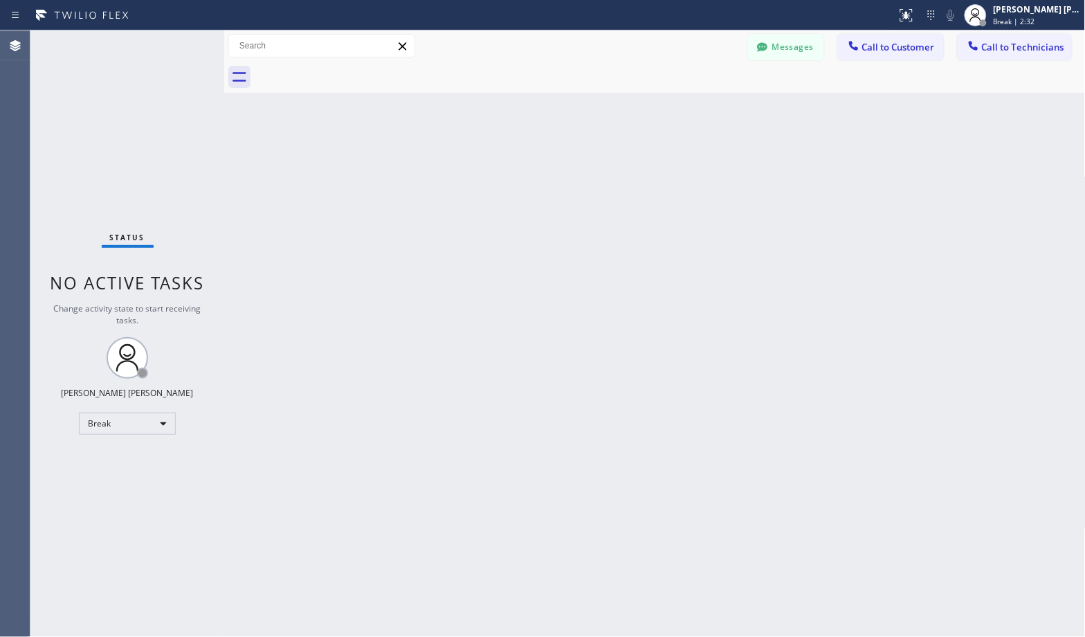
click at [709, 112] on div "Back to Dashboard Change Sender ID Customers Technicians Select a contact Outbo…" at bounding box center [655, 333] width 862 height 606
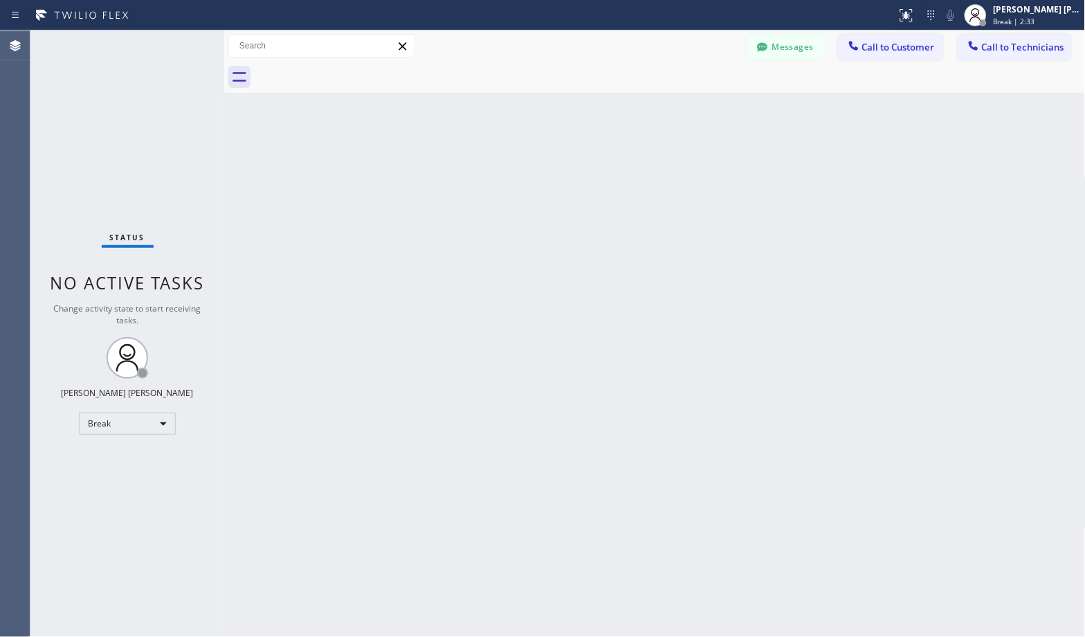
click at [709, 112] on div "Back to Dashboard Change Sender ID Customers Technicians Select a contact Outbo…" at bounding box center [655, 333] width 862 height 606
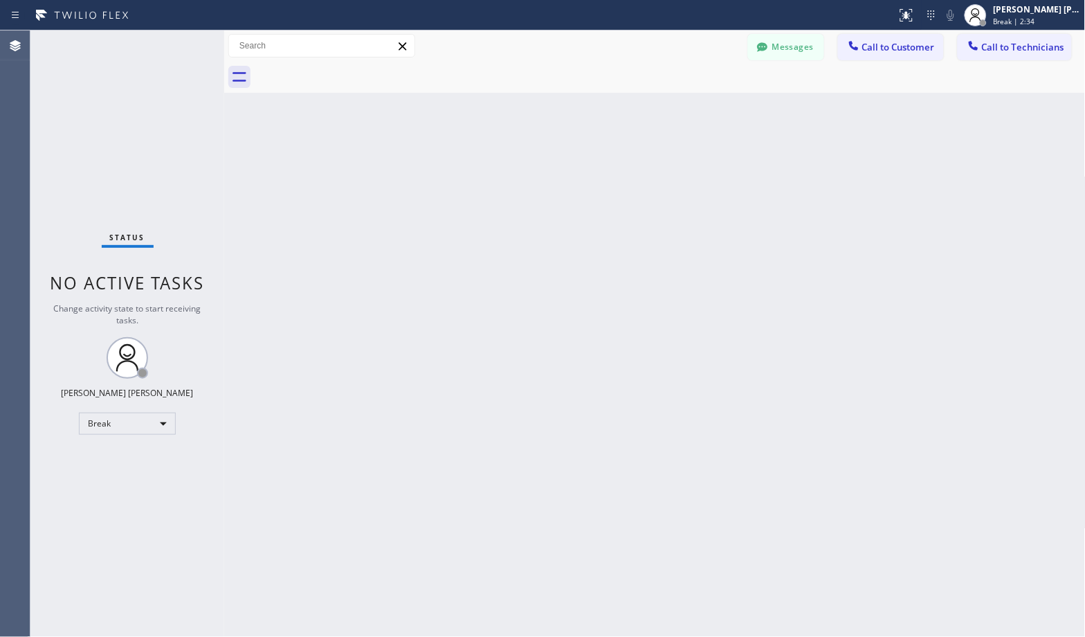
click at [709, 112] on div "Back to Dashboard Change Sender ID Customers Technicians Select a contact Outbo…" at bounding box center [655, 333] width 862 height 606
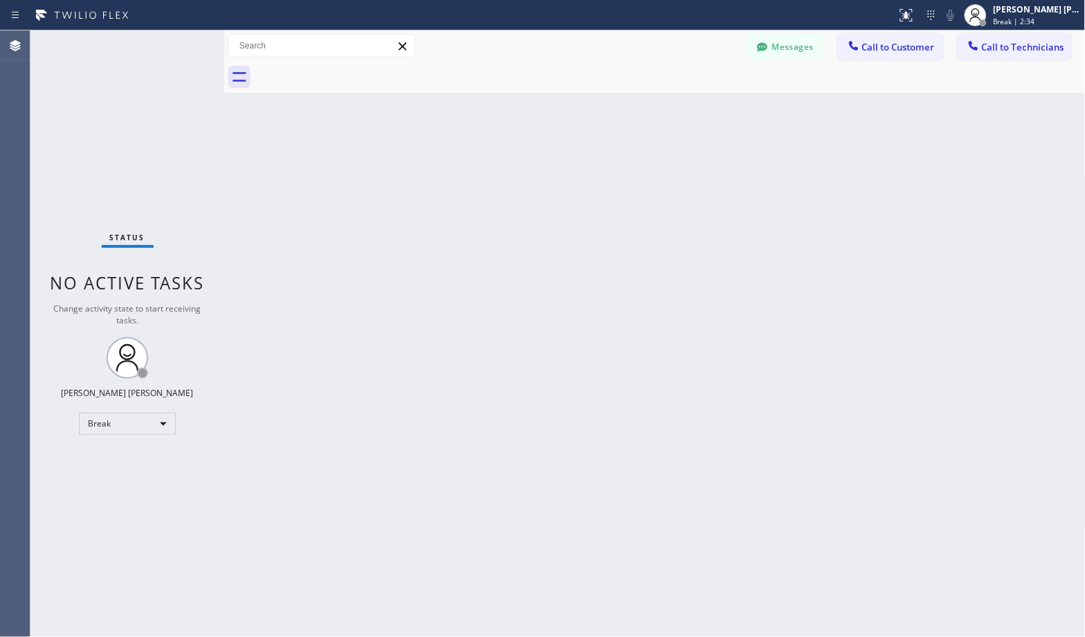
click at [709, 112] on div "Back to Dashboard Change Sender ID Customers Technicians Select a contact Outbo…" at bounding box center [655, 333] width 862 height 606
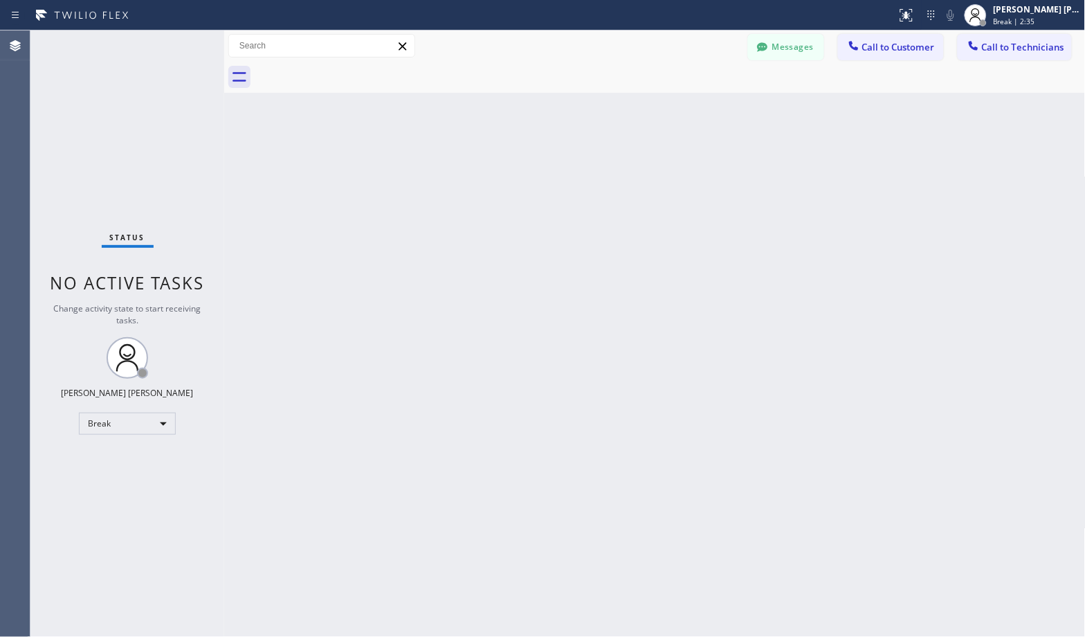
click at [709, 112] on div "Back to Dashboard Change Sender ID Customers Technicians Select a contact Outbo…" at bounding box center [655, 333] width 862 height 606
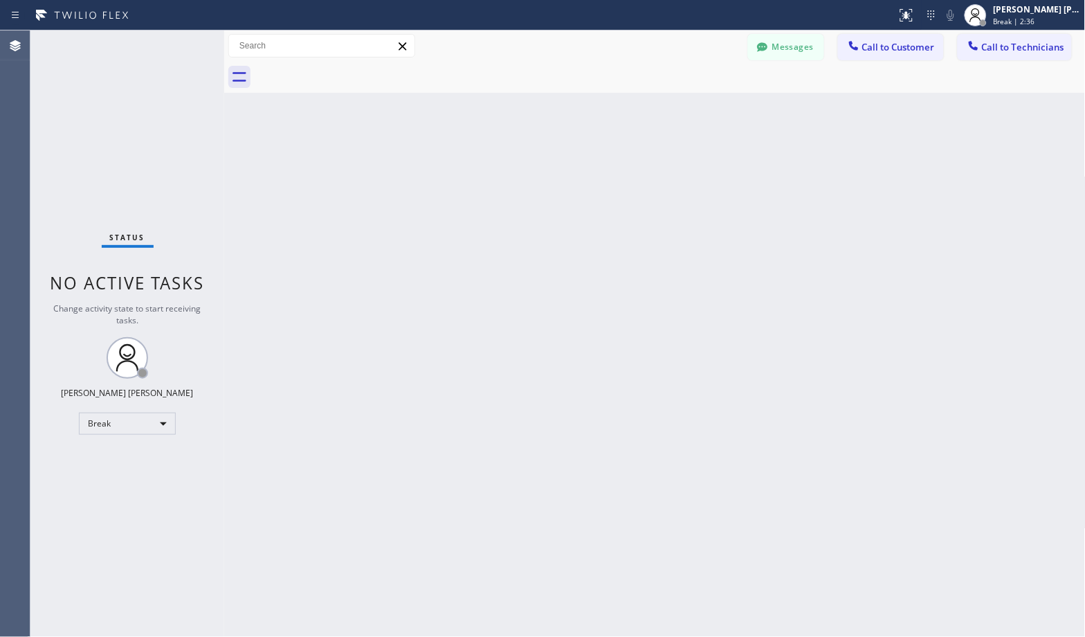
click at [709, 112] on div "Back to Dashboard Change Sender ID Customers Technicians Select a contact Outbo…" at bounding box center [655, 333] width 862 height 606
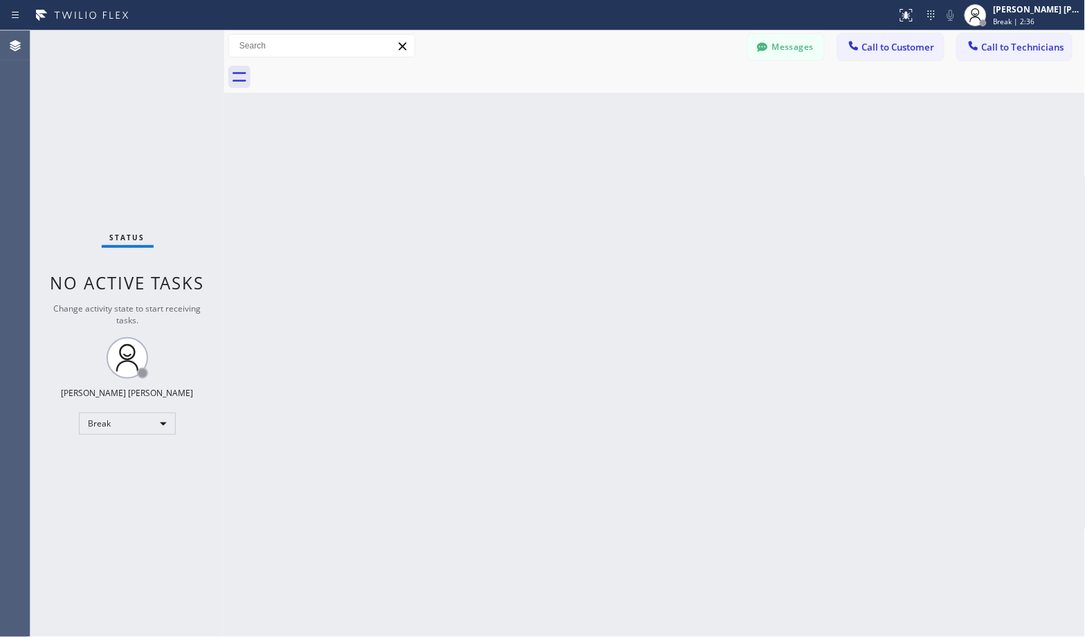
click at [709, 112] on div "Back to Dashboard Change Sender ID Customers Technicians Select a contact Outbo…" at bounding box center [655, 333] width 862 height 606
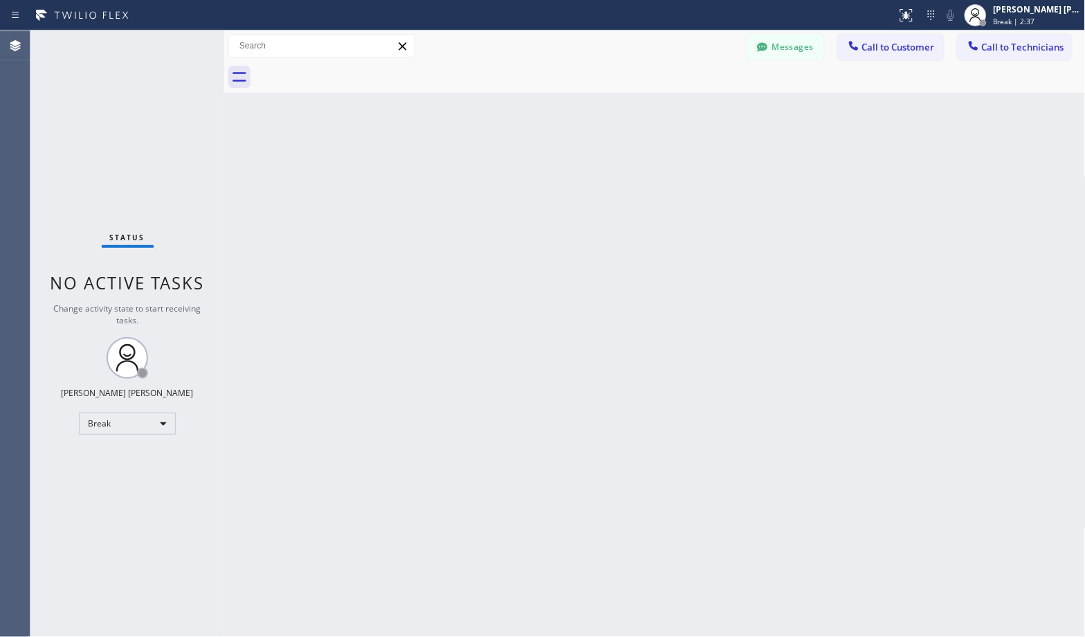
click at [709, 112] on div "Back to Dashboard Change Sender ID Customers Technicians Select a contact Outbo…" at bounding box center [655, 333] width 862 height 606
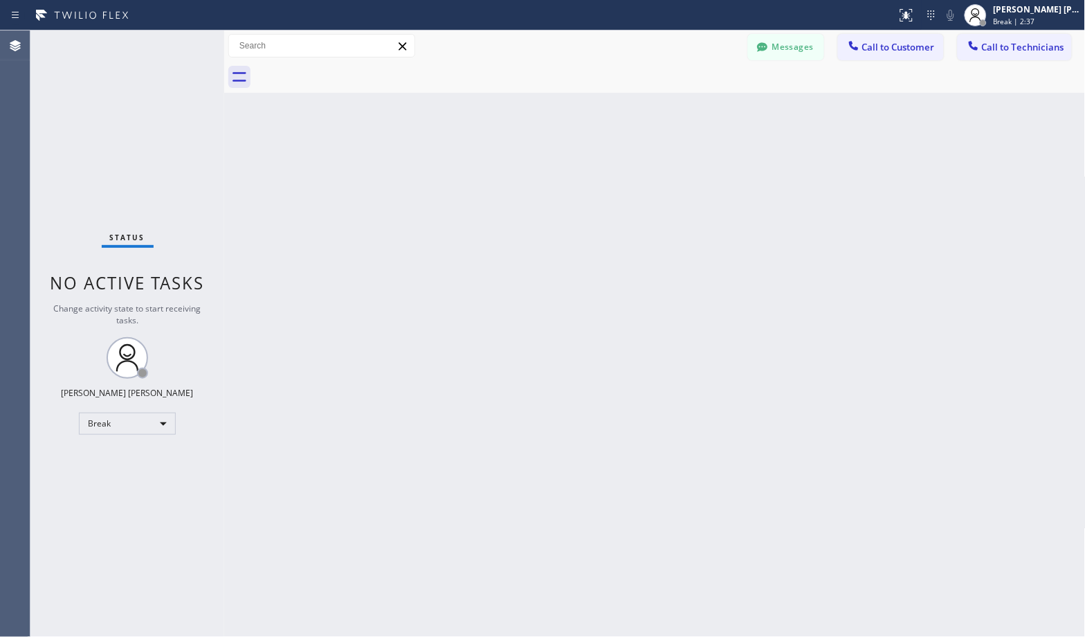
click at [709, 112] on div "Back to Dashboard Change Sender ID Customers Technicians Select a contact Outbo…" at bounding box center [655, 333] width 862 height 606
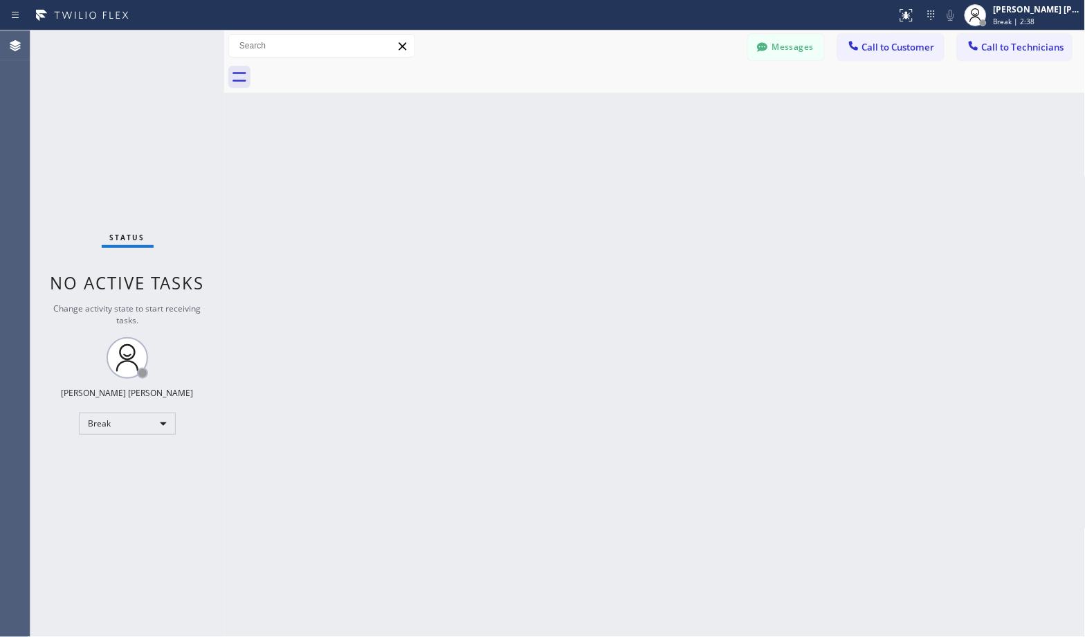
click at [709, 112] on div "Back to Dashboard Change Sender ID Customers Technicians Select a contact Outbo…" at bounding box center [655, 333] width 862 height 606
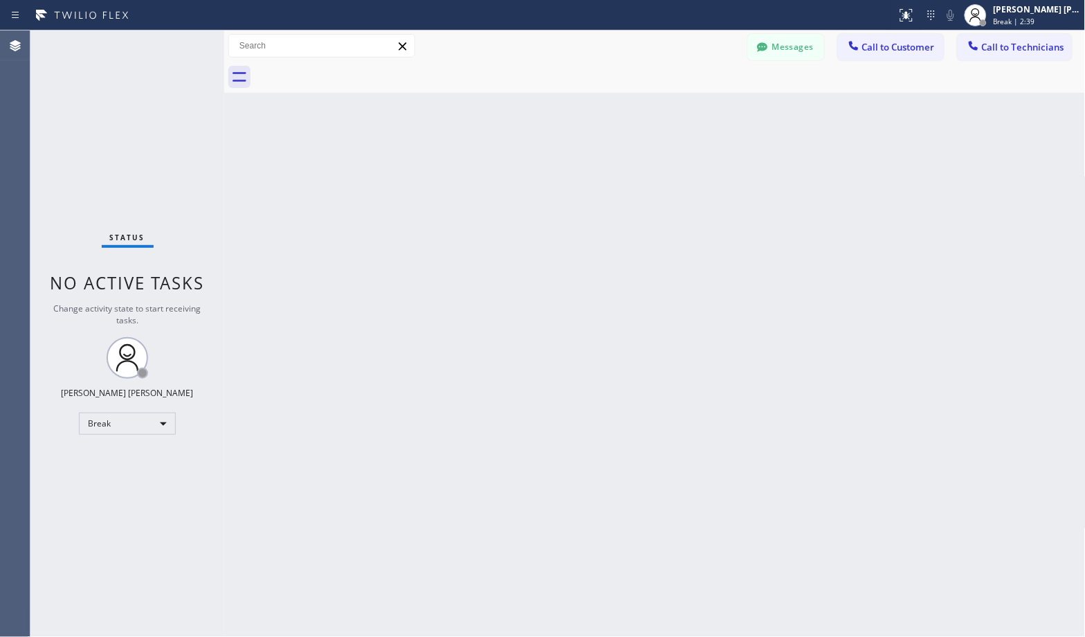
click at [709, 112] on div "Back to Dashboard Change Sender ID Customers Technicians Select a contact Outbo…" at bounding box center [655, 333] width 862 height 606
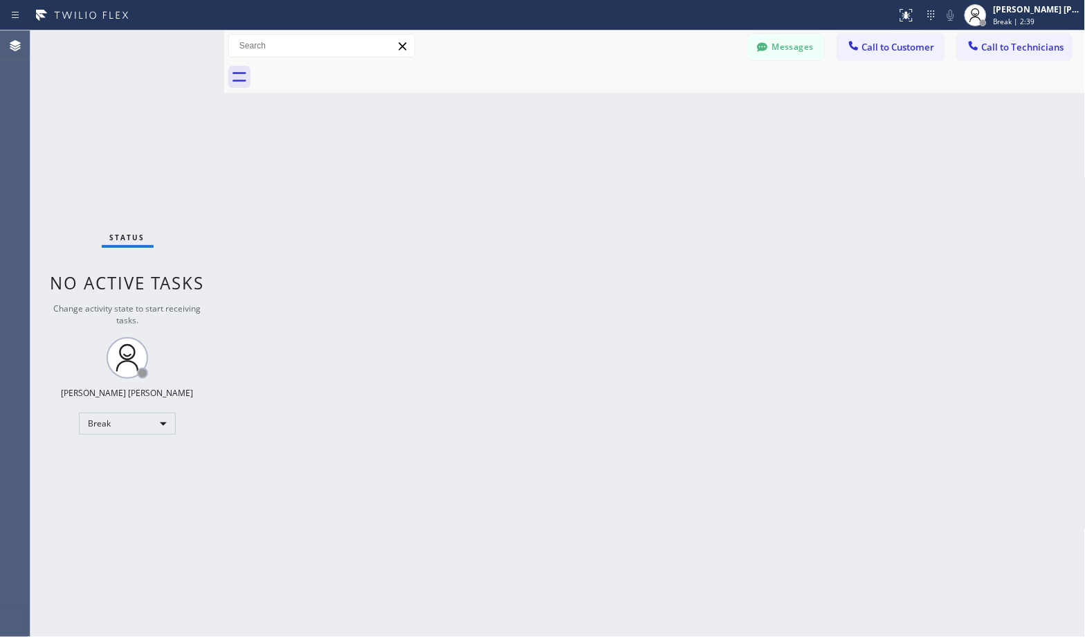
click at [709, 112] on div "Back to Dashboard Change Sender ID Customers Technicians Select a contact Outbo…" at bounding box center [655, 333] width 862 height 606
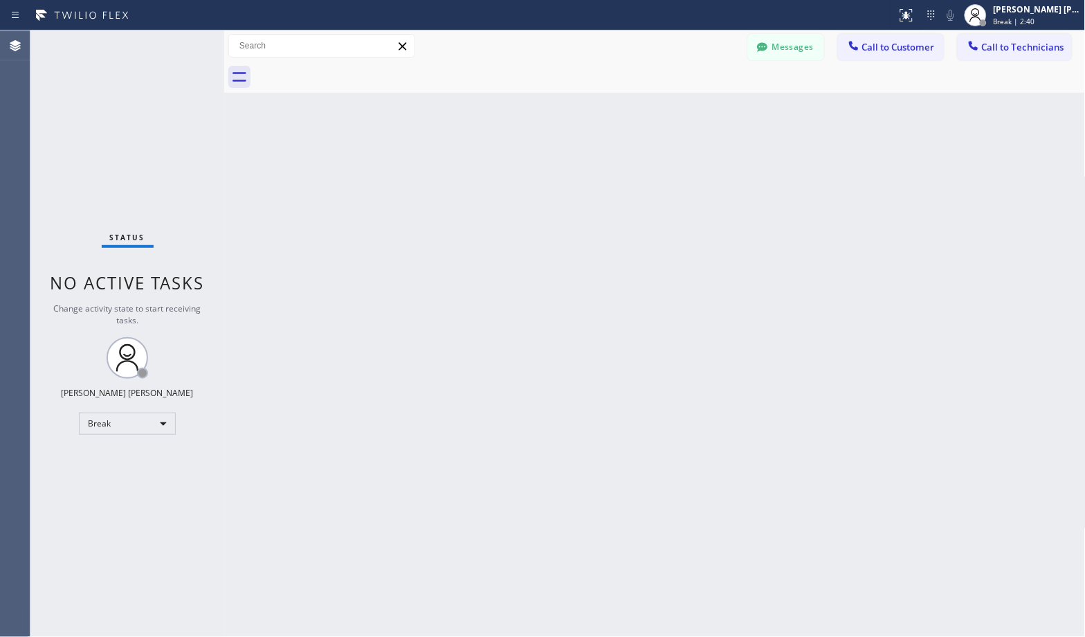
click at [709, 112] on div "Back to Dashboard Change Sender ID Customers Technicians Select a contact Outbo…" at bounding box center [655, 333] width 862 height 606
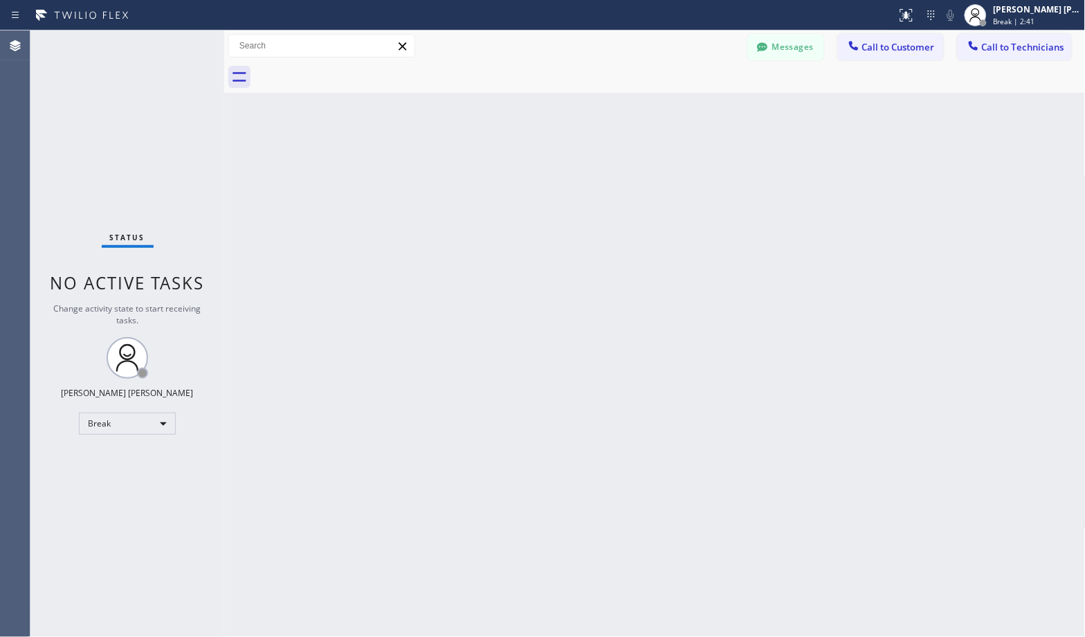
click at [709, 112] on div "Back to Dashboard Change Sender ID Customers Technicians Select a contact Outbo…" at bounding box center [655, 333] width 862 height 606
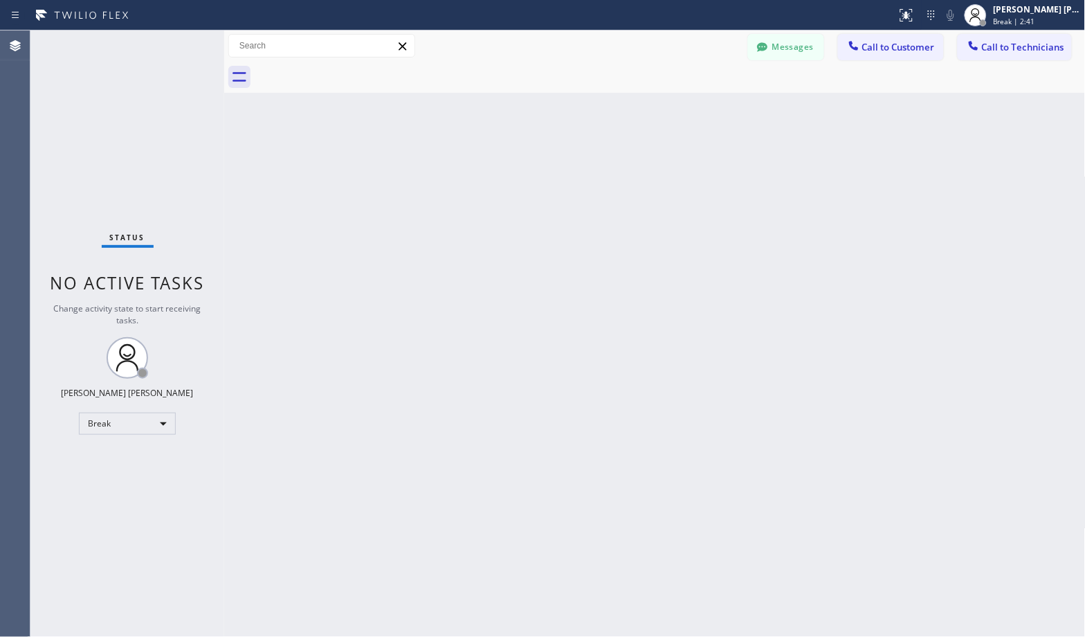
click at [709, 112] on div "Back to Dashboard Change Sender ID Customers Technicians Select a contact Outbo…" at bounding box center [655, 333] width 862 height 606
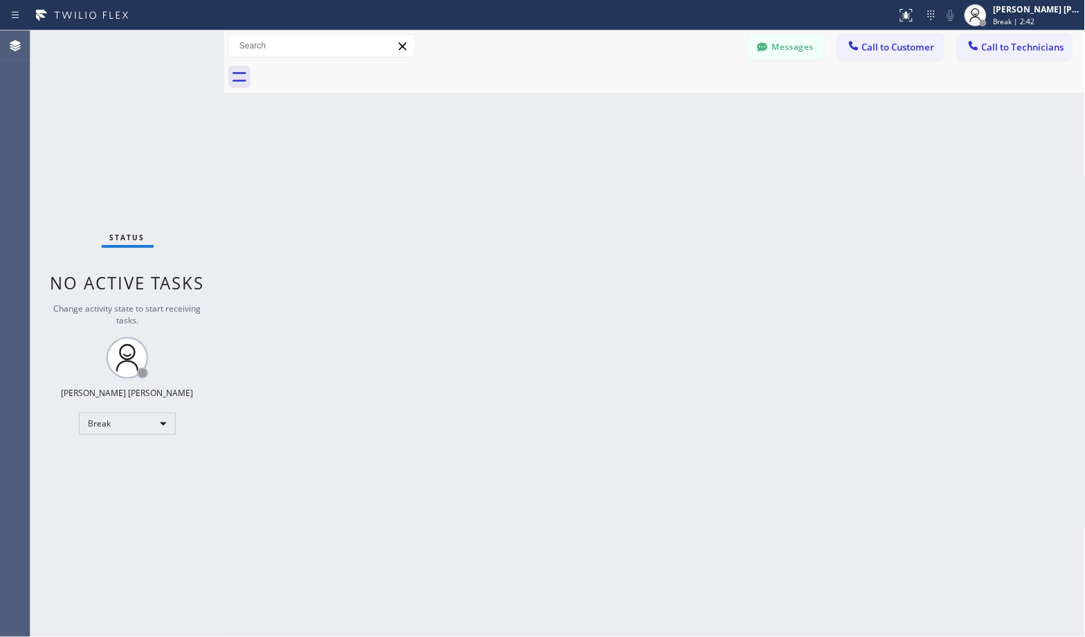
click at [709, 112] on div "Back to Dashboard Change Sender ID Customers Technicians Select a contact Outbo…" at bounding box center [655, 333] width 862 height 606
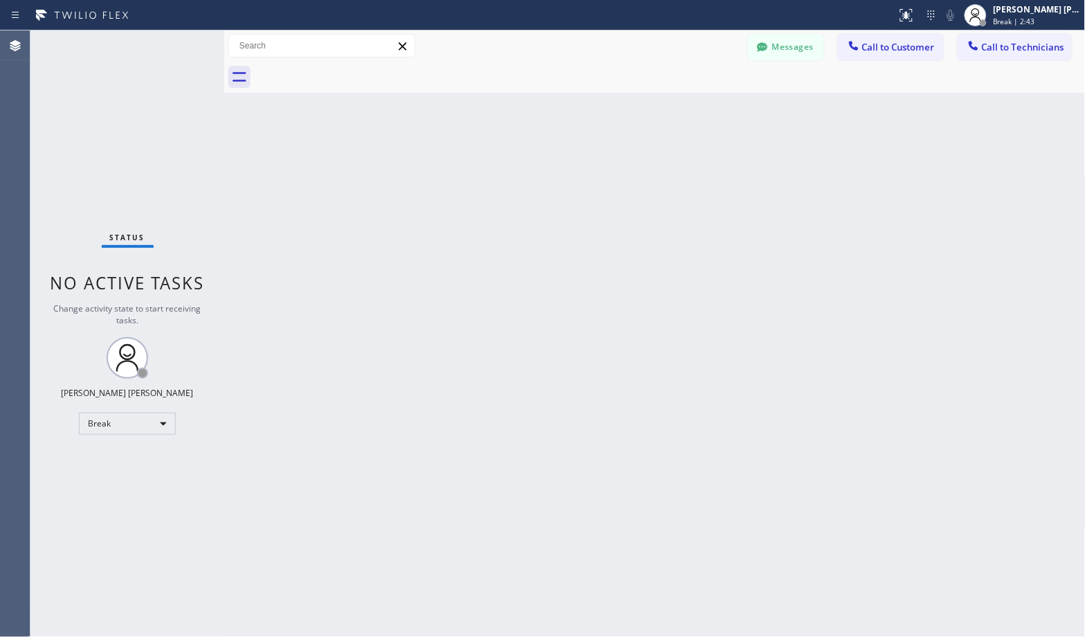
click at [709, 112] on div "Back to Dashboard Change Sender ID Customers Technicians Select a contact Outbo…" at bounding box center [655, 333] width 862 height 606
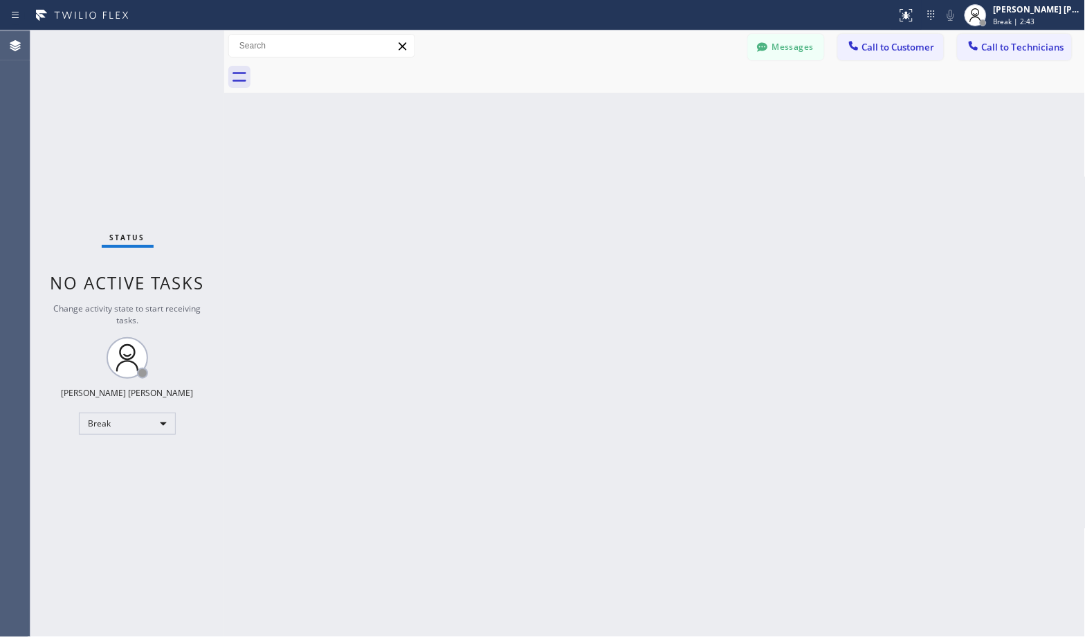
click at [709, 112] on div "Back to Dashboard Change Sender ID Customers Technicians Select a contact Outbo…" at bounding box center [655, 333] width 862 height 606
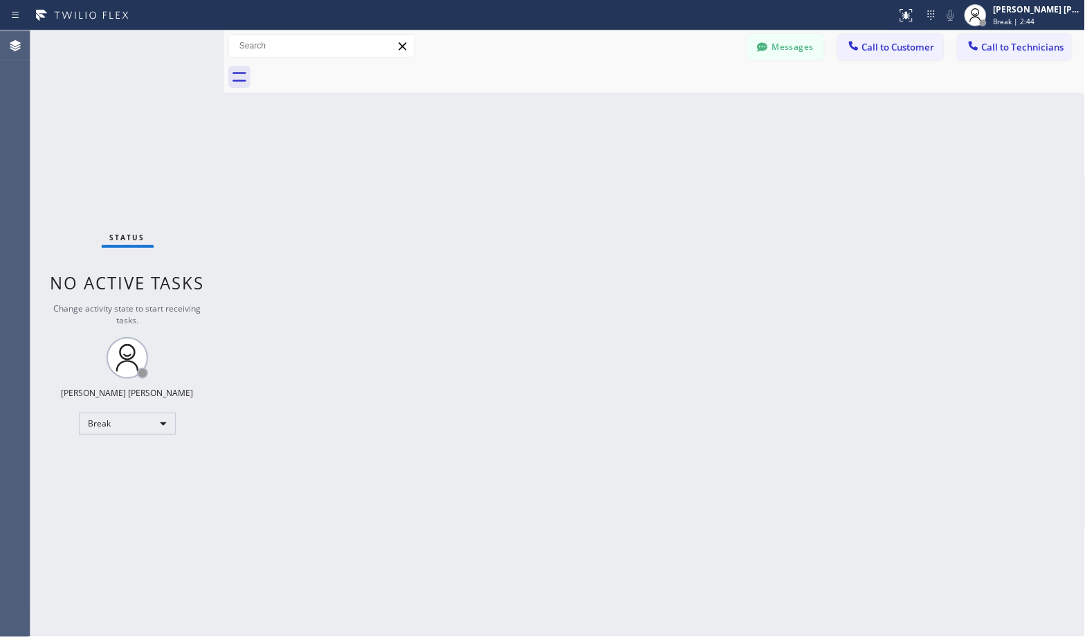
click at [709, 112] on div "Back to Dashboard Change Sender ID Customers Technicians Select a contact Outbo…" at bounding box center [655, 333] width 862 height 606
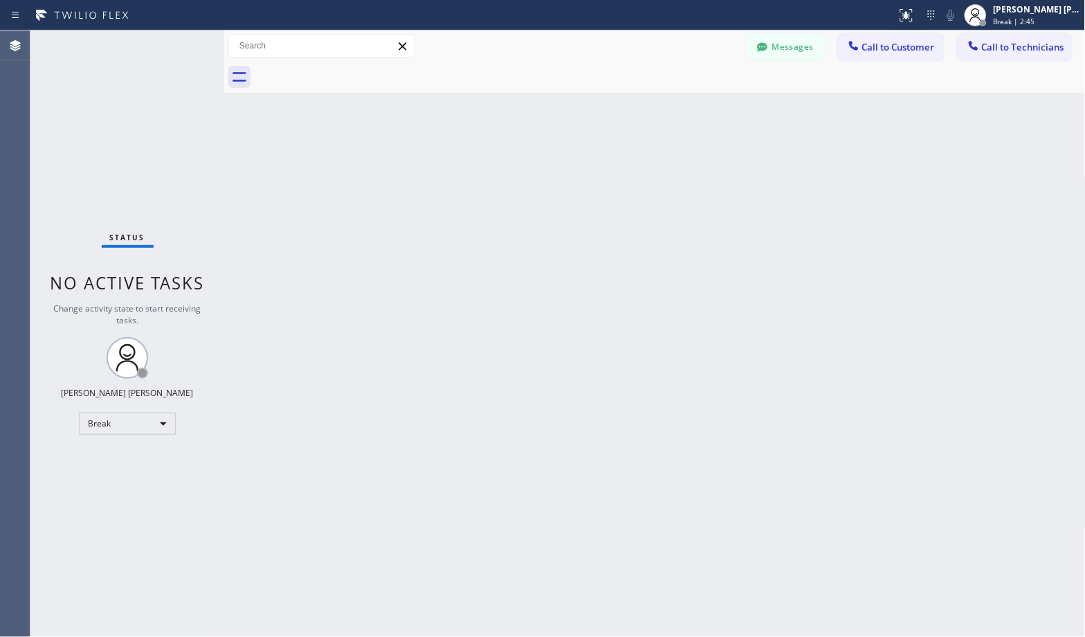
click at [709, 112] on div "Back to Dashboard Change Sender ID Customers Technicians Select a contact Outbo…" at bounding box center [655, 333] width 862 height 606
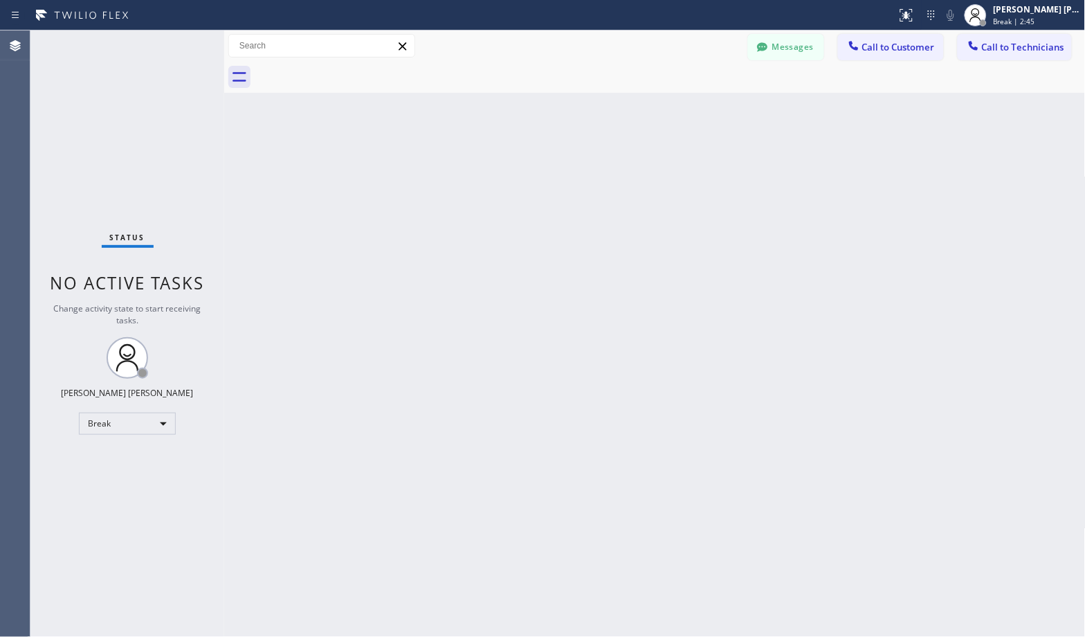
click at [709, 112] on div "Back to Dashboard Change Sender ID Customers Technicians Select a contact Outbo…" at bounding box center [655, 333] width 862 height 606
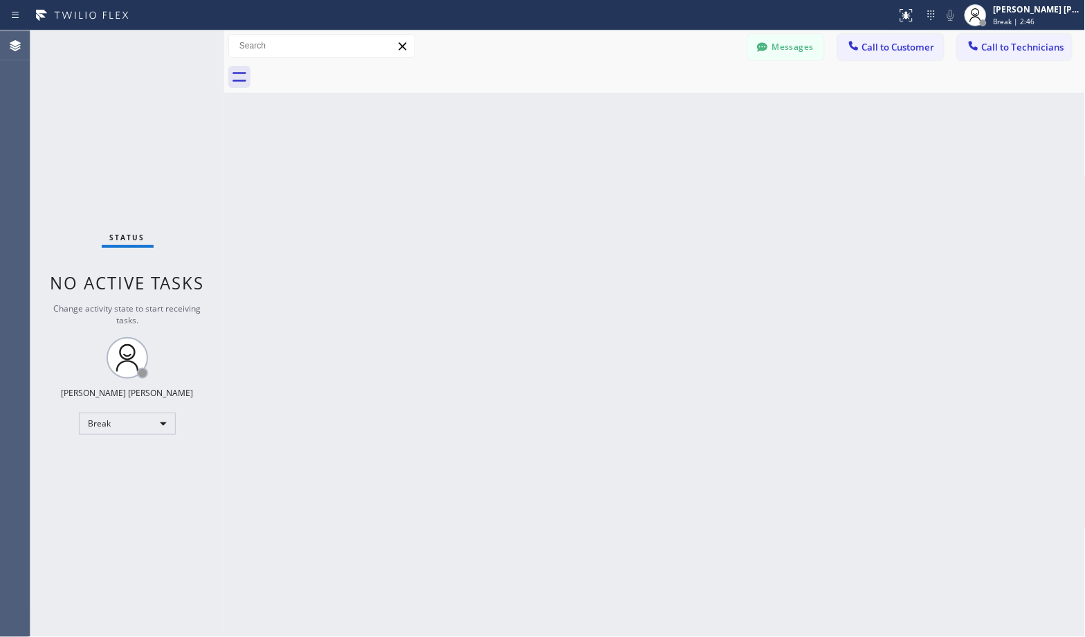
click at [709, 112] on div "Back to Dashboard Change Sender ID Customers Technicians Select a contact Outbo…" at bounding box center [655, 333] width 862 height 606
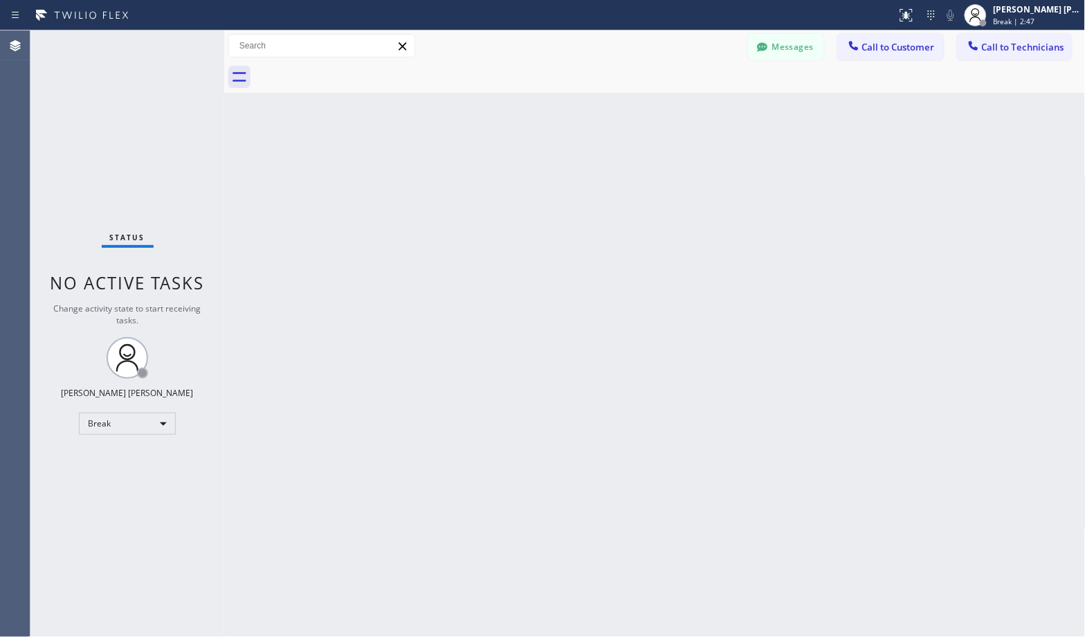
click at [709, 112] on div "Back to Dashboard Change Sender ID Customers Technicians Select a contact Outbo…" at bounding box center [655, 333] width 862 height 606
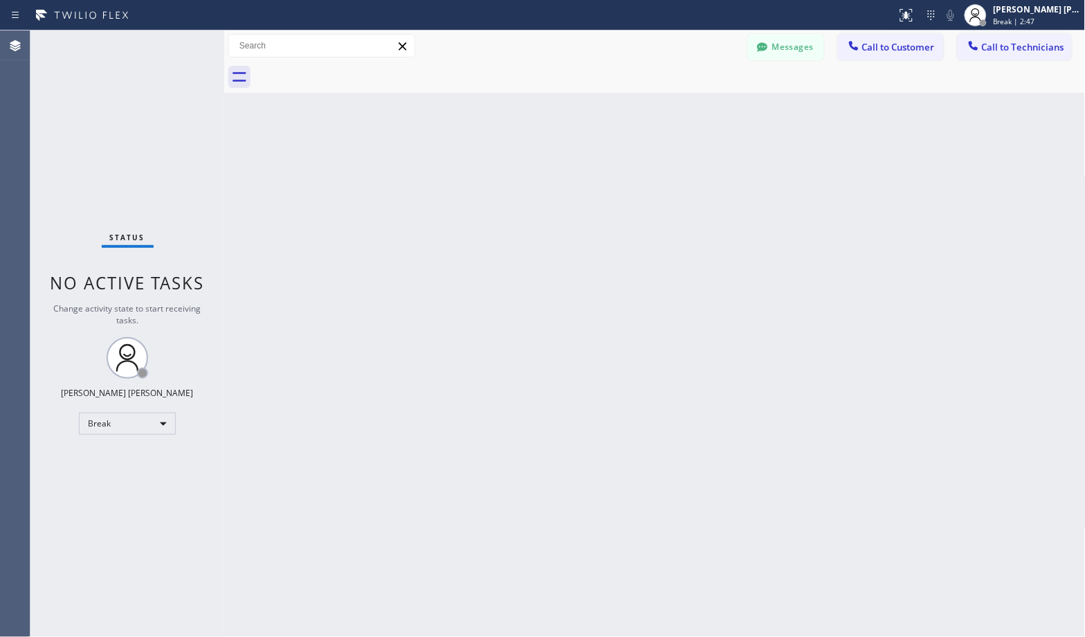
click at [709, 112] on div "Back to Dashboard Change Sender ID Customers Technicians Select a contact Outbo…" at bounding box center [655, 333] width 862 height 606
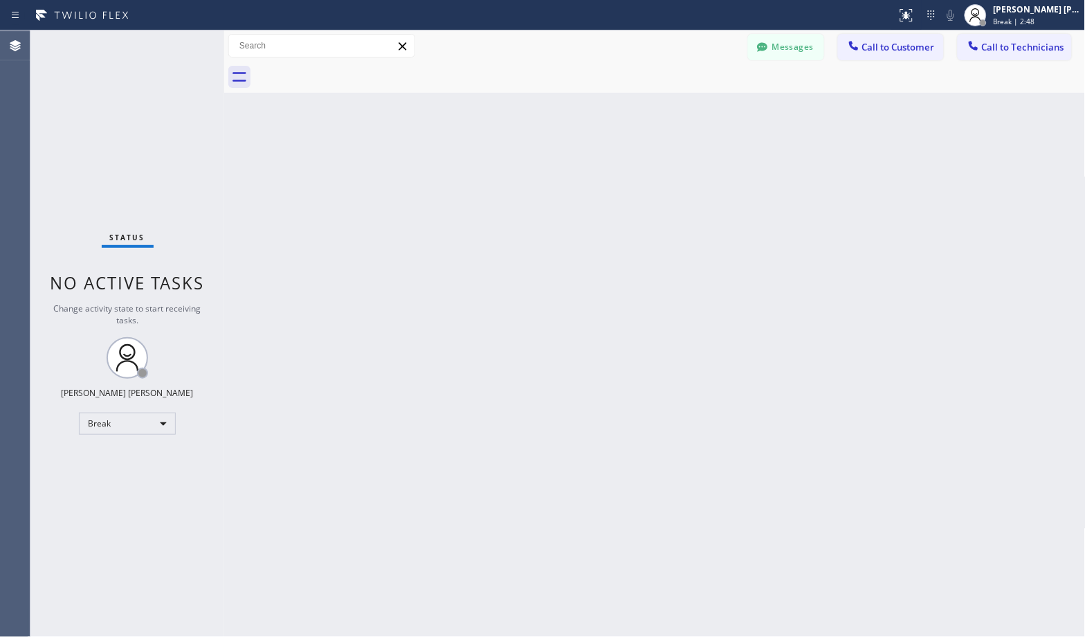
click at [709, 112] on div "Back to Dashboard Change Sender ID Customers Technicians Select a contact Outbo…" at bounding box center [655, 333] width 862 height 606
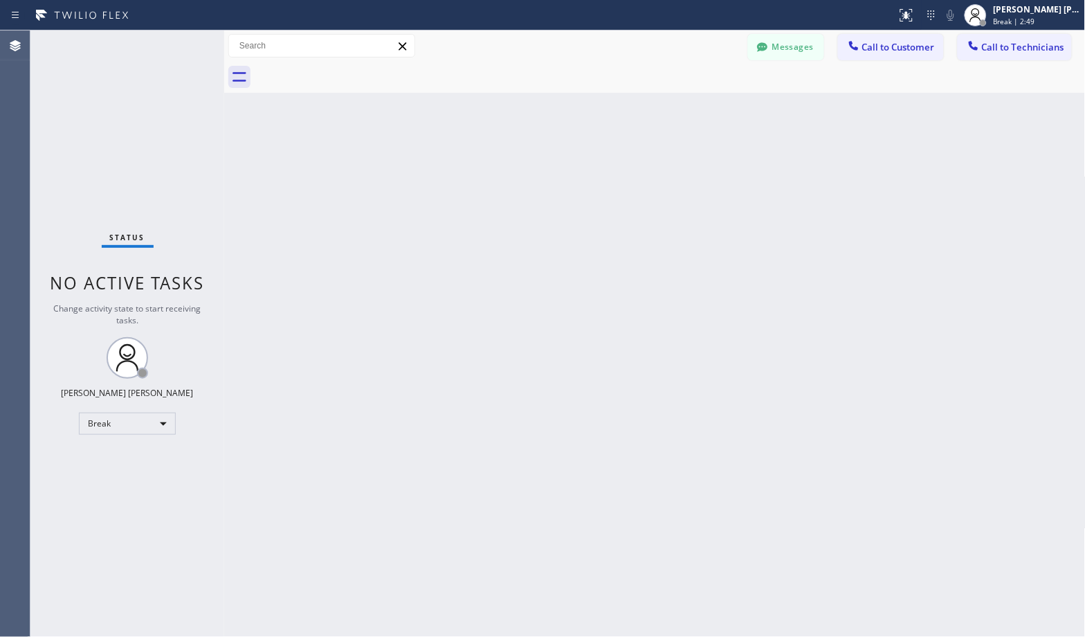
click at [709, 112] on div "Back to Dashboard Change Sender ID Customers Technicians Select a contact Outbo…" at bounding box center [655, 333] width 862 height 606
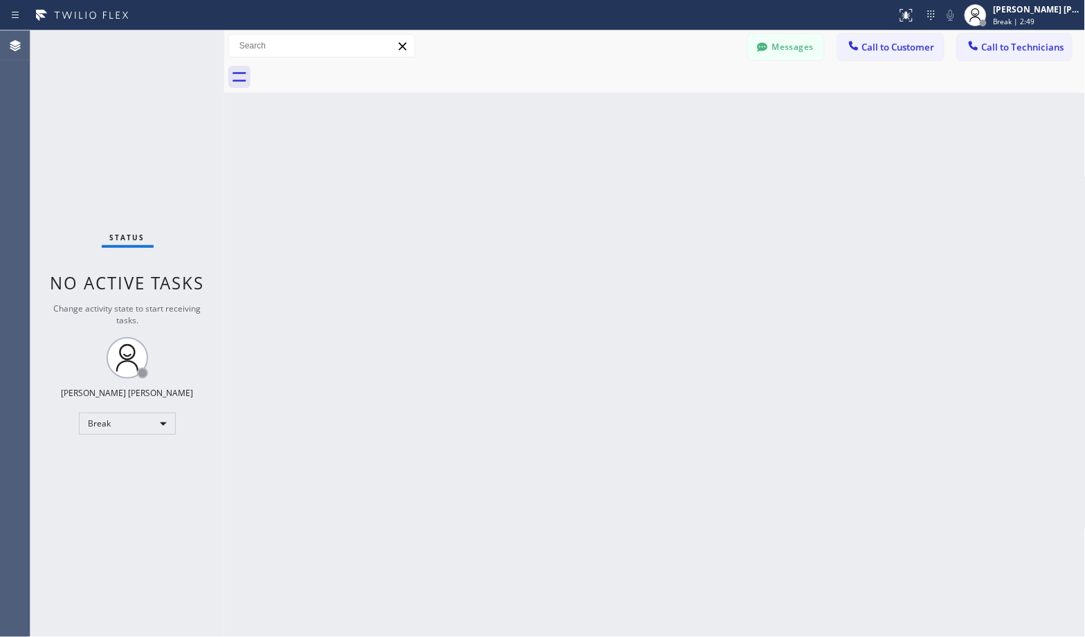
click at [709, 112] on div "Back to Dashboard Change Sender ID Customers Technicians Select a contact Outbo…" at bounding box center [655, 333] width 862 height 606
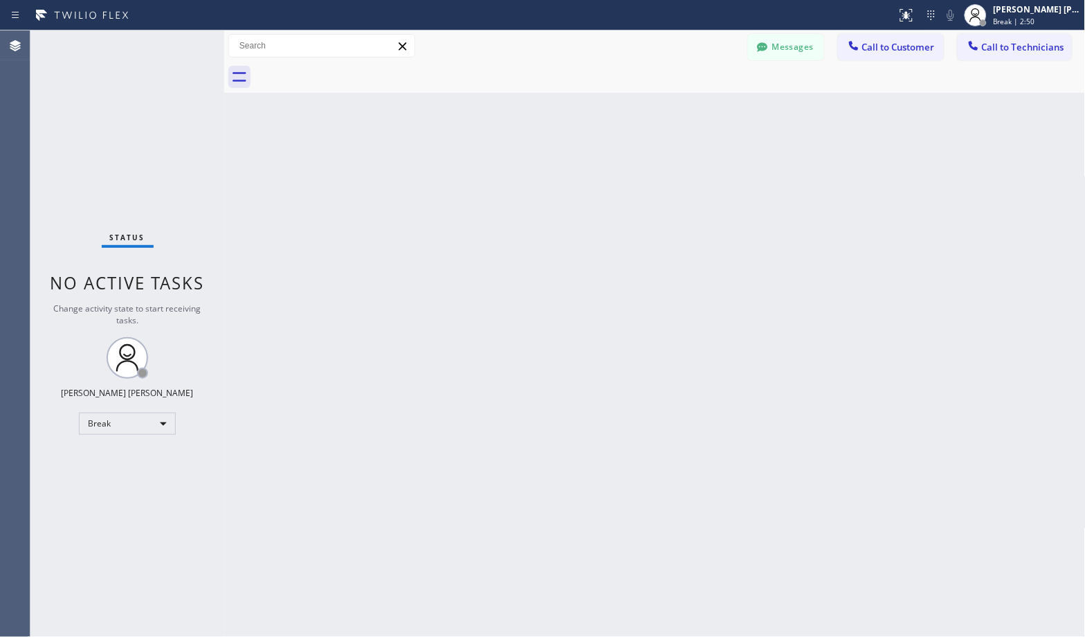
click at [709, 112] on div "Back to Dashboard Change Sender ID Customers Technicians Select a contact Outbo…" at bounding box center [655, 333] width 862 height 606
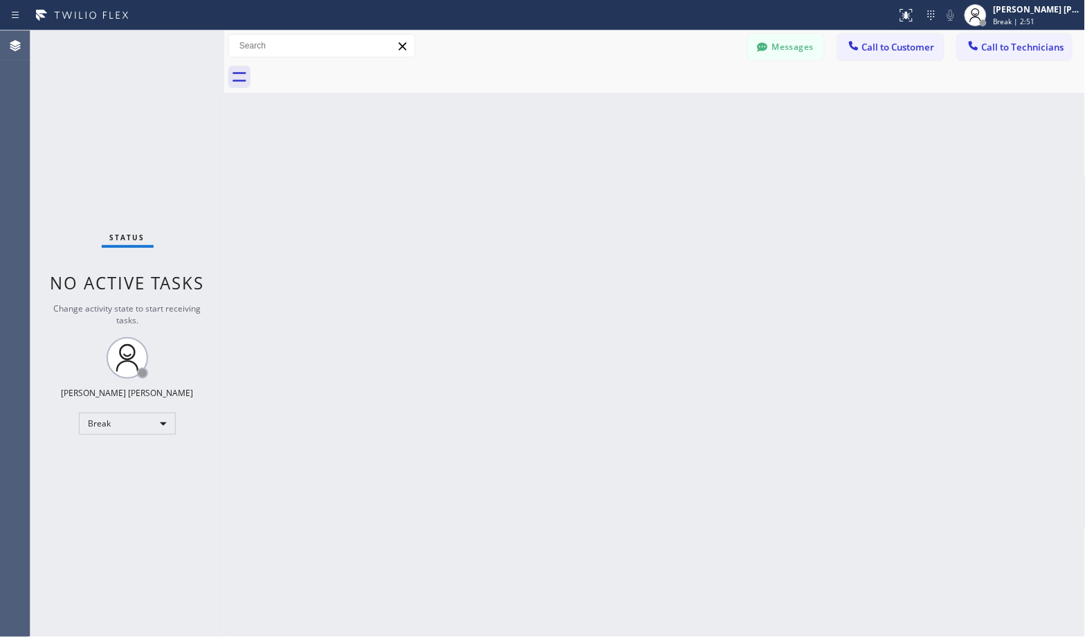
click at [709, 112] on div "Back to Dashboard Change Sender ID Customers Technicians Select a contact Outbo…" at bounding box center [655, 333] width 862 height 606
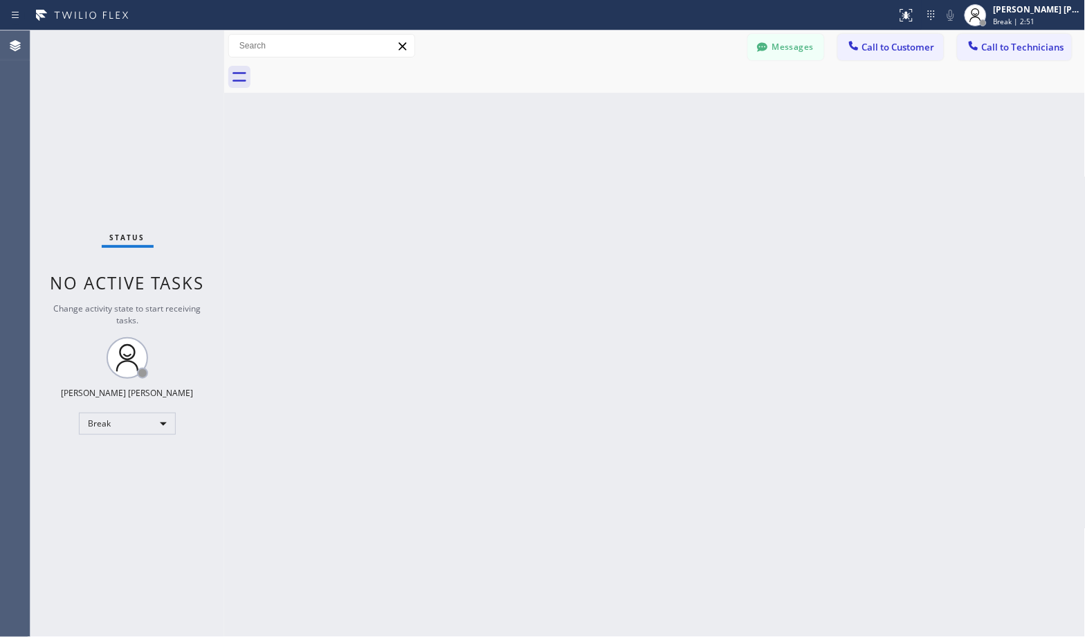
click at [709, 112] on div "Back to Dashboard Change Sender ID Customers Technicians Select a contact Outbo…" at bounding box center [655, 333] width 862 height 606
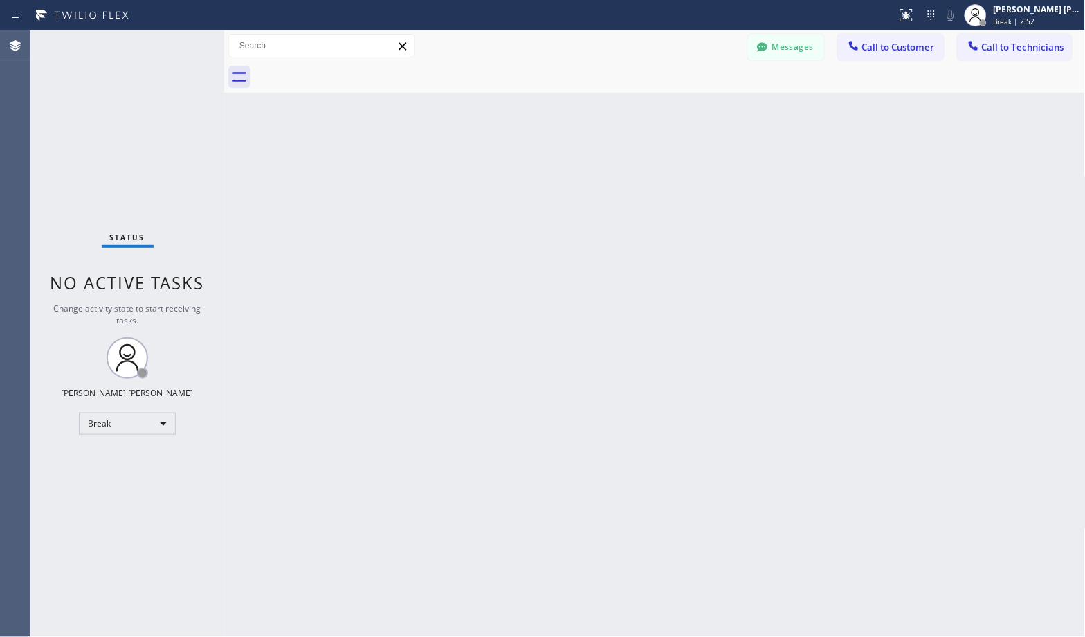
click at [709, 112] on div "Back to Dashboard Change Sender ID Customers Technicians Select a contact Outbo…" at bounding box center [655, 333] width 862 height 606
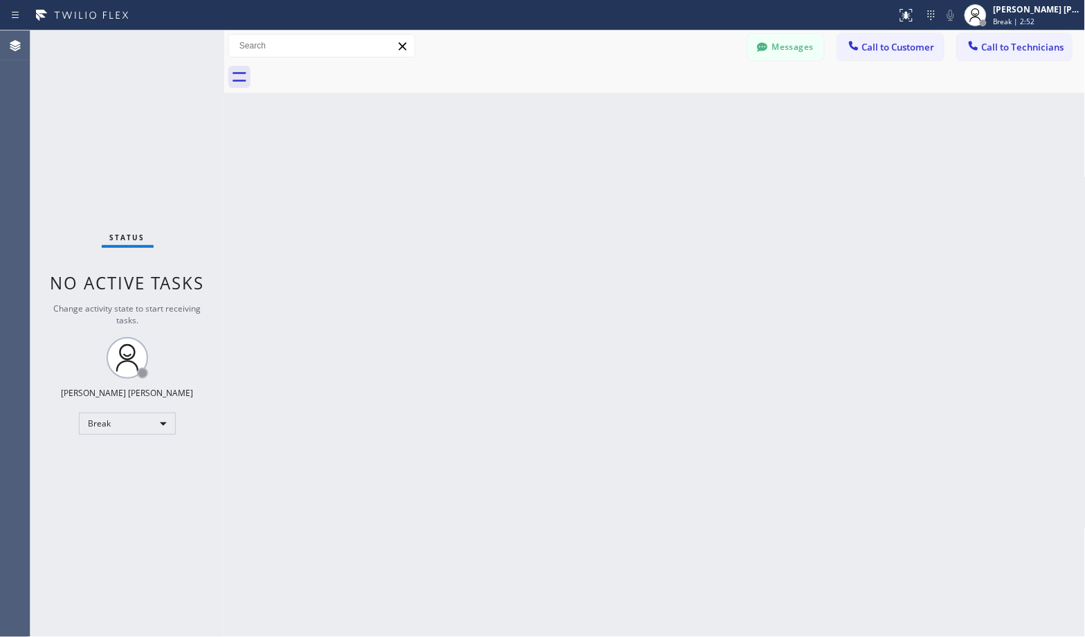
click at [709, 112] on div "Back to Dashboard Change Sender ID Customers Technicians Select a contact Outbo…" at bounding box center [655, 333] width 862 height 606
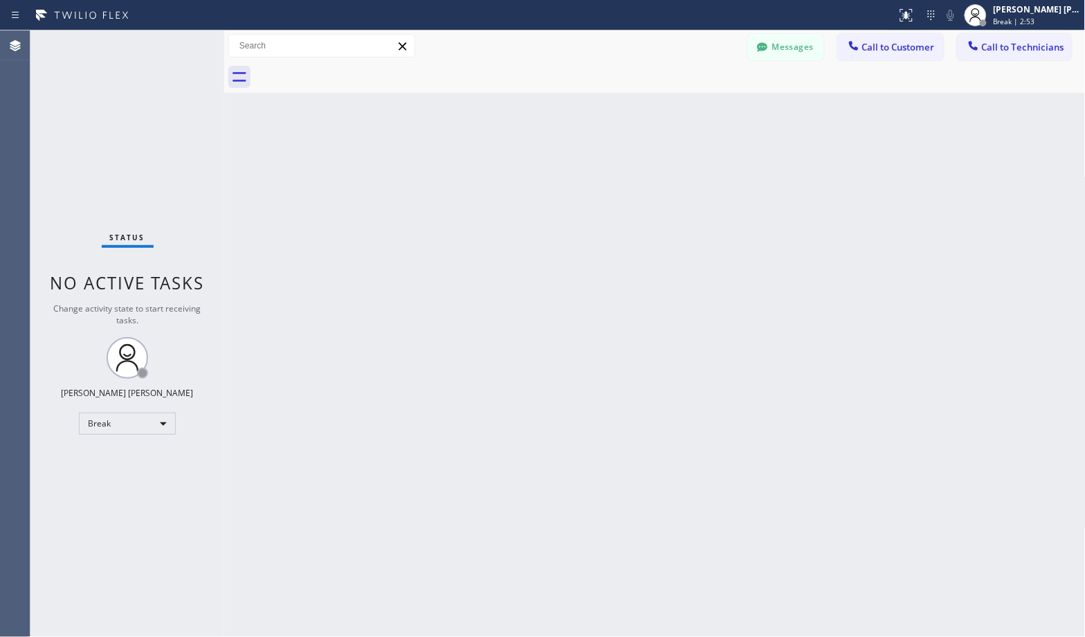
click at [709, 112] on div "Back to Dashboard Change Sender ID Customers Technicians Select a contact Outbo…" at bounding box center [655, 333] width 862 height 606
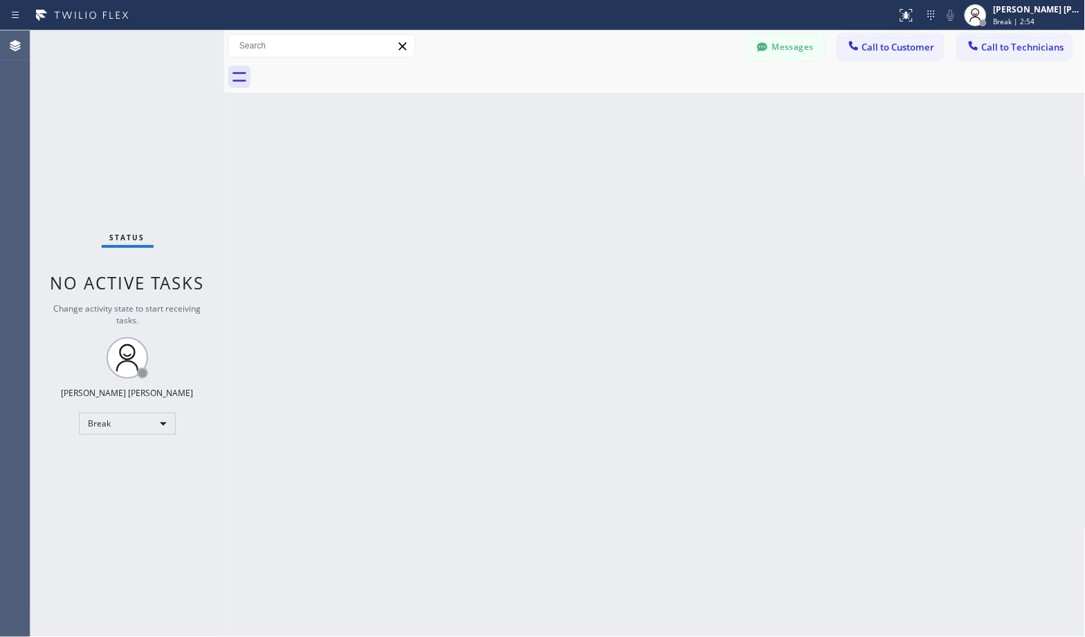
click at [709, 112] on div "Back to Dashboard Change Sender ID Customers Technicians Select a contact Outbo…" at bounding box center [655, 333] width 862 height 606
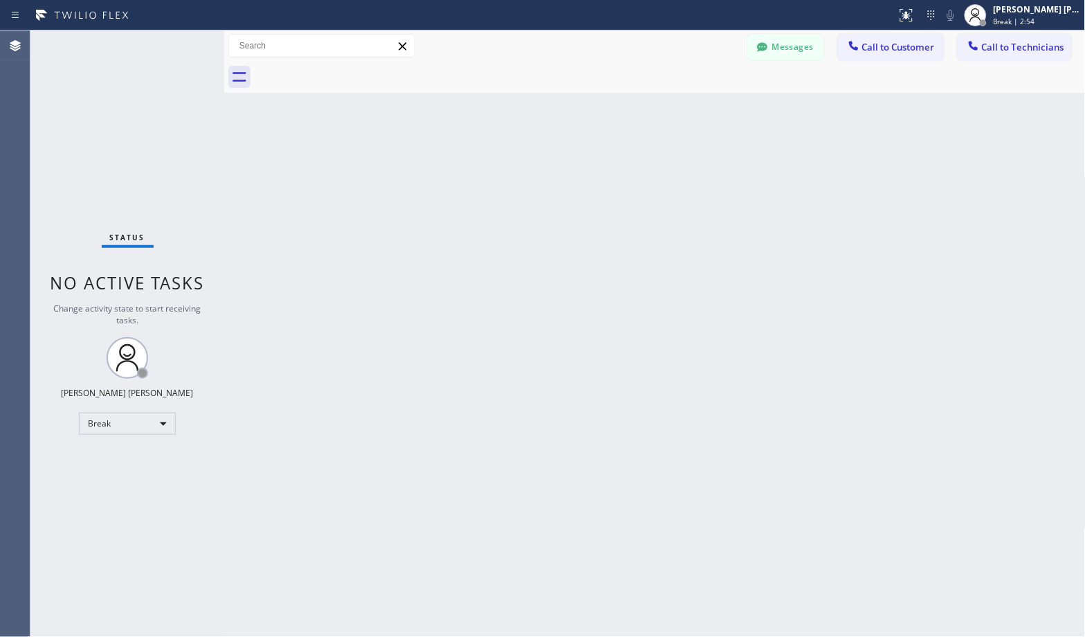
click at [709, 112] on div "Back to Dashboard Change Sender ID Customers Technicians Select a contact Outbo…" at bounding box center [655, 333] width 862 height 606
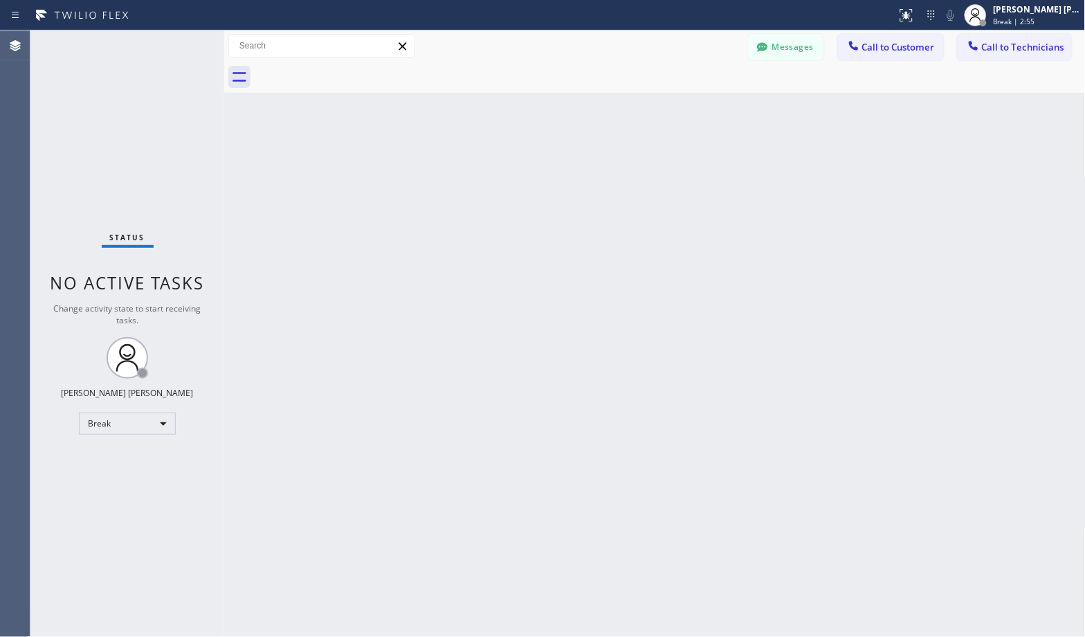
click at [709, 112] on div "Back to Dashboard Change Sender ID Customers Technicians Select a contact Outbo…" at bounding box center [655, 333] width 862 height 606
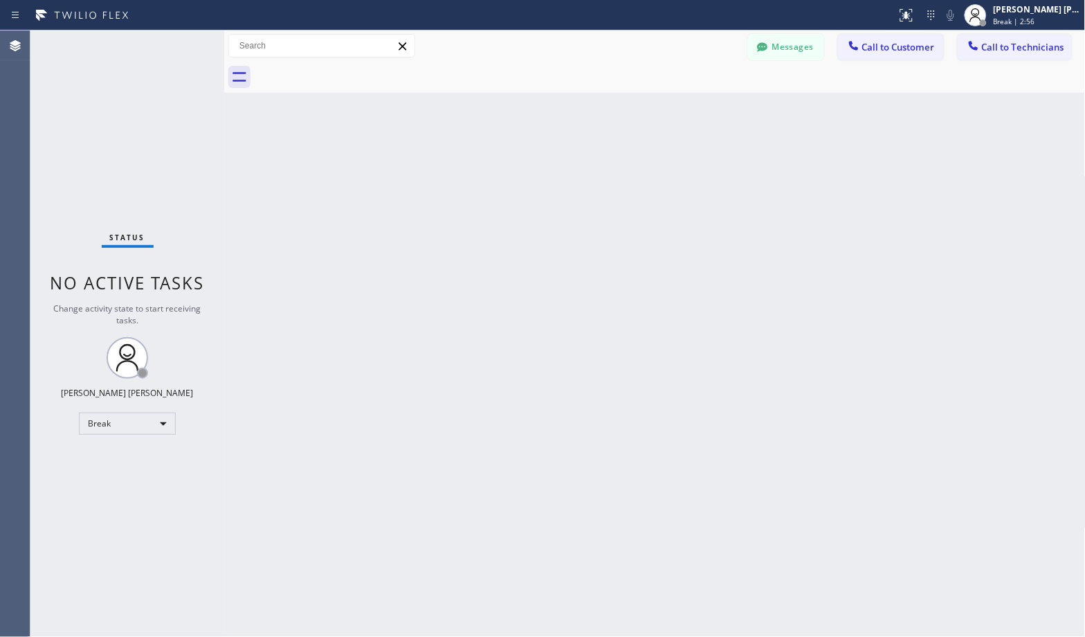
click at [709, 112] on div "Back to Dashboard Change Sender ID Customers Technicians Select a contact Outbo…" at bounding box center [655, 333] width 862 height 606
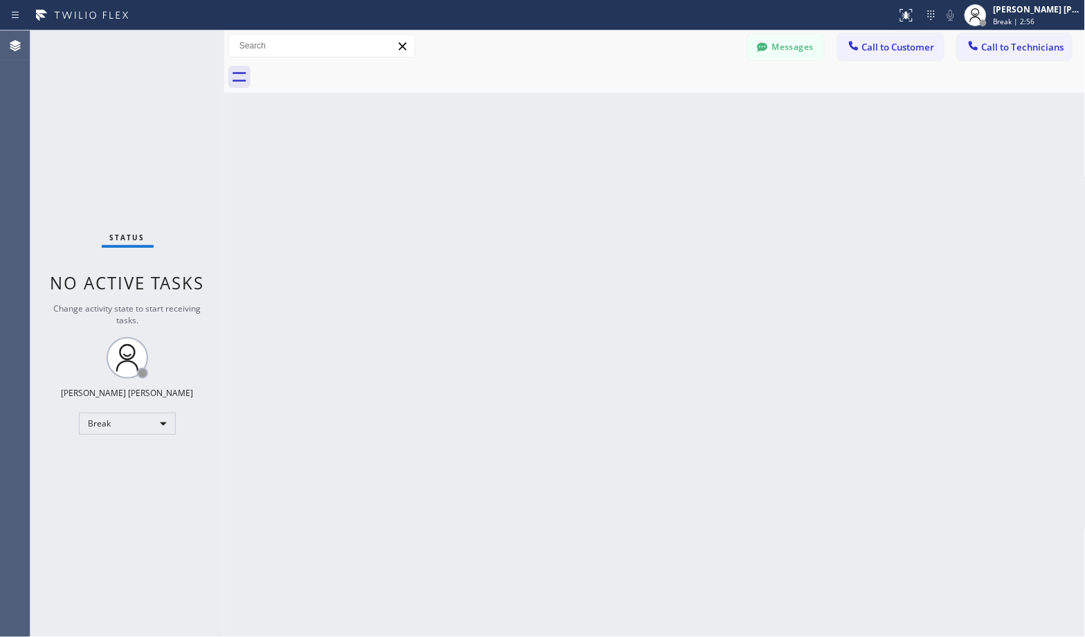
click at [709, 112] on div "Back to Dashboard Change Sender ID Customers Technicians Select a contact Outbo…" at bounding box center [655, 333] width 862 height 606
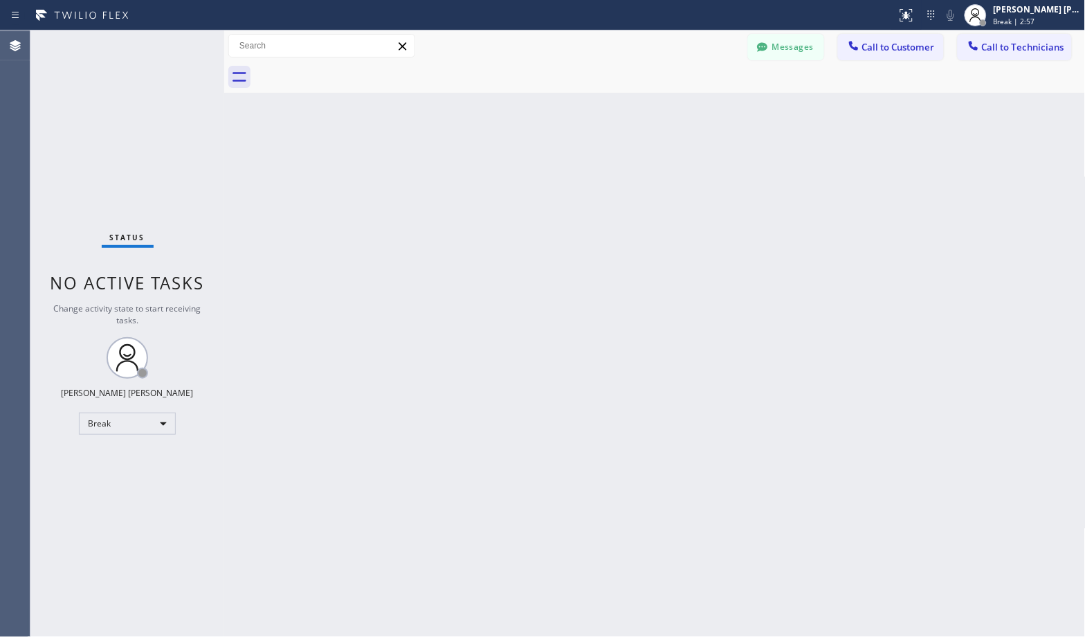
click at [709, 112] on div "Back to Dashboard Change Sender ID Customers Technicians Select a contact Outbo…" at bounding box center [655, 333] width 862 height 606
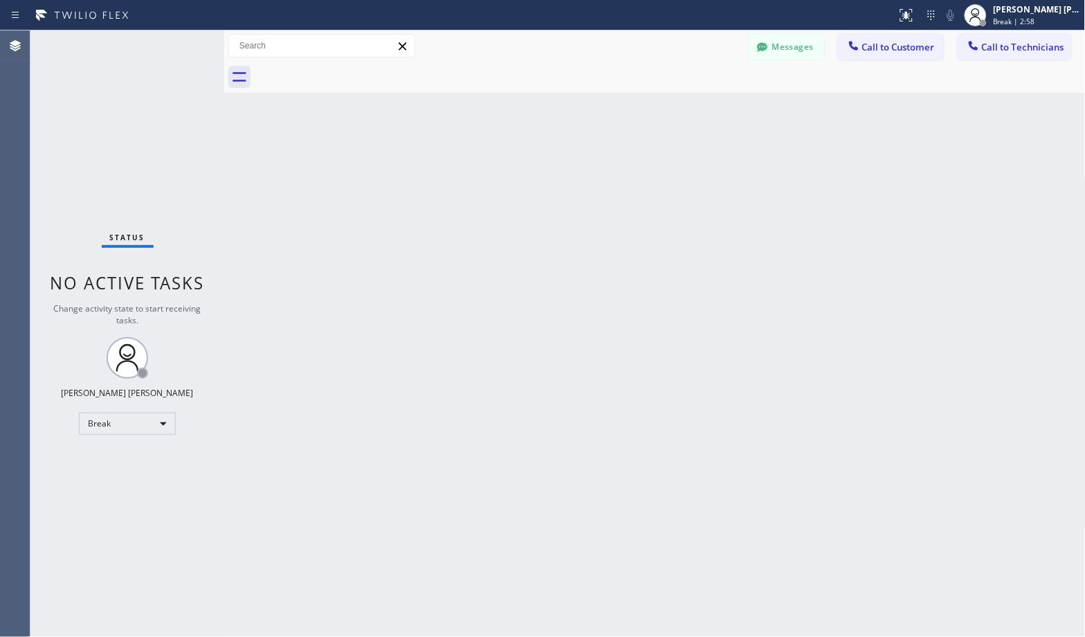
click at [709, 112] on div "Back to Dashboard Change Sender ID Customers Technicians Select a contact Outbo…" at bounding box center [655, 333] width 862 height 606
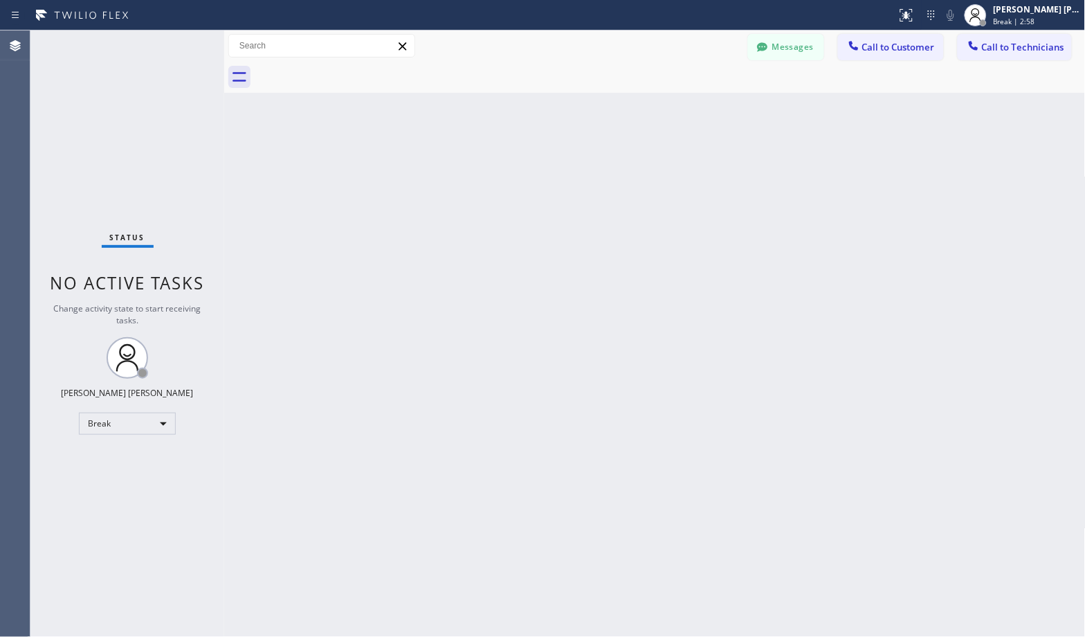
click at [709, 112] on div "Back to Dashboard Change Sender ID Customers Technicians Select a contact Outbo…" at bounding box center [655, 333] width 862 height 606
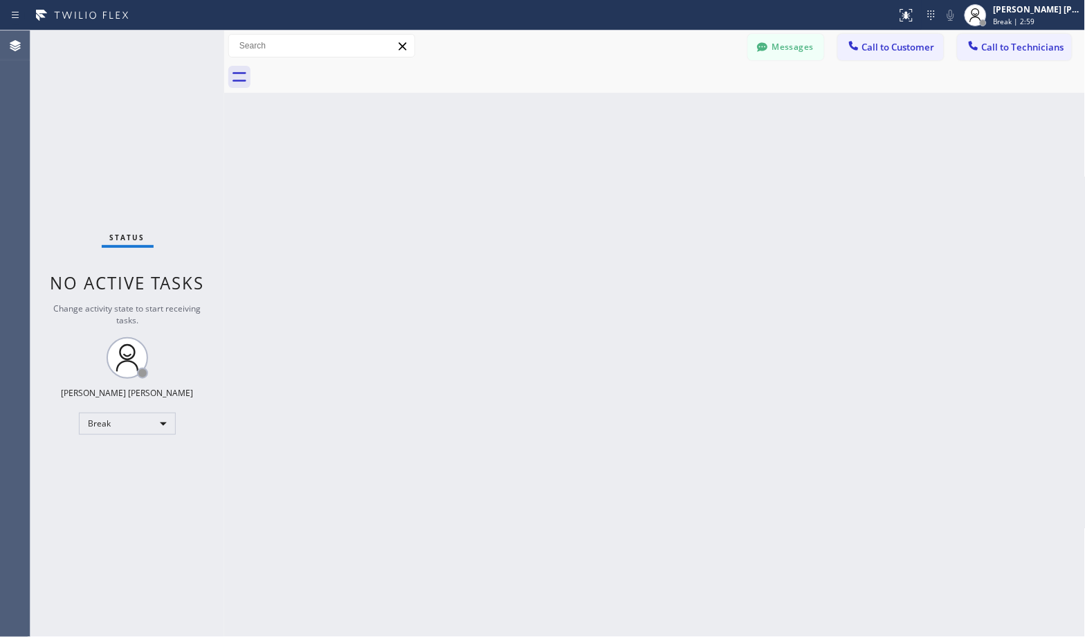
click at [709, 112] on div "Back to Dashboard Change Sender ID Customers Technicians Select a contact Outbo…" at bounding box center [655, 333] width 862 height 606
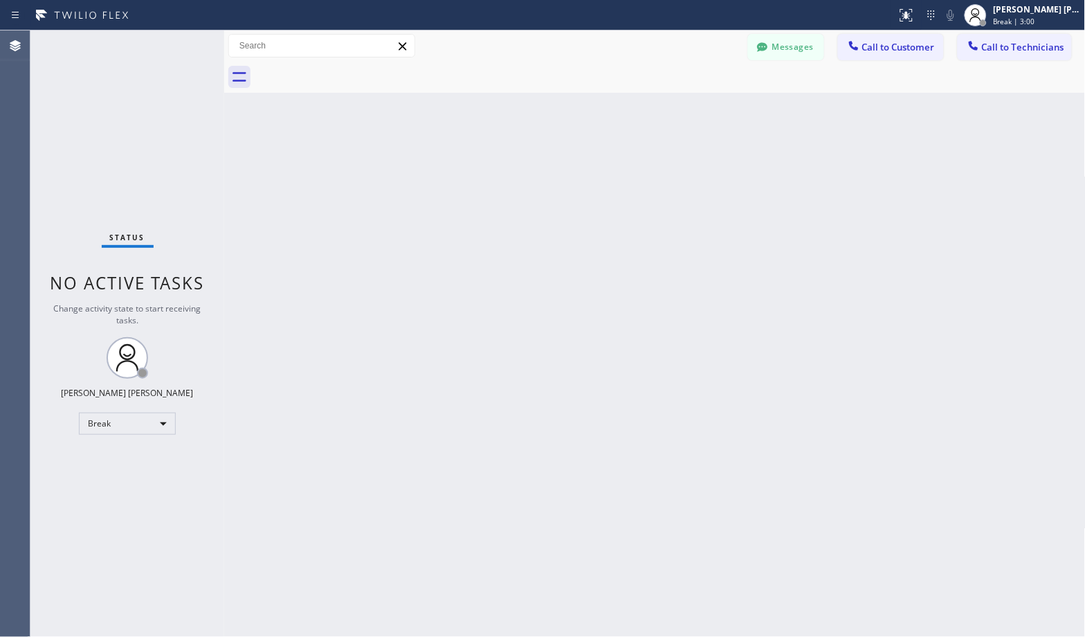
click at [709, 112] on div "Back to Dashboard Change Sender ID Customers Technicians Select a contact Outbo…" at bounding box center [655, 333] width 862 height 606
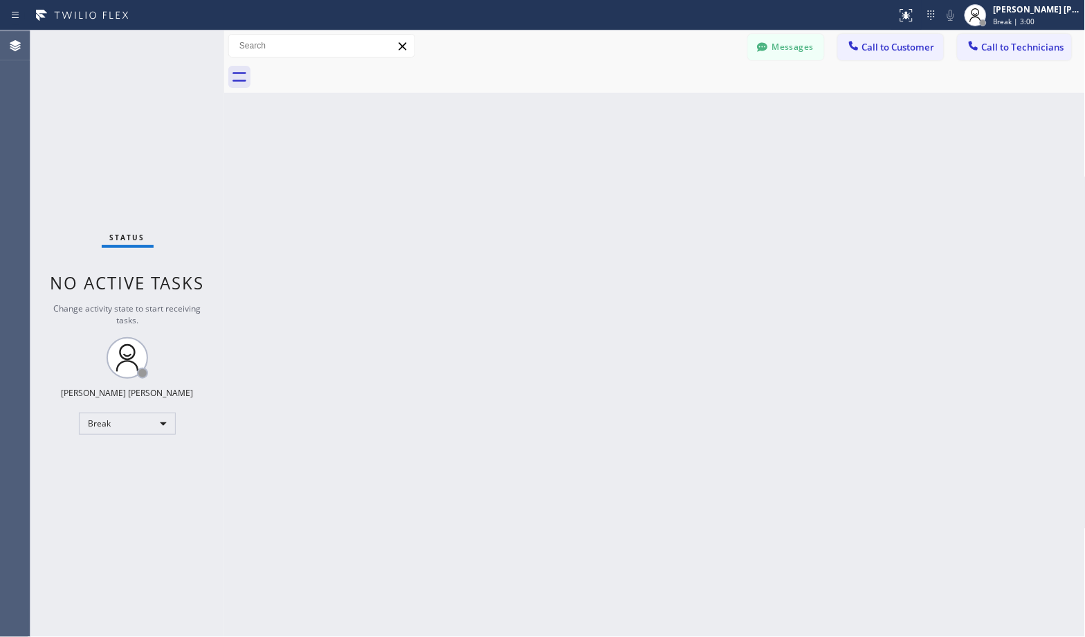
click at [709, 112] on div "Back to Dashboard Change Sender ID Customers Technicians Select a contact Outbo…" at bounding box center [655, 333] width 862 height 606
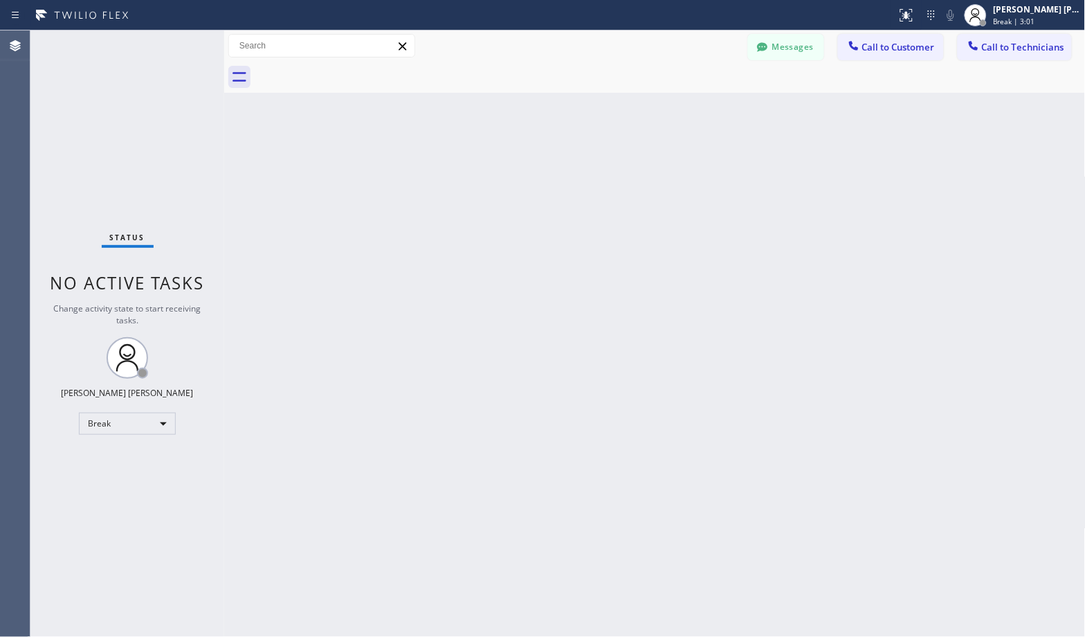
click at [709, 112] on div "Back to Dashboard Change Sender ID Customers Technicians Select a contact Outbo…" at bounding box center [655, 333] width 862 height 606
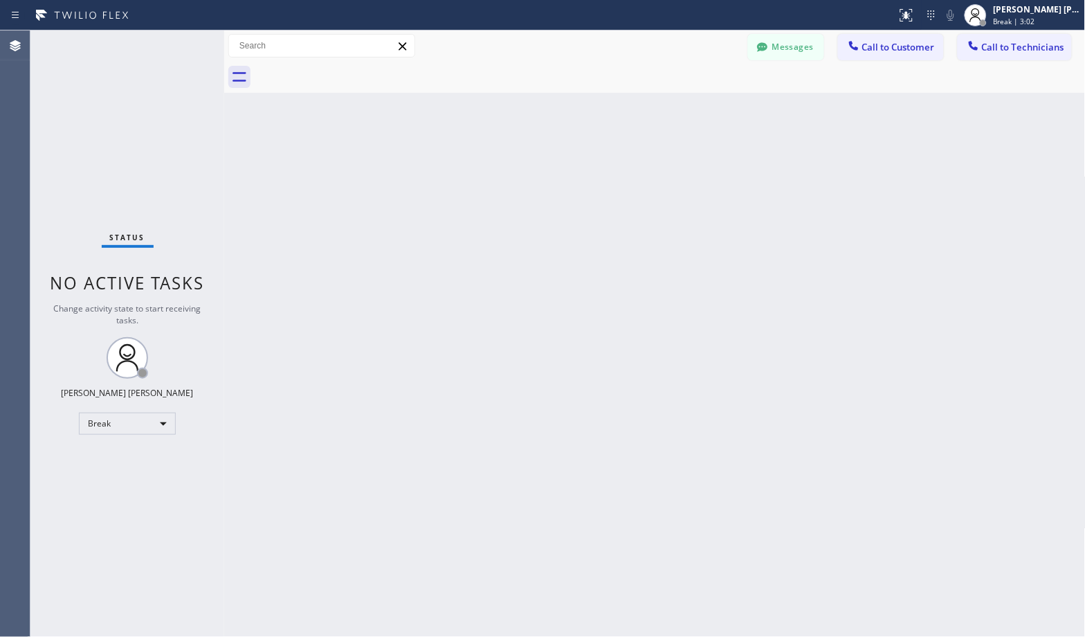
click at [709, 112] on div "Back to Dashboard Change Sender ID Customers Technicians Select a contact Outbo…" at bounding box center [655, 333] width 862 height 606
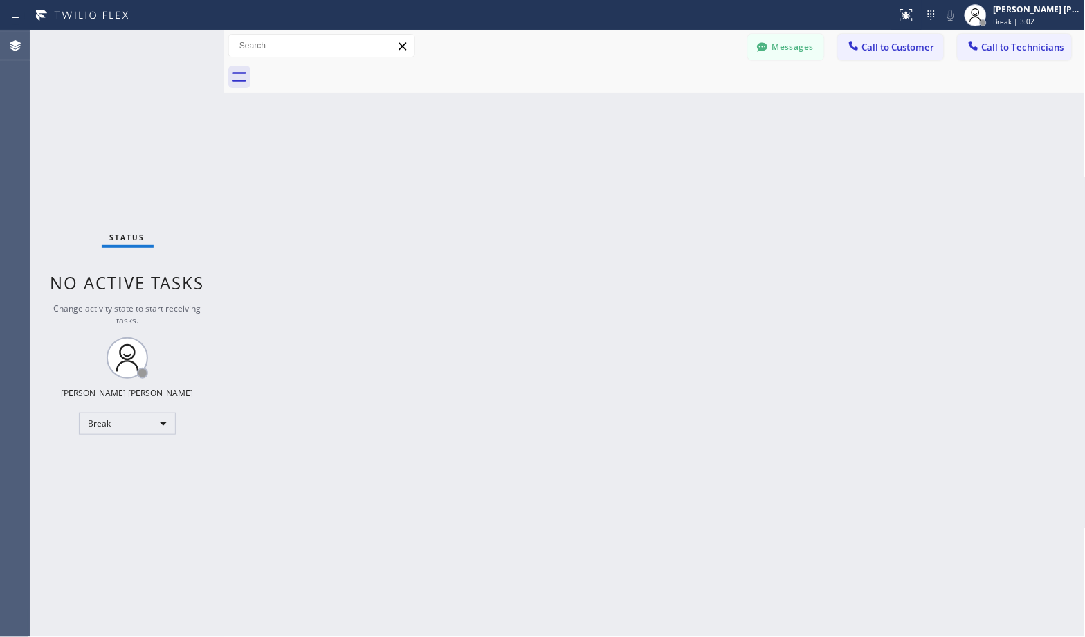
click at [709, 112] on div "Back to Dashboard Change Sender ID Customers Technicians Select a contact Outbo…" at bounding box center [655, 333] width 862 height 606
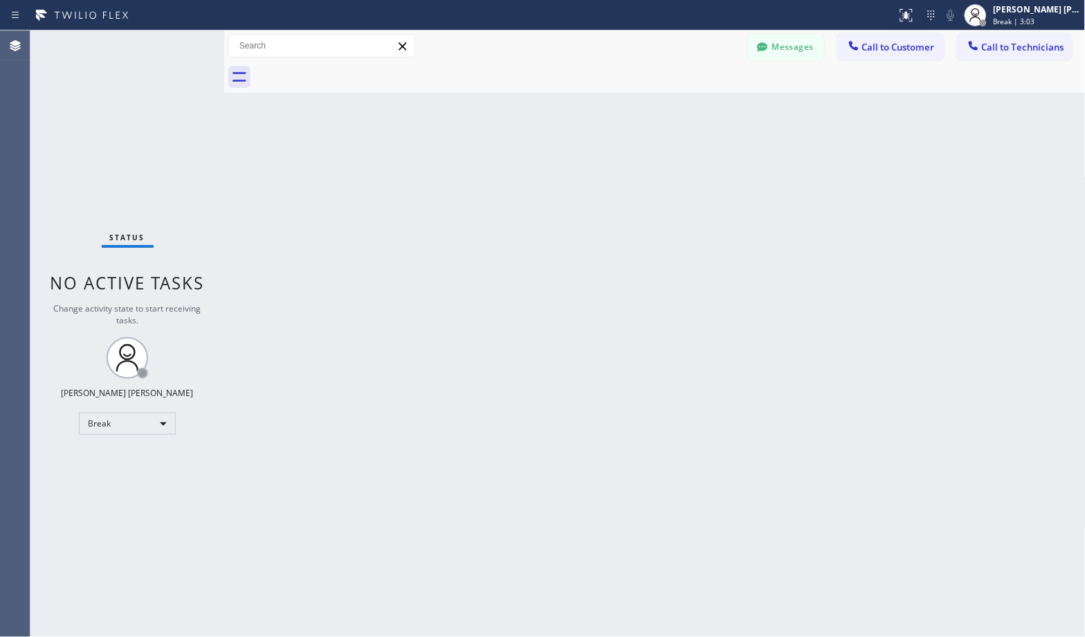
click at [709, 112] on div "Back to Dashboard Change Sender ID Customers Technicians Select a contact Outbo…" at bounding box center [655, 333] width 862 height 606
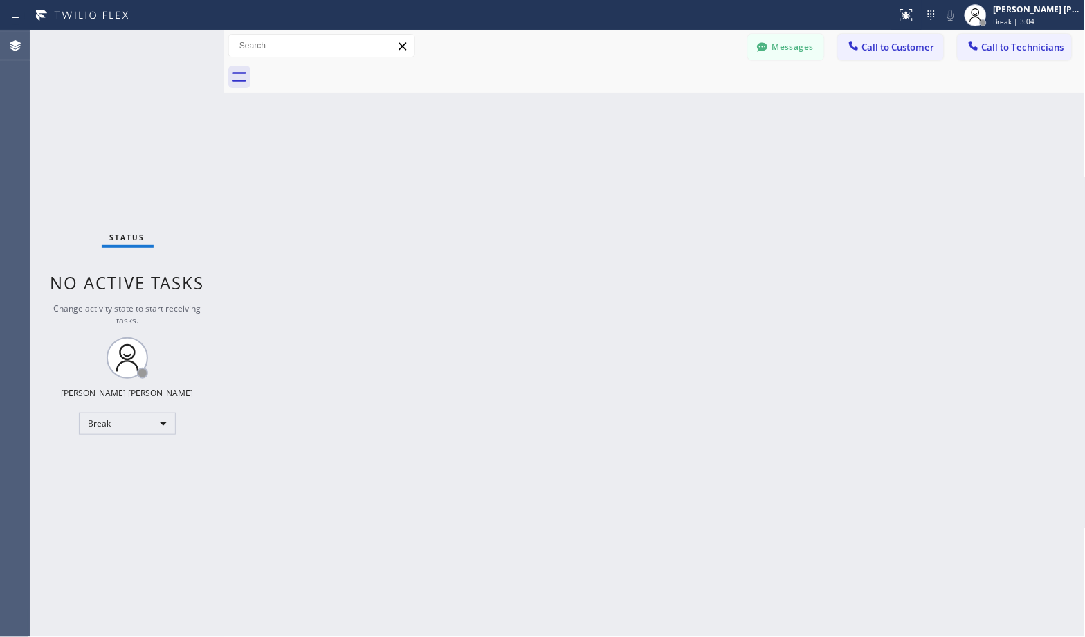
click at [709, 112] on div "Back to Dashboard Change Sender ID Customers Technicians Select a contact Outbo…" at bounding box center [655, 333] width 862 height 606
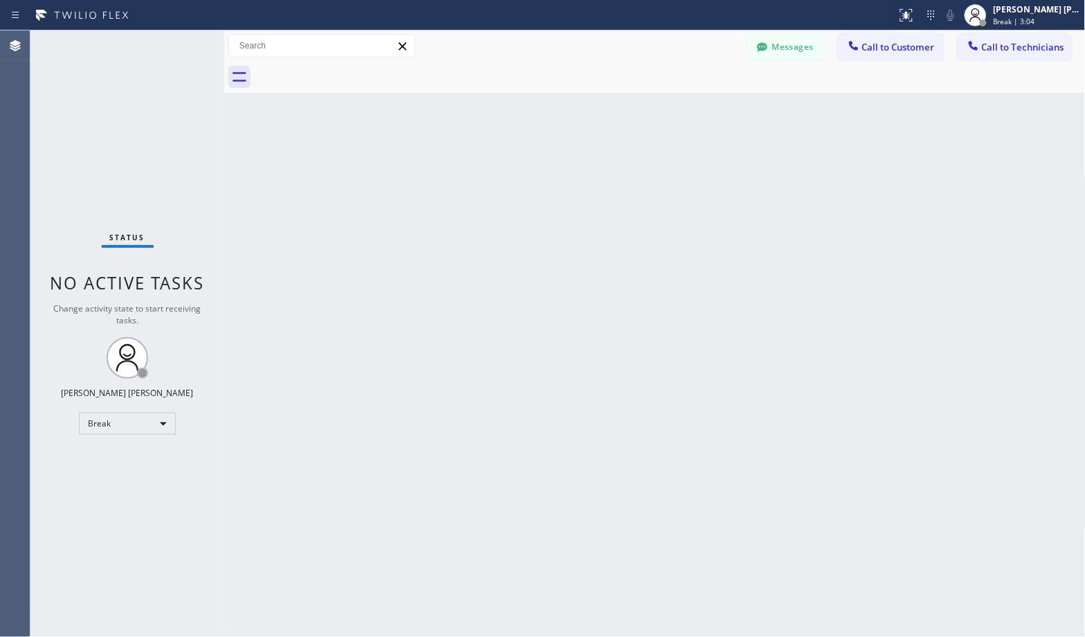
click at [709, 112] on div "Back to Dashboard Change Sender ID Customers Technicians Select a contact Outbo…" at bounding box center [655, 333] width 862 height 606
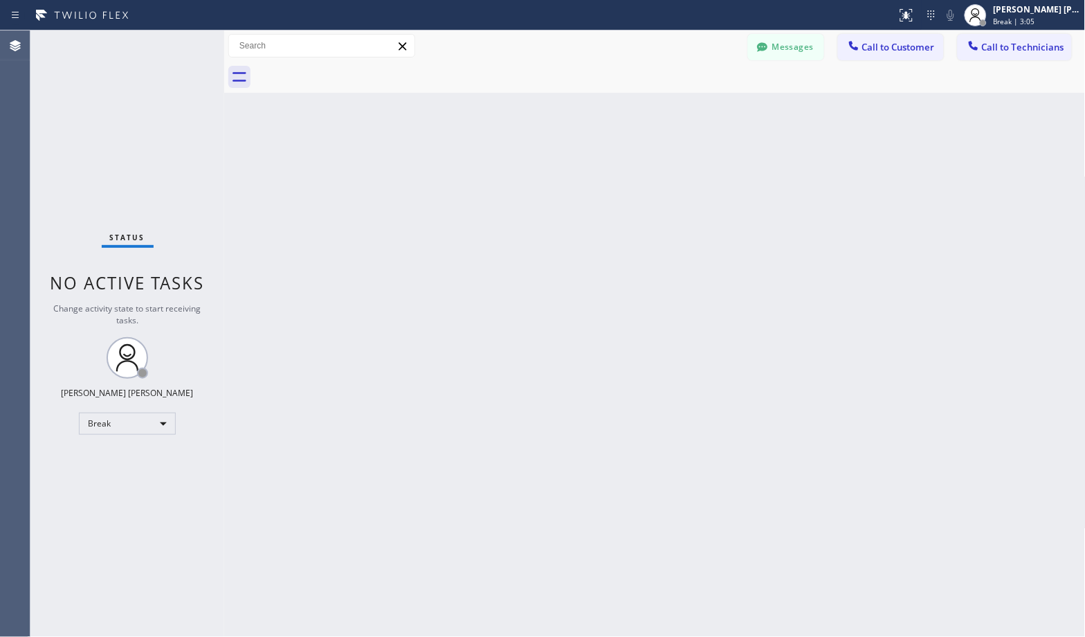
click at [709, 112] on div "Back to Dashboard Change Sender ID Customers Technicians Select a contact Outbo…" at bounding box center [655, 333] width 862 height 606
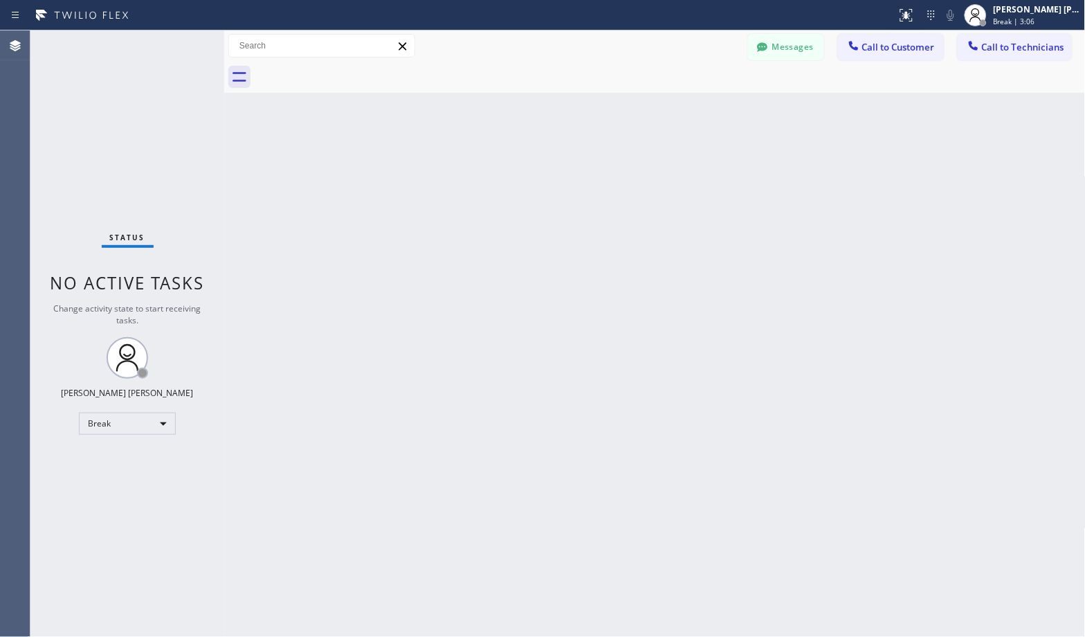
click at [709, 112] on div "Back to Dashboard Change Sender ID Customers Technicians Select a contact Outbo…" at bounding box center [655, 333] width 862 height 606
click
